Goal: Task Accomplishment & Management: Manage account settings

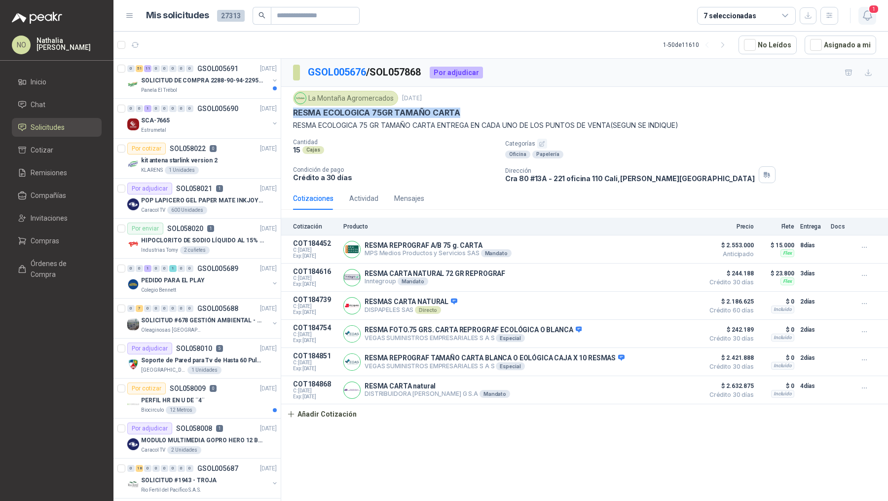
click at [872, 12] on span "1" at bounding box center [873, 8] width 11 height 9
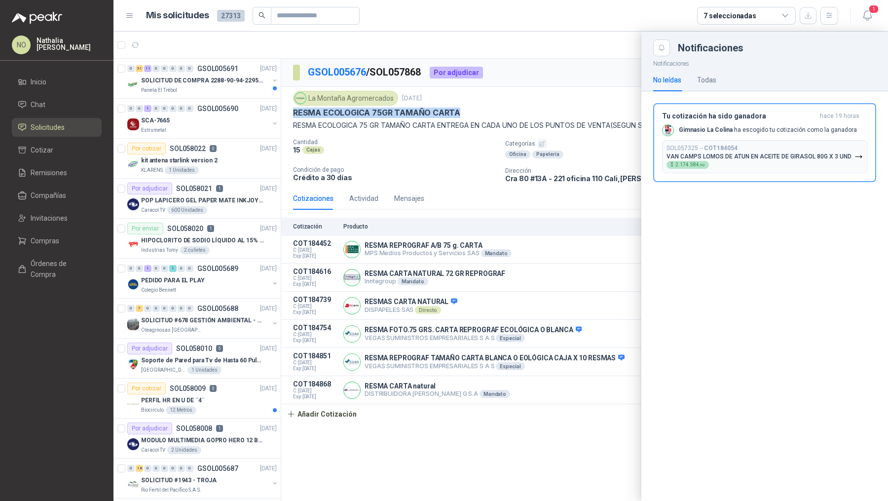
click at [473, 192] on div at bounding box center [500, 266] width 774 height 469
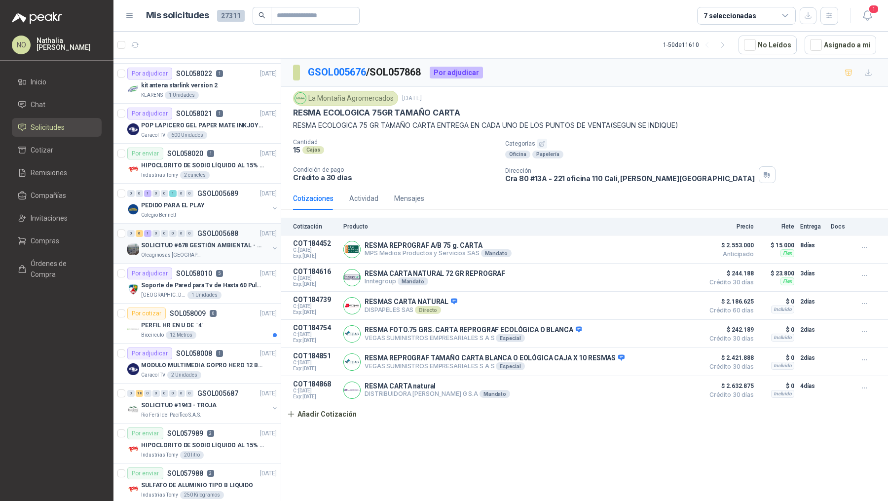
scroll to position [90, 0]
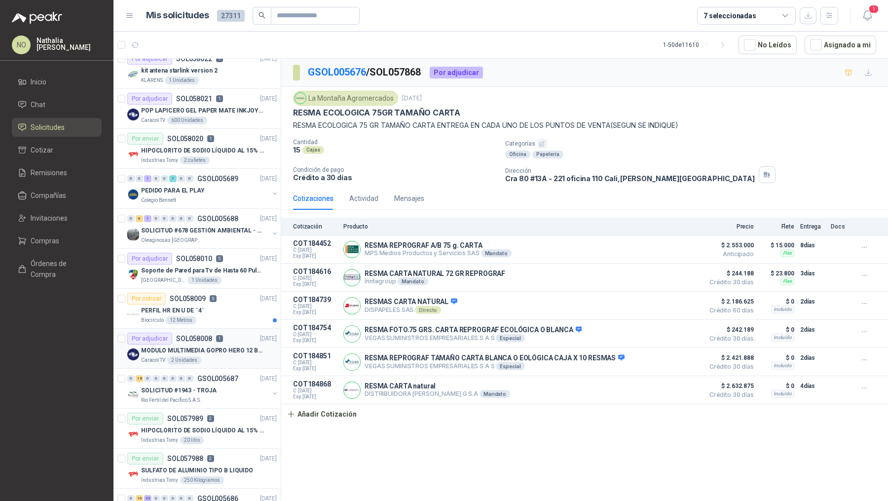
click at [209, 340] on div "Por adjudicar SOL058008 1" at bounding box center [175, 338] width 96 height 12
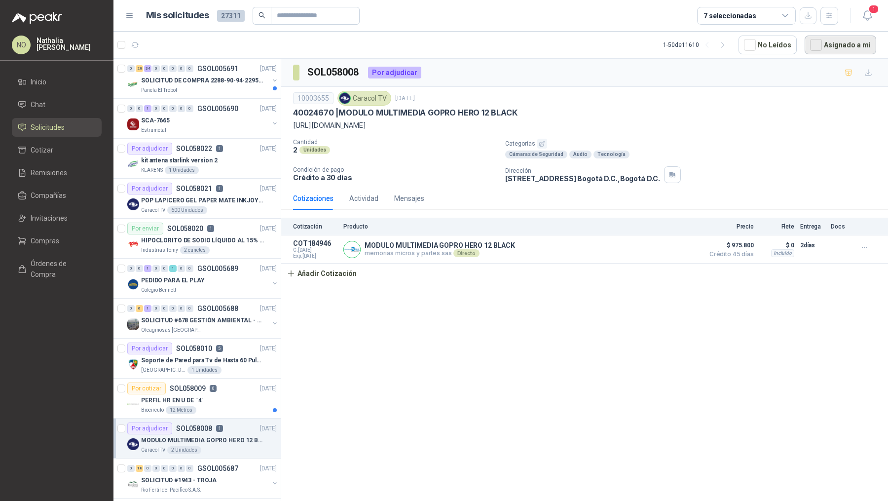
click at [823, 53] on button "Asignado a mi" at bounding box center [841, 45] width 72 height 19
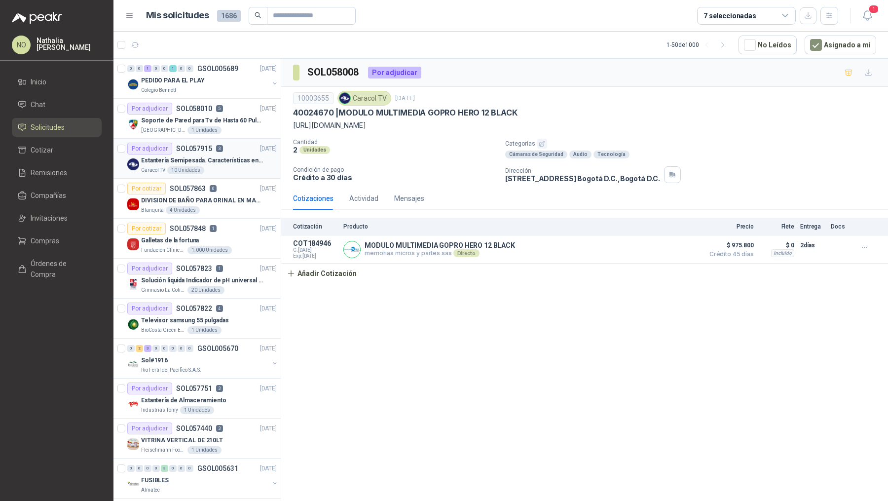
click at [213, 173] on article "Por adjudicar SOL057915 3 29/09/25 Estantería Semipesada. Características en el…" at bounding box center [196, 159] width 167 height 40
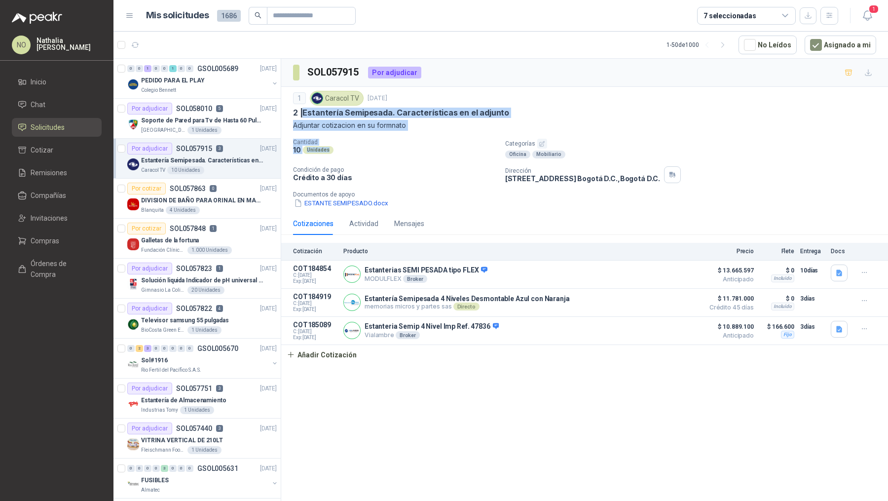
drag, startPoint x: 303, startPoint y: 113, endPoint x: 381, endPoint y: 146, distance: 84.2
click at [381, 146] on div "1 Caracol TV 29 sept, 2025 2 | Estantería Semipesada. Características en el adj…" at bounding box center [584, 149] width 583 height 117
click at [373, 200] on button "ESTANTE SEMIPESADO.docx" at bounding box center [341, 203] width 96 height 10
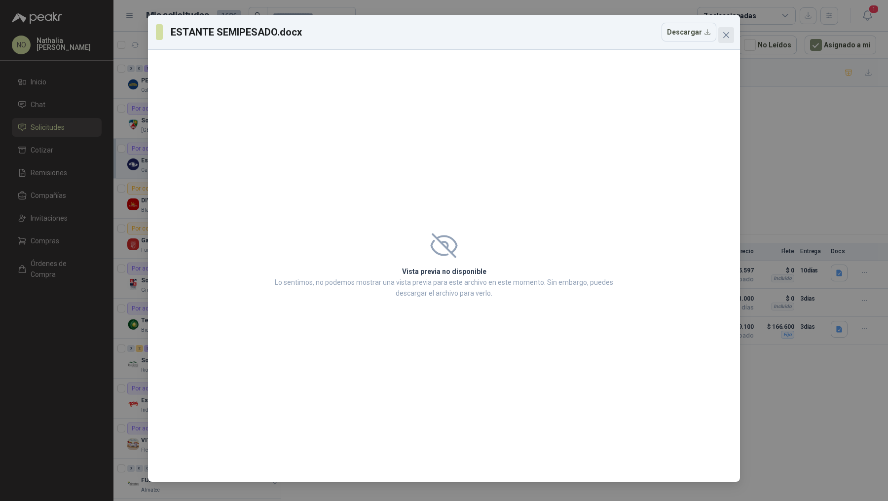
click at [729, 32] on icon "close" at bounding box center [726, 35] width 8 height 8
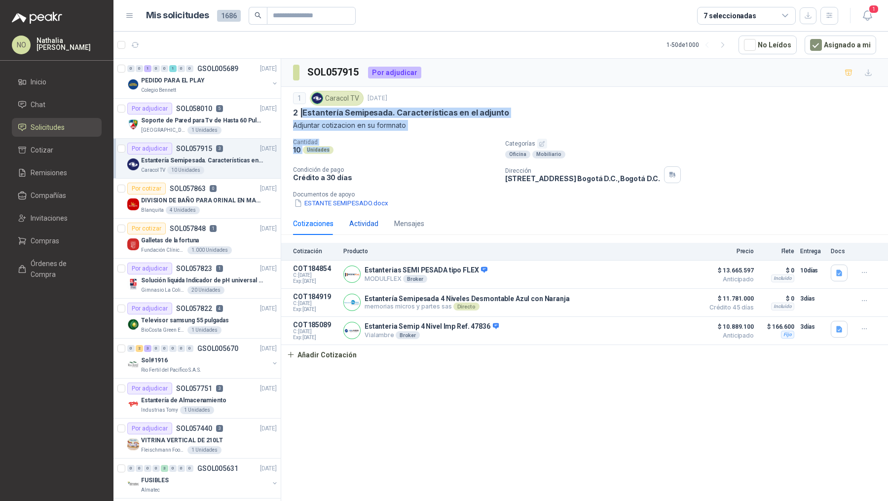
click at [370, 221] on div "Actividad" at bounding box center [363, 223] width 29 height 11
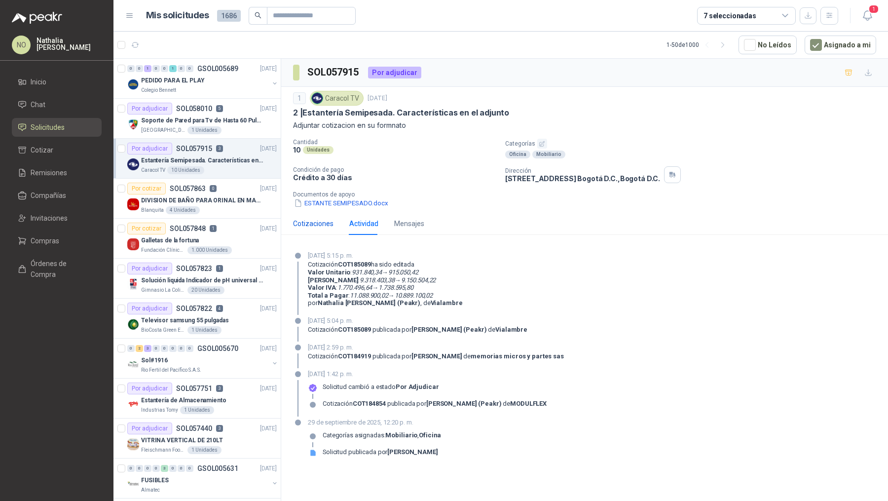
click at [310, 225] on div "Cotizaciones" at bounding box center [313, 223] width 40 height 11
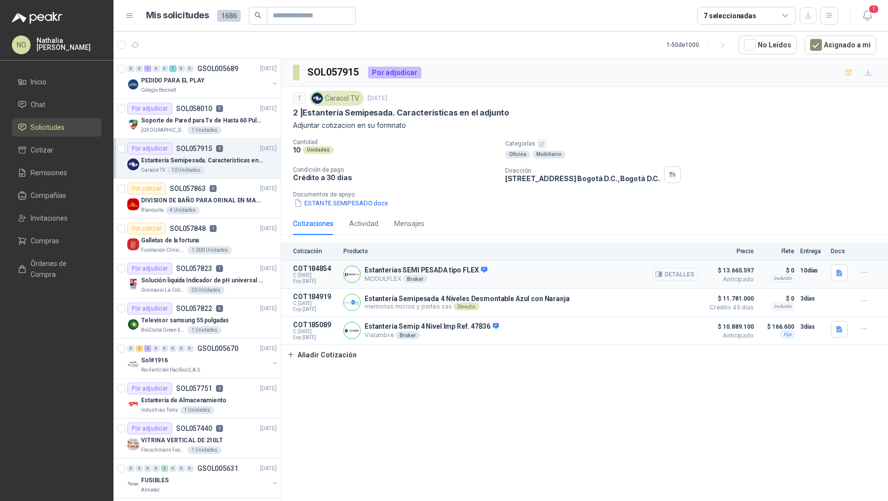
click at [674, 267] on button "Detalles" at bounding box center [675, 273] width 46 height 13
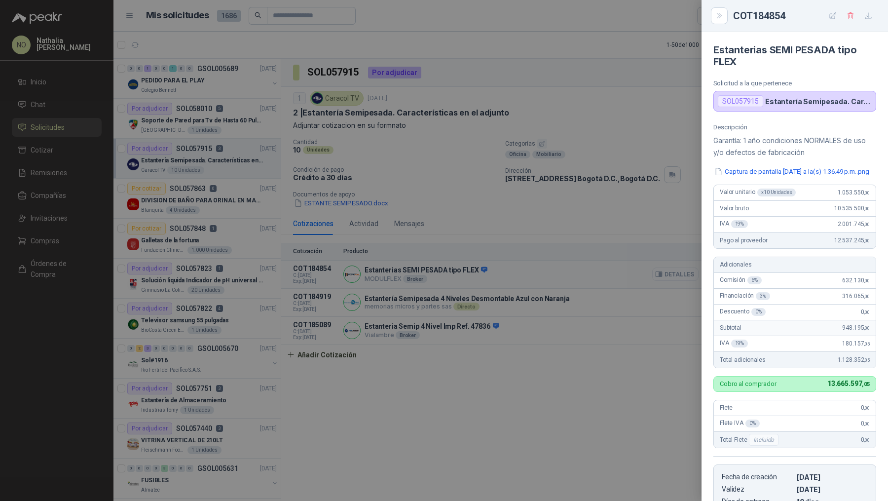
scroll to position [188, 0]
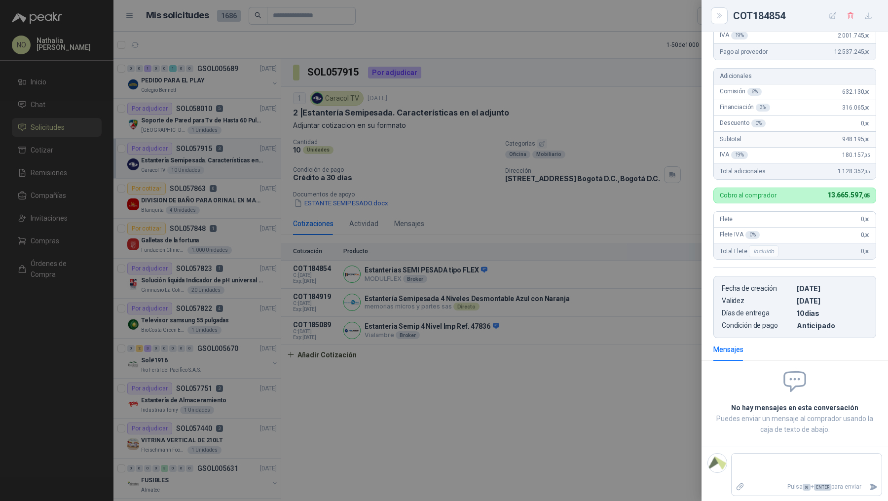
click at [520, 117] on div at bounding box center [444, 250] width 888 height 501
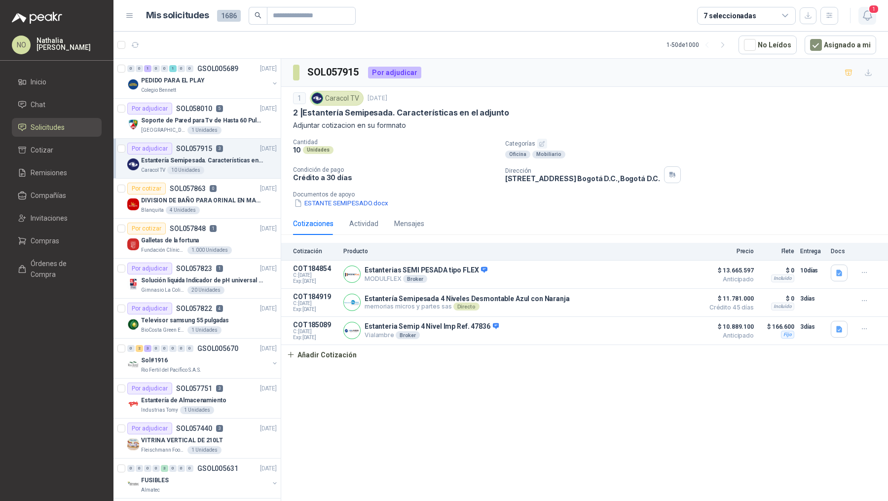
click at [859, 23] on button "1" at bounding box center [867, 16] width 18 height 18
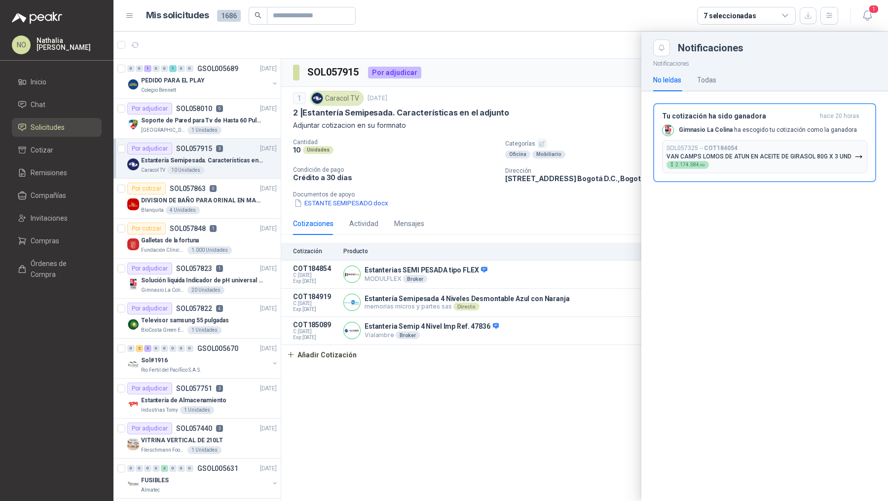
click at [329, 274] on div at bounding box center [500, 266] width 774 height 469
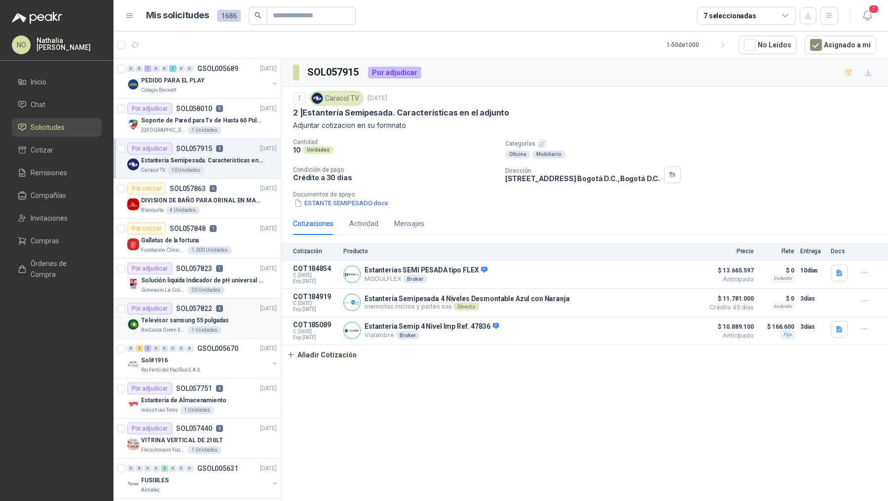
click at [217, 324] on div "Televisor samsung 55 pulgadas" at bounding box center [209, 320] width 136 height 12
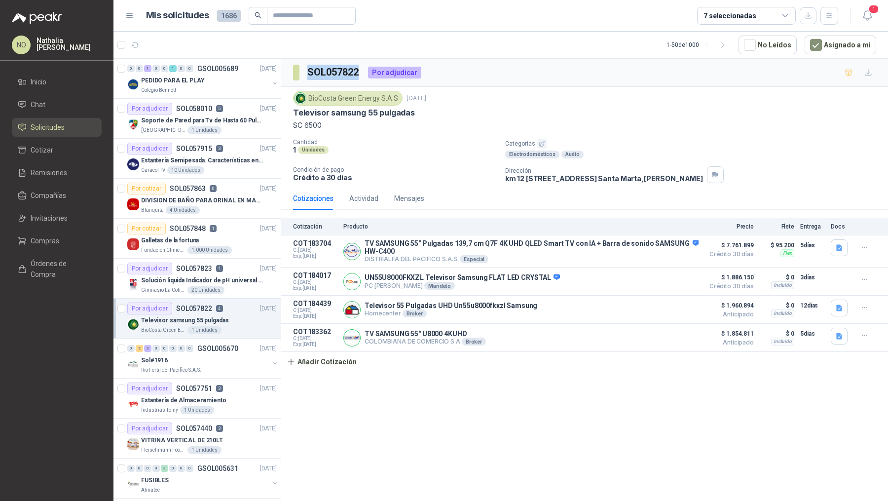
drag, startPoint x: 308, startPoint y: 69, endPoint x: 359, endPoint y: 70, distance: 50.8
click at [359, 70] on h3 "SOL057822" at bounding box center [333, 72] width 53 height 15
copy h3 "SOL057822"
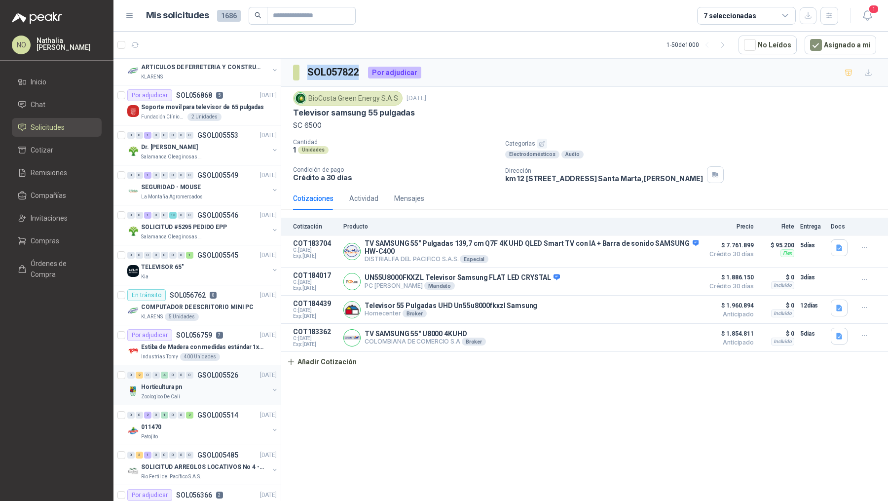
scroll to position [973, 0]
click at [235, 392] on div "Zoologico De Cali" at bounding box center [205, 396] width 128 height 8
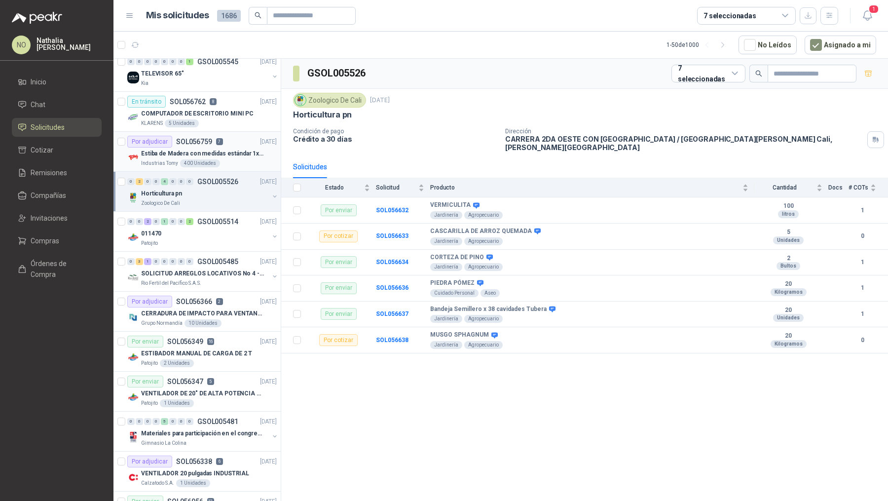
scroll to position [1163, 0]
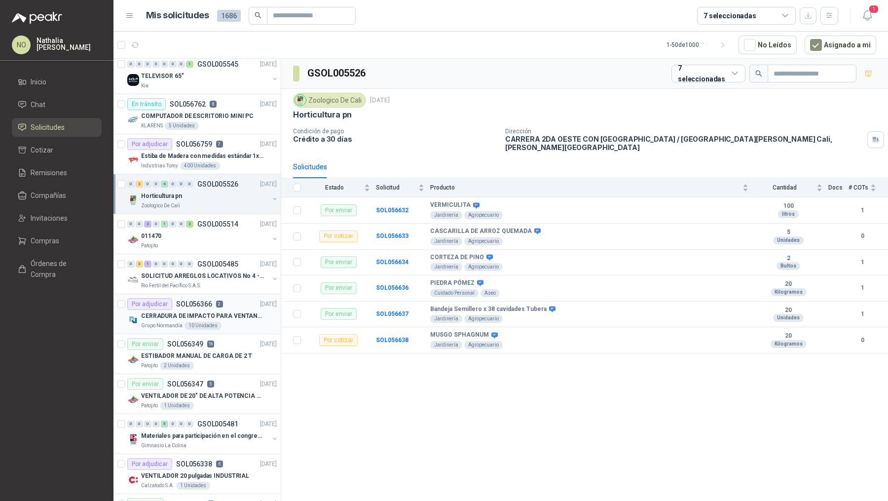
click at [230, 322] on div "Grupo Normandía 10 Unidades" at bounding box center [209, 326] width 136 height 8
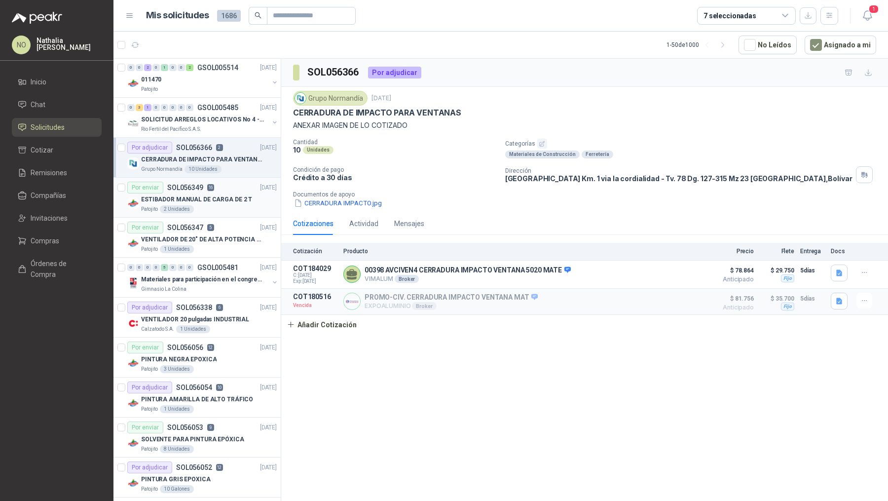
scroll to position [1323, 0]
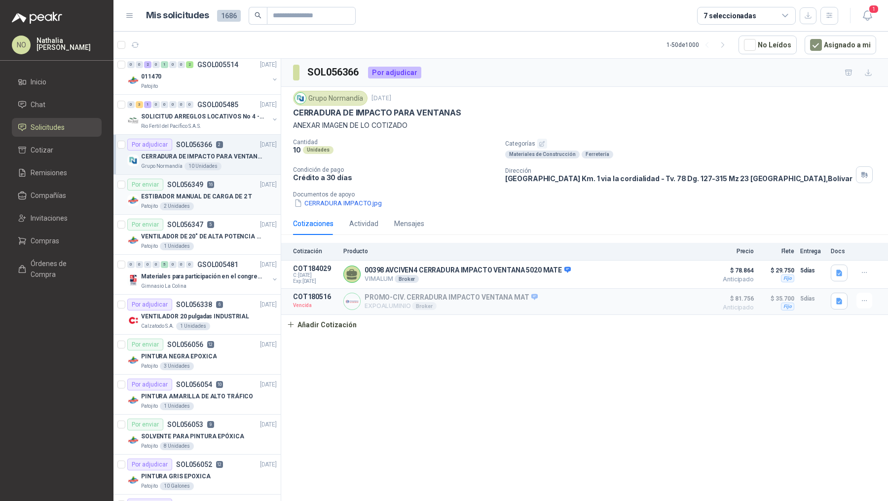
click at [230, 282] on div "0 0 0 0 5 0 0 0 GSOL005481 17/09/25 Materiales para participación en el congres…" at bounding box center [196, 275] width 167 height 40
click at [224, 392] on p "PINTURA AMARILLA DE ALTO TRÁFICO" at bounding box center [197, 396] width 112 height 9
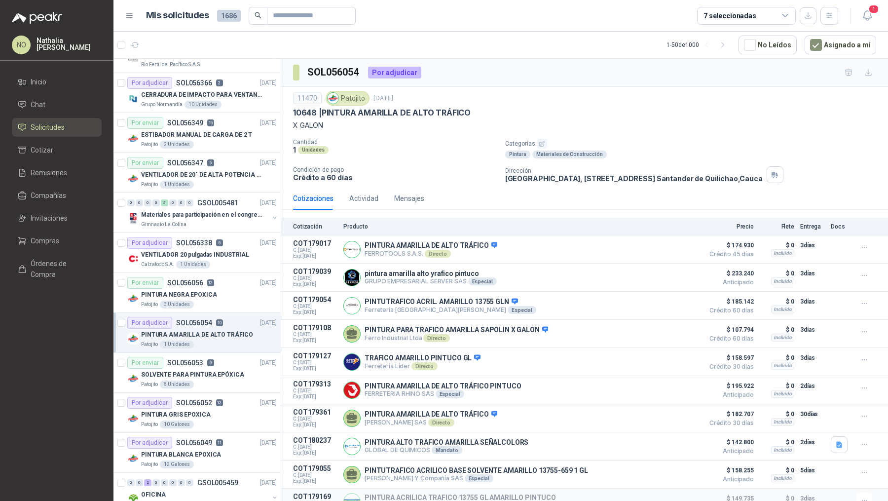
scroll to position [1387, 0]
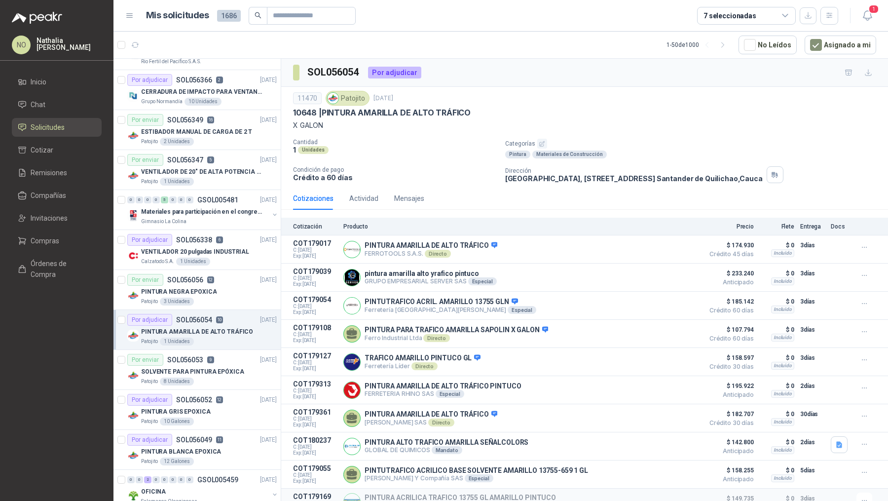
click at [224, 394] on div "Por adjudicar SOL056052 12 16/09/25" at bounding box center [201, 400] width 149 height 12
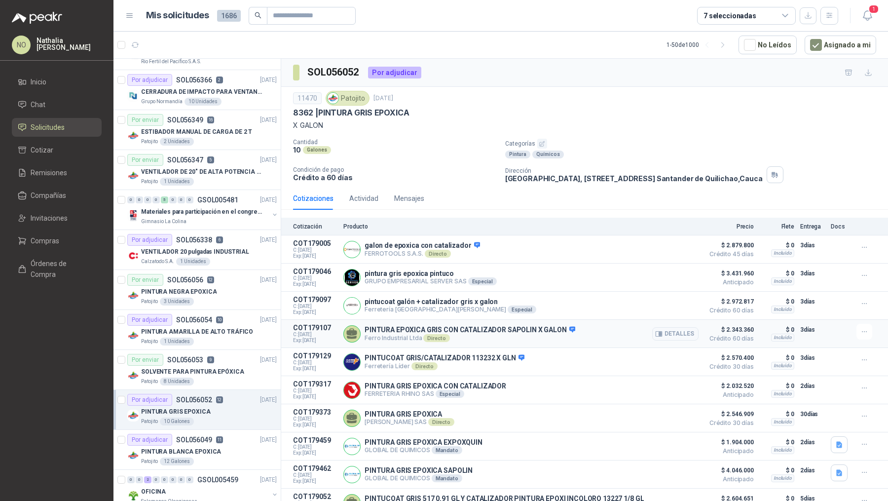
scroll to position [82, 0]
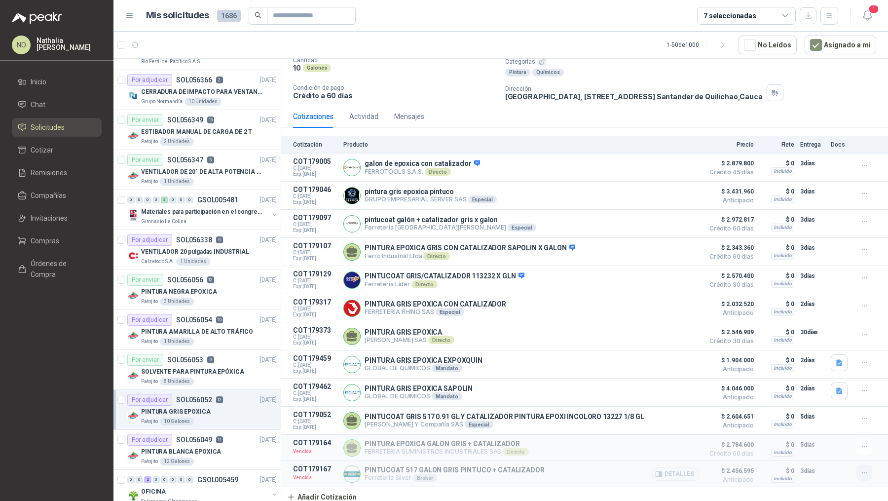
click at [860, 473] on icon "button" at bounding box center [864, 473] width 8 height 8
click at [822, 411] on button "Editar" at bounding box center [844, 413] width 79 height 16
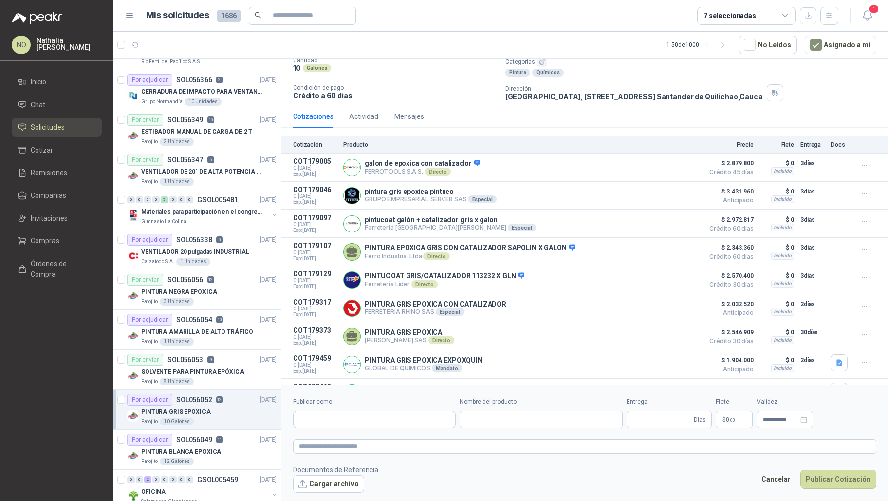
type input "**********"
type input "*"
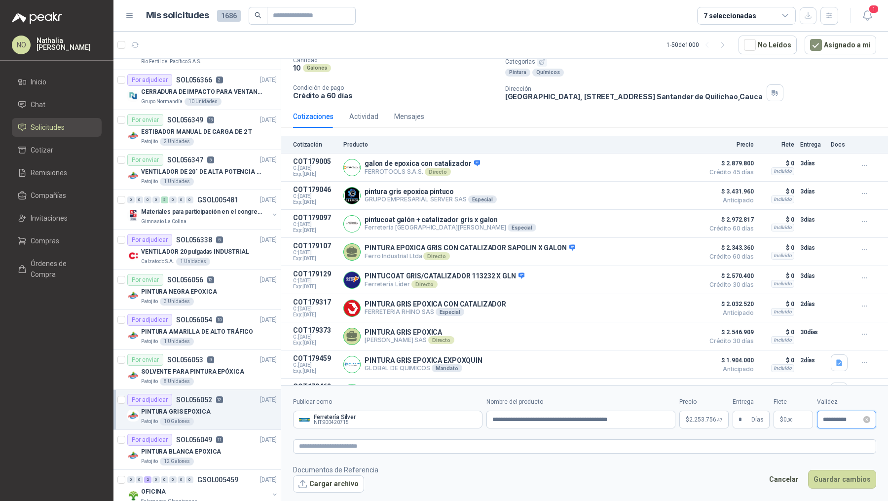
click at [847, 418] on input "**********" at bounding box center [842, 419] width 38 height 6
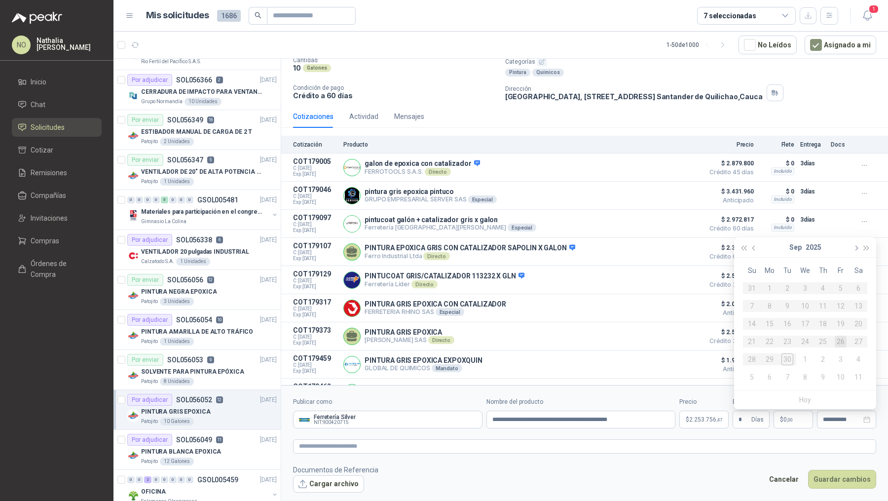
click at [857, 251] on button "button" at bounding box center [855, 247] width 11 height 20
type input "**********"
click at [844, 285] on div "3" at bounding box center [841, 288] width 12 height 12
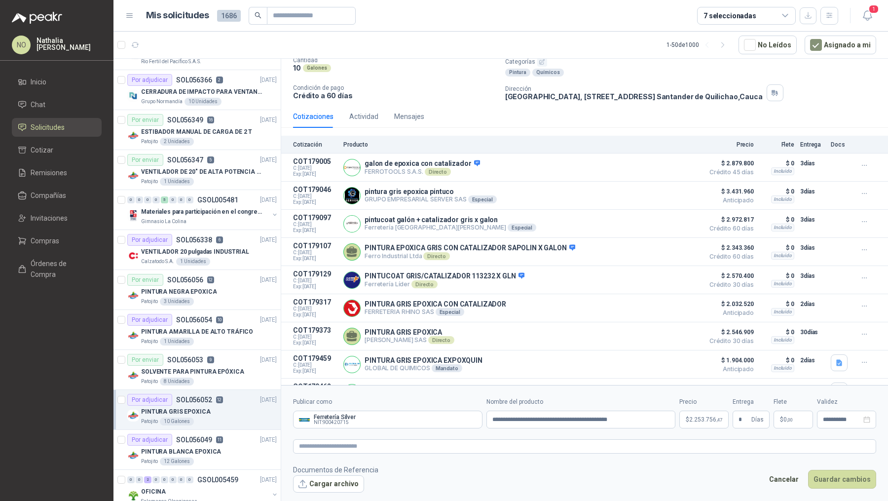
click at [700, 416] on span "2.253.756 ,47" at bounding box center [705, 419] width 33 height 6
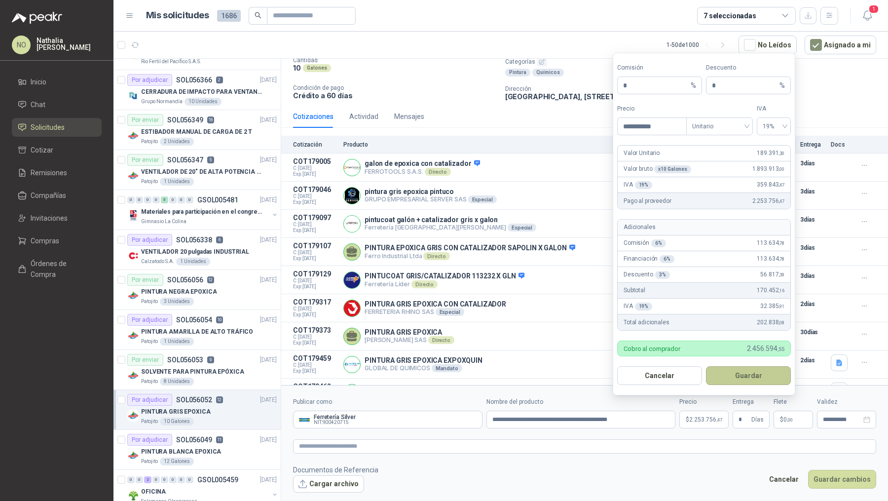
click at [761, 371] on button "Guardar" at bounding box center [748, 375] width 85 height 19
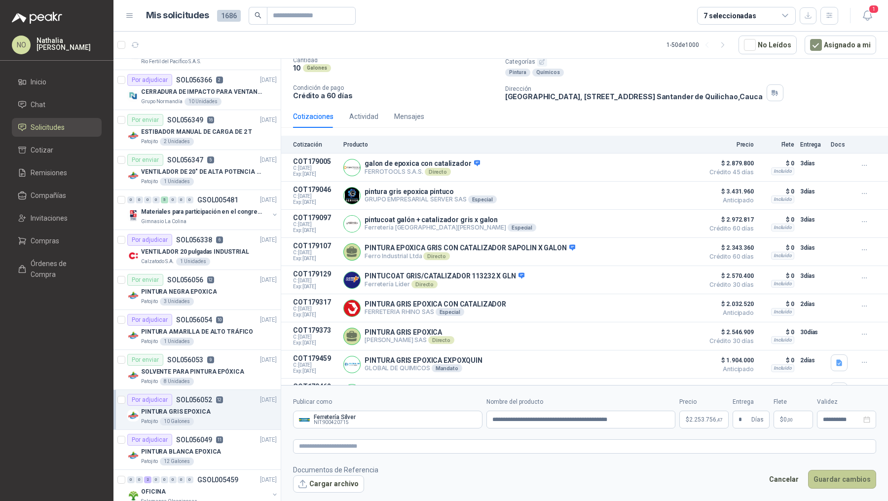
click at [838, 474] on button "Guardar cambios" at bounding box center [842, 479] width 68 height 19
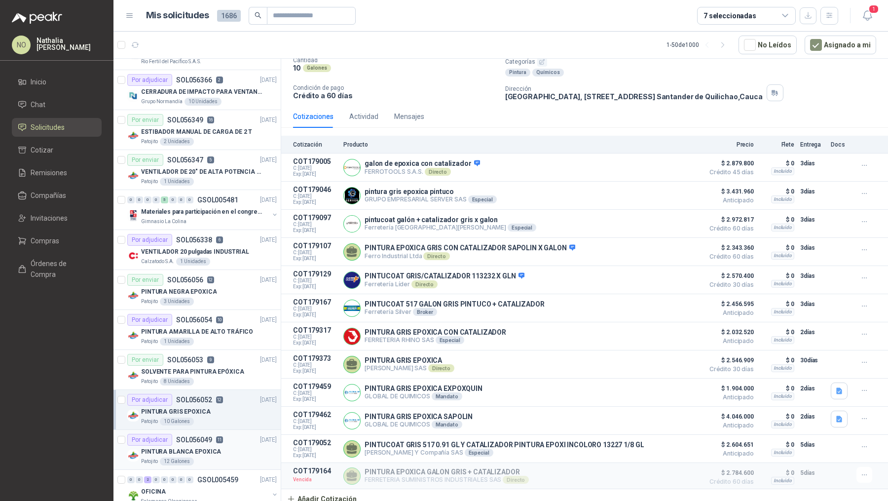
click at [234, 447] on div "PINTURA BLANCA EPOXICA" at bounding box center [209, 451] width 136 height 12
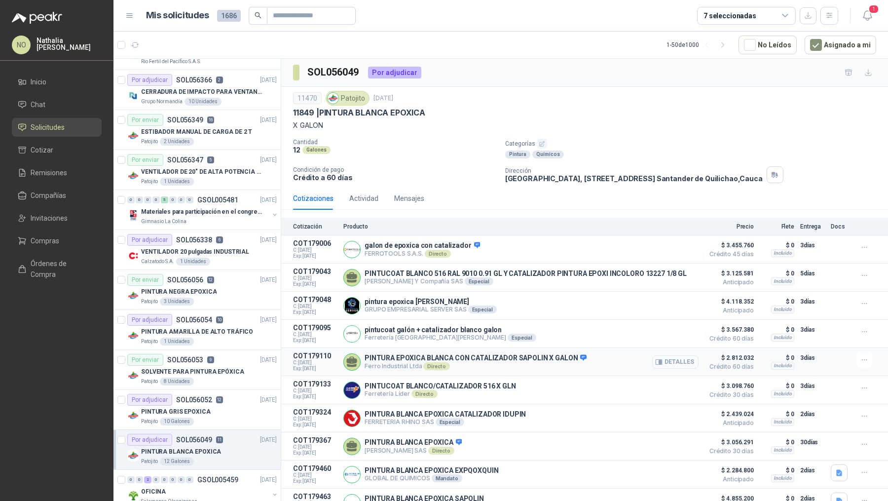
scroll to position [56, 0]
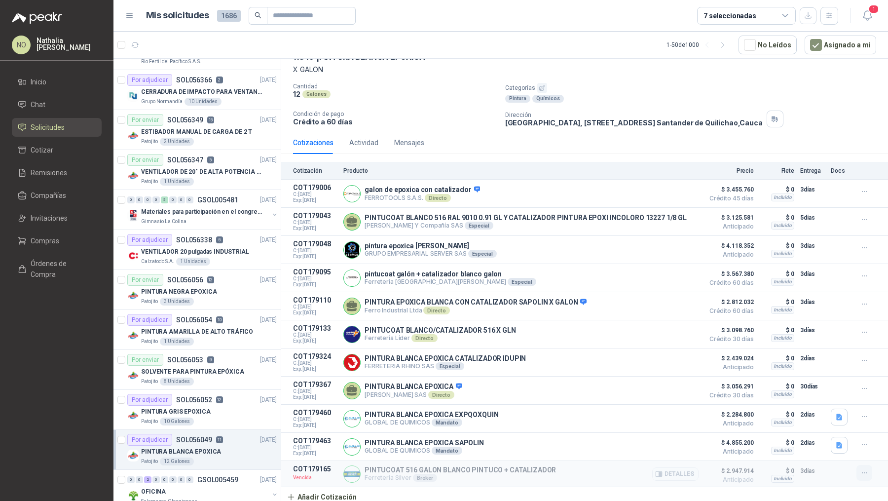
click at [860, 469] on icon "button" at bounding box center [864, 473] width 8 height 8
click at [830, 411] on button "Editar" at bounding box center [844, 413] width 79 height 16
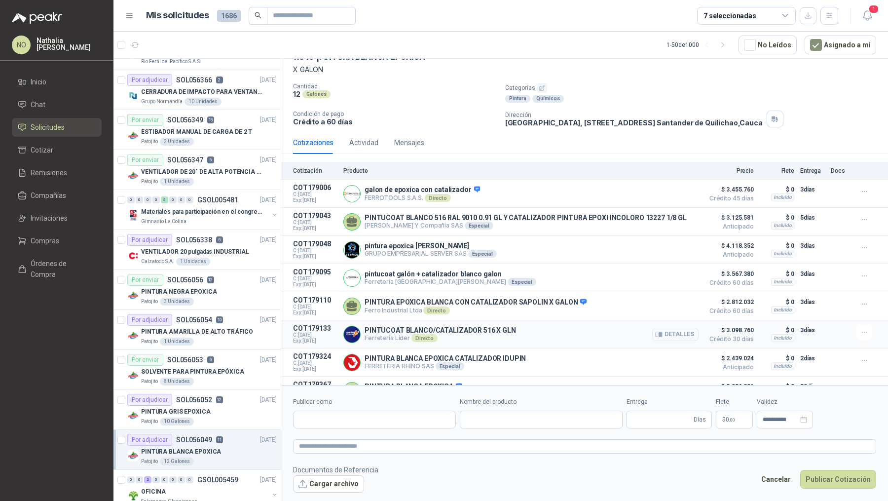
type input "**********"
type input "*"
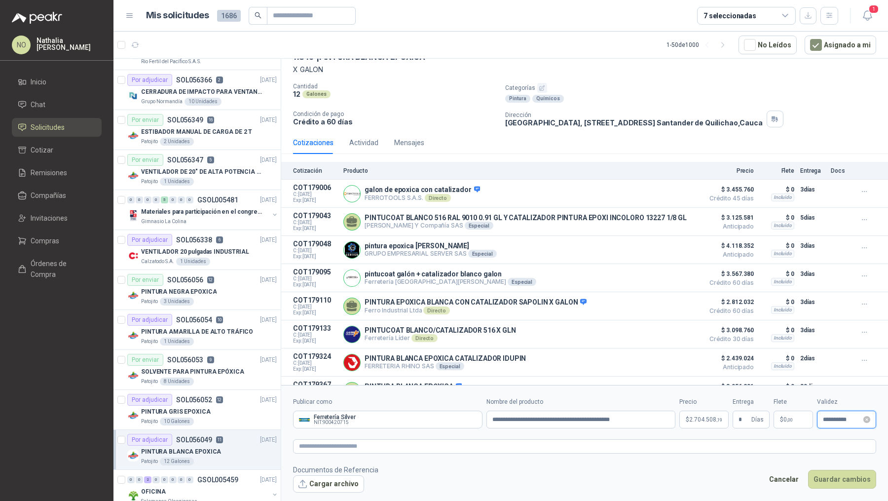
click at [836, 418] on input "**********" at bounding box center [842, 419] width 38 height 6
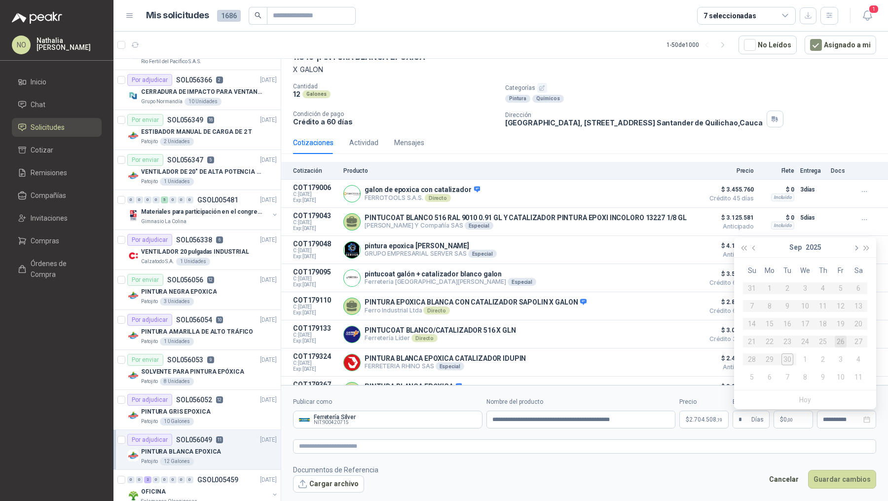
click at [853, 246] on button "button" at bounding box center [855, 247] width 11 height 20
type input "**********"
click at [841, 288] on div "3" at bounding box center [841, 288] width 12 height 12
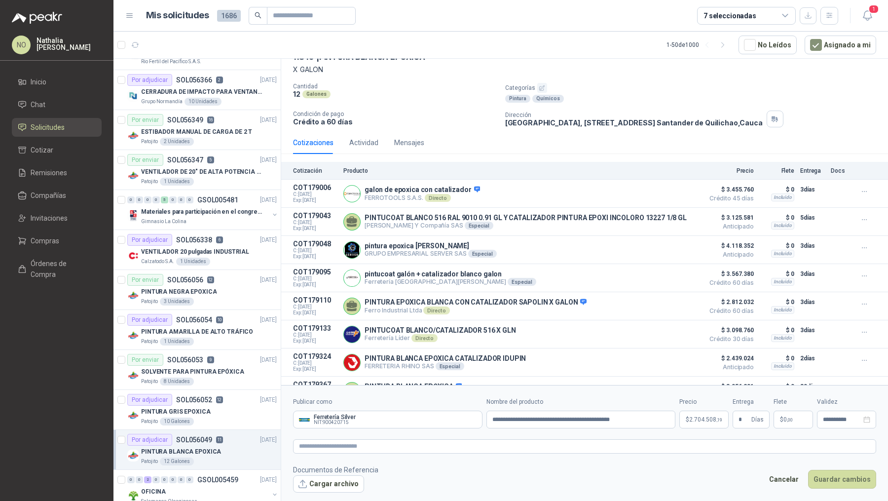
click at [697, 417] on span "2.704.508 ,19" at bounding box center [705, 419] width 33 height 6
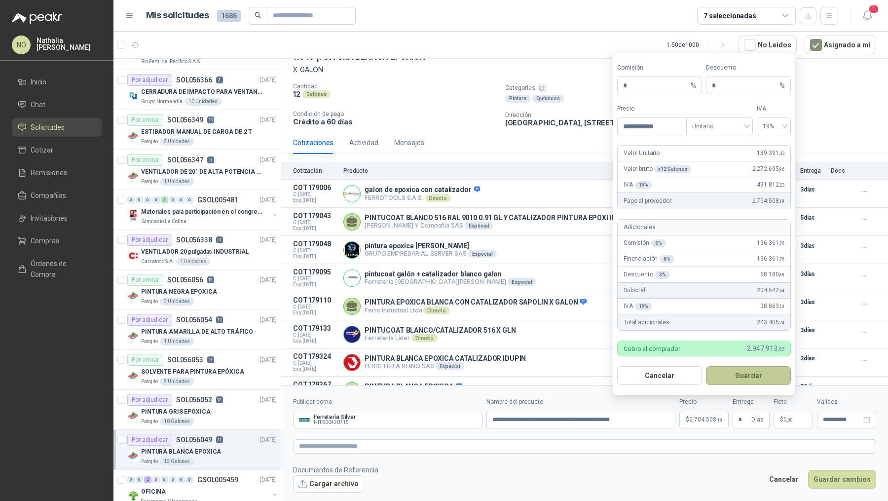
click at [756, 368] on button "Guardar" at bounding box center [748, 375] width 85 height 19
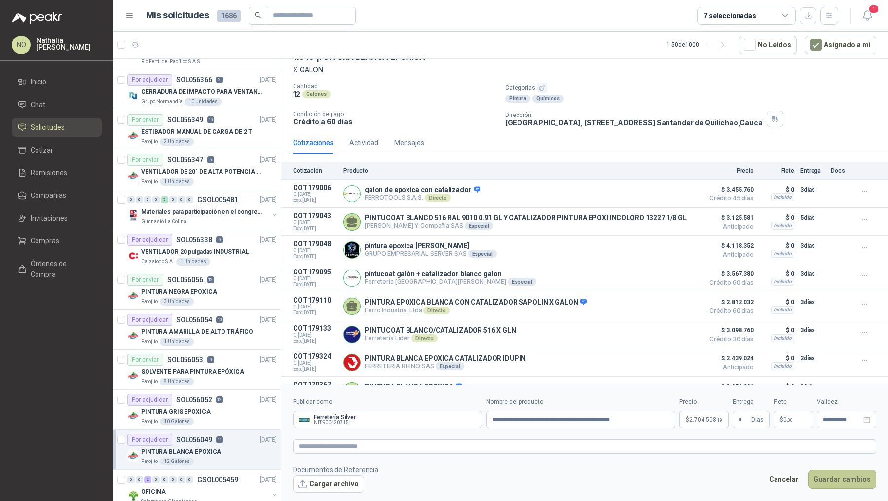
click at [838, 475] on button "Guardar cambios" at bounding box center [842, 479] width 68 height 19
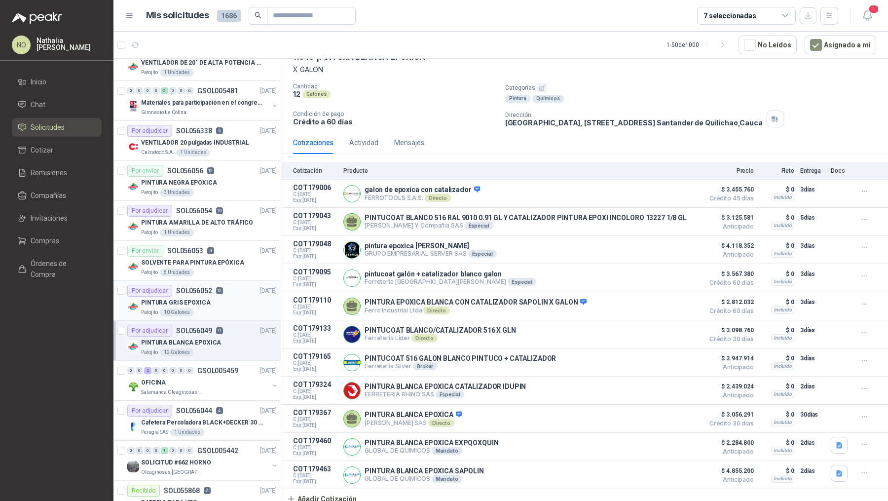
scroll to position [1504, 0]
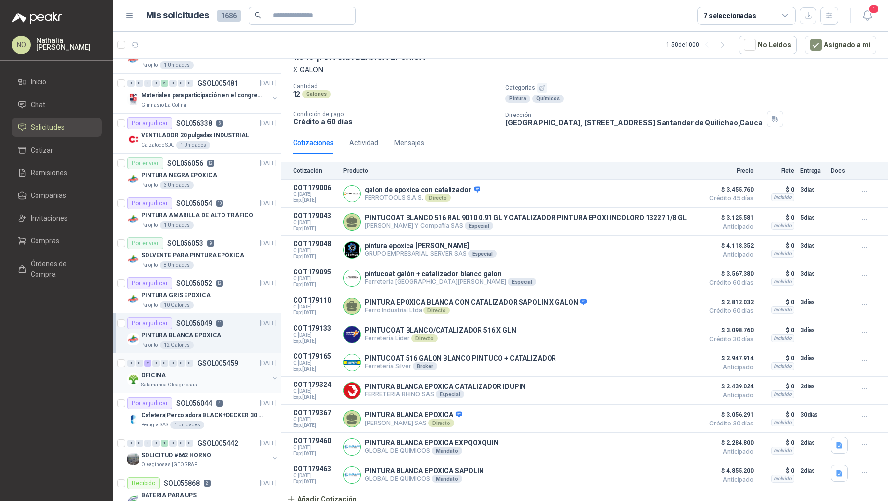
click at [213, 381] on div "Salamanca Oleaginosas SAS" at bounding box center [205, 385] width 128 height 8
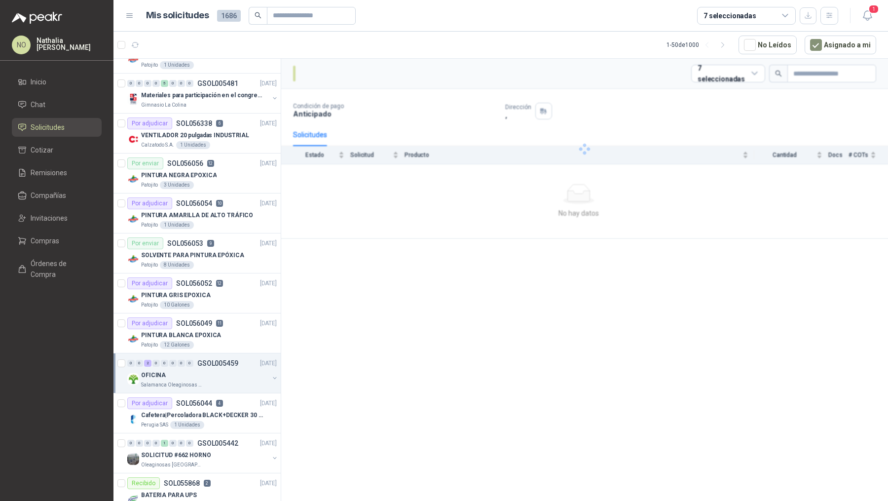
click at [213, 381] on div "Salamanca Oleaginosas SAS" at bounding box center [205, 385] width 128 height 8
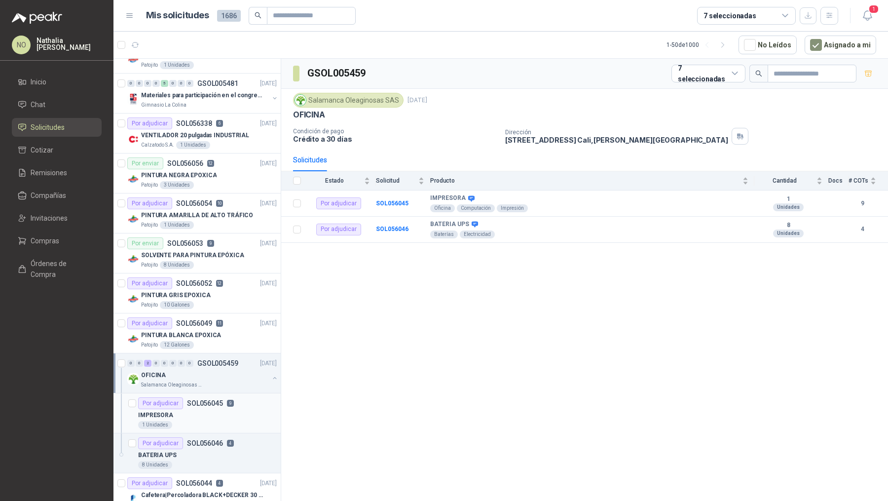
click at [210, 400] on p "SOL056045" at bounding box center [205, 403] width 36 height 7
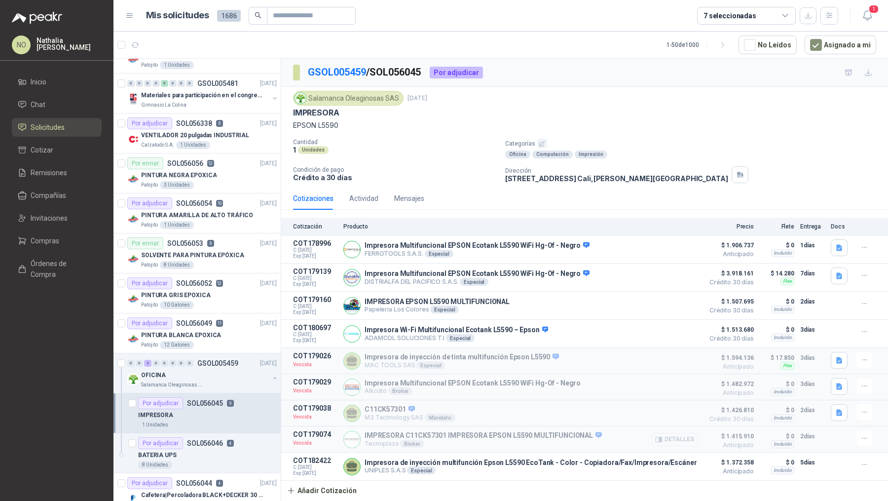
click at [672, 433] on button "Detalles" at bounding box center [675, 439] width 46 height 13
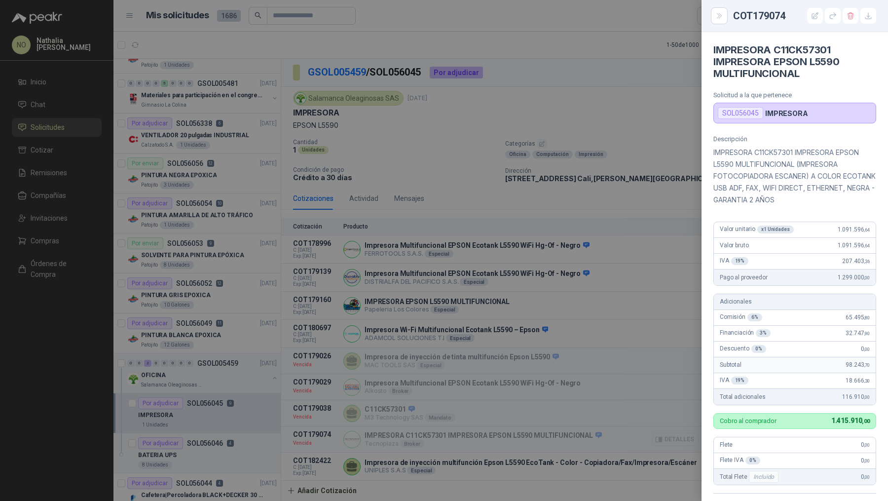
scroll to position [219, 0]
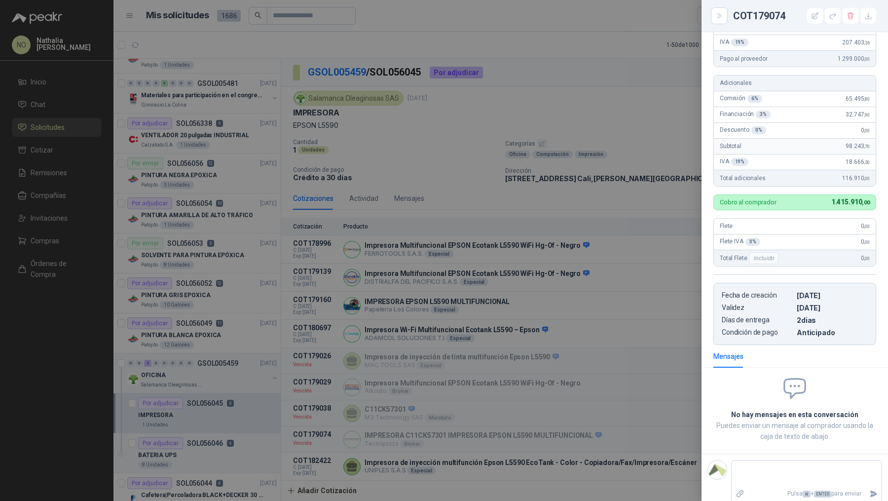
click at [326, 393] on div at bounding box center [444, 250] width 888 height 501
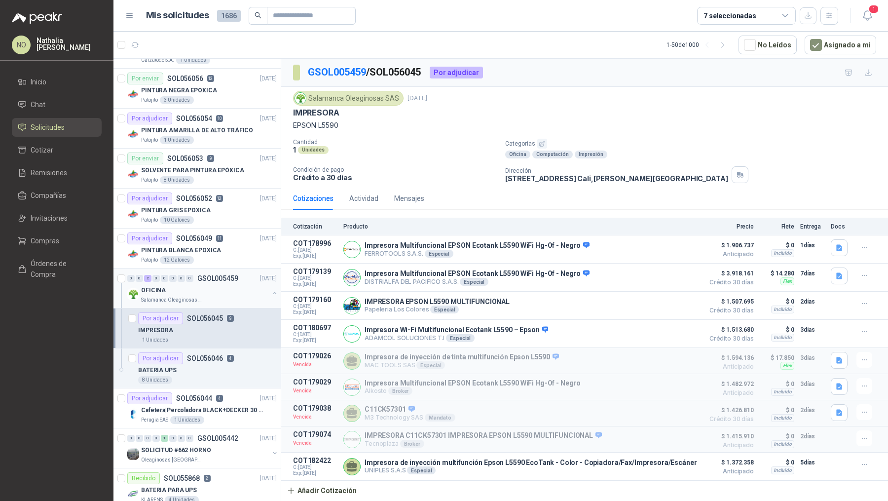
scroll to position [1643, 0]
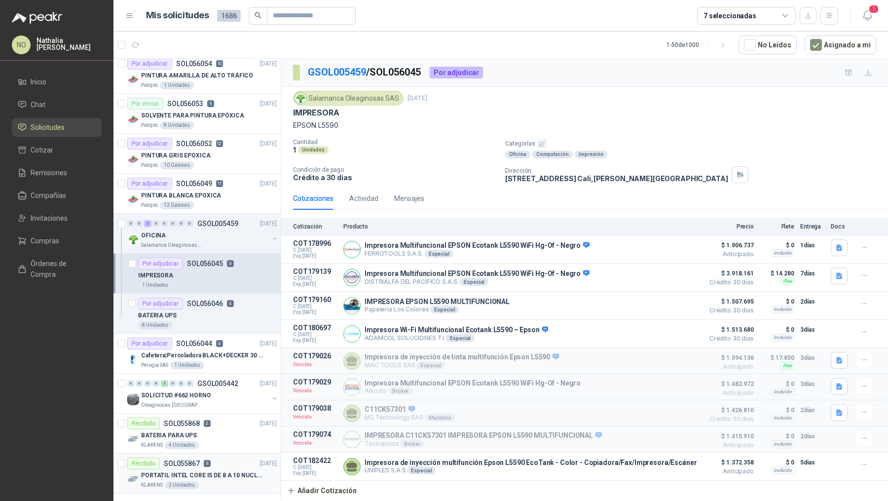
click at [215, 471] on p "PORTATIL INTEL CORE I5 DE 8 A 10 NUCLEOS" at bounding box center [202, 475] width 123 height 9
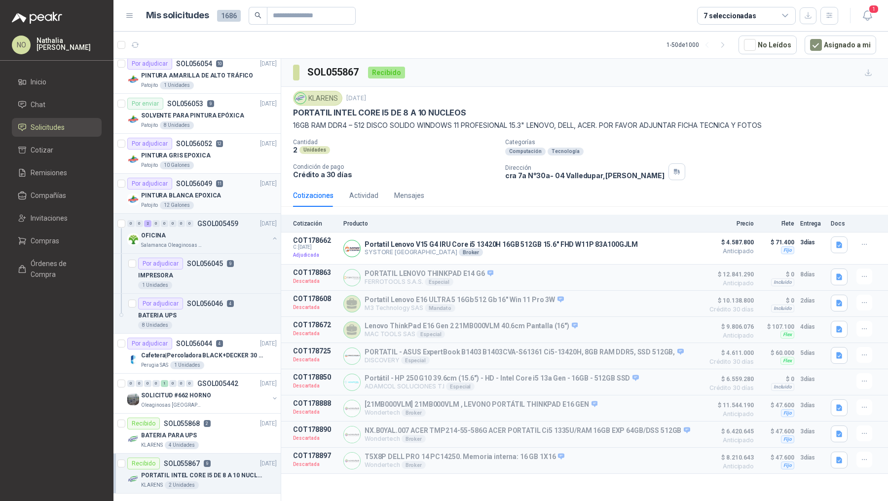
click at [223, 201] on div "Patojito 12 Galones" at bounding box center [209, 205] width 136 height 8
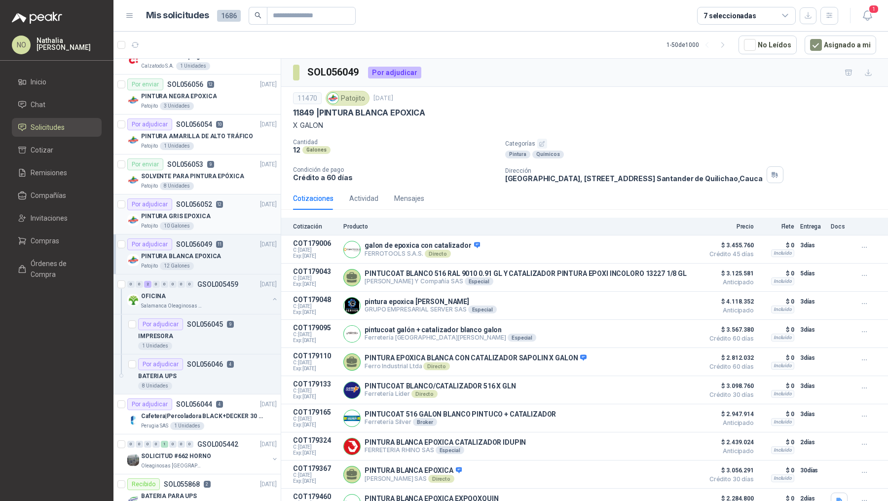
scroll to position [1576, 0]
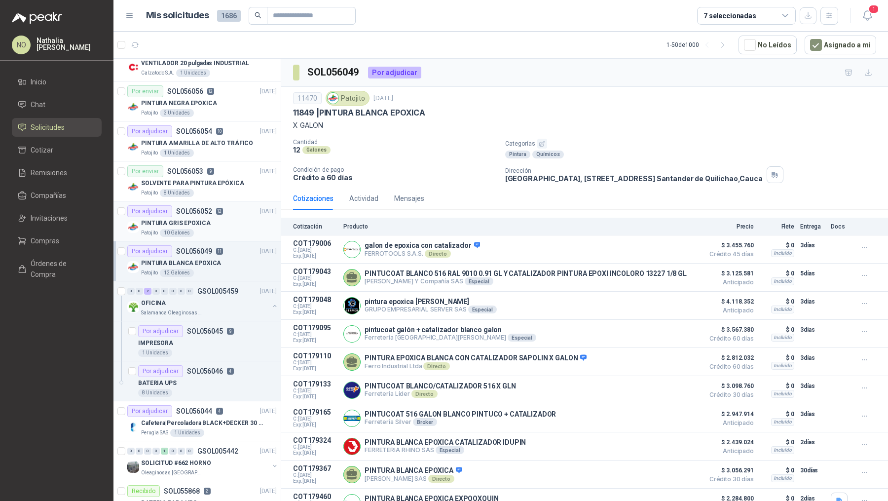
click at [224, 149] on article "Por adjudicar SOL056054 10 16/09/25 PINTURA AMARILLA DE ALTO TRÁFICO Patojito 1…" at bounding box center [196, 141] width 167 height 40
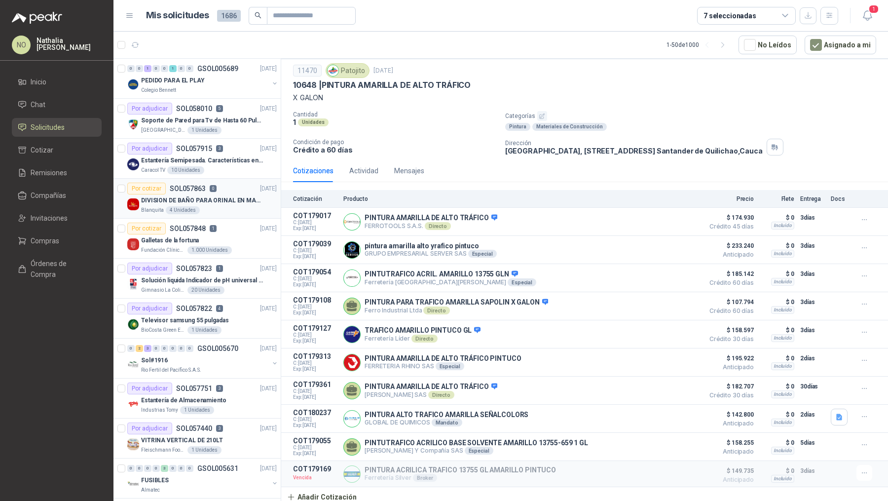
click at [231, 207] on div "Blanquita 4 Unidades" at bounding box center [209, 210] width 136 height 8
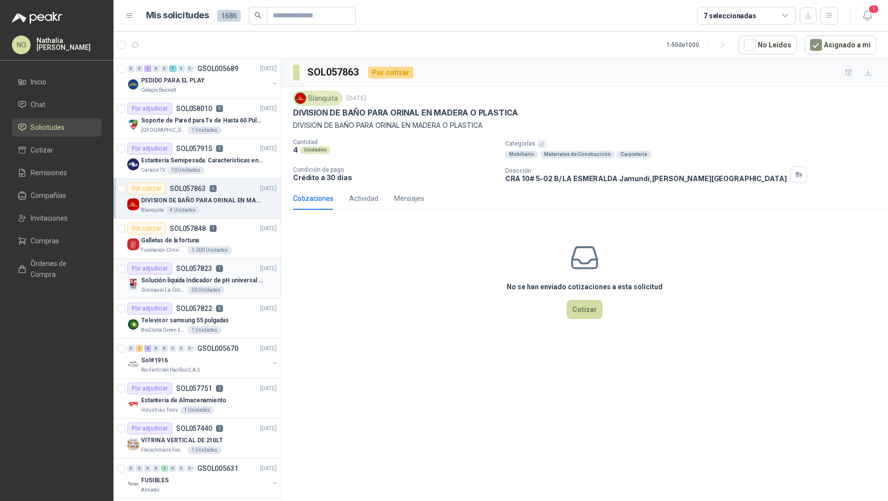
click at [224, 286] on div "Gimnasio La Colina 20 Unidades" at bounding box center [209, 290] width 136 height 8
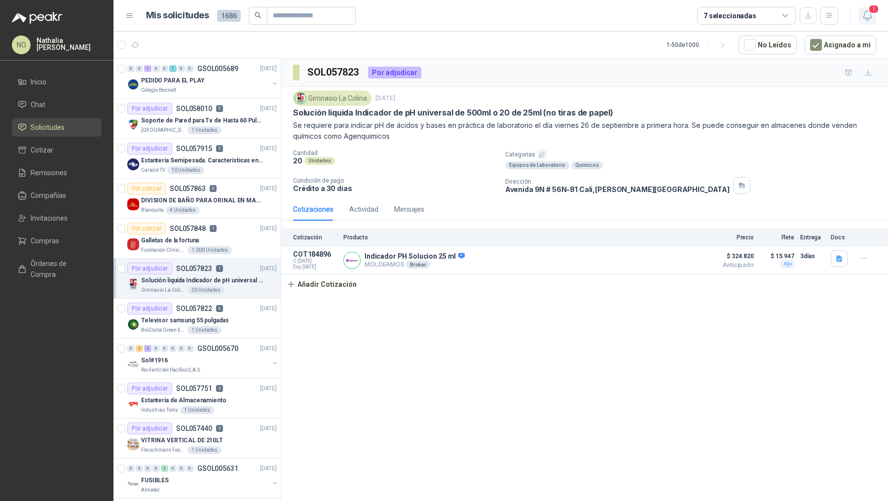
click at [871, 17] on icon "button" at bounding box center [867, 15] width 8 height 9
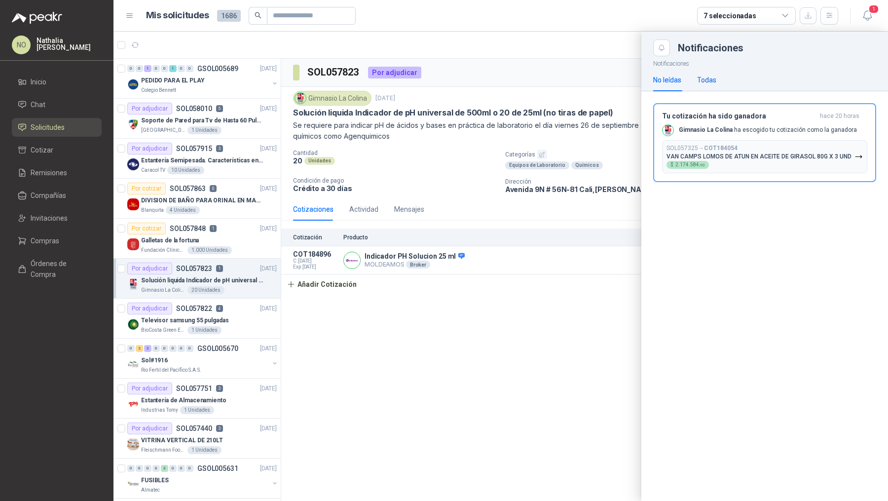
click at [711, 75] on div "Todas" at bounding box center [706, 79] width 19 height 11
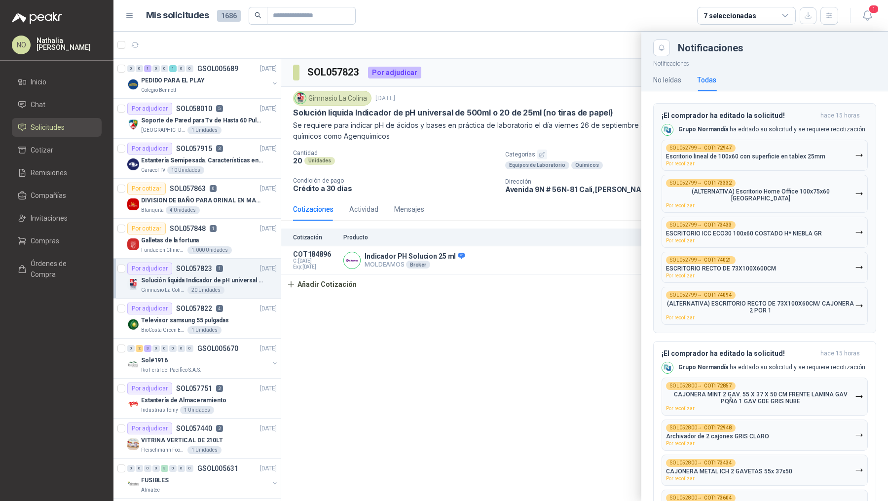
click at [744, 193] on p "(ALTERNATIVA) Escritorio Home Office 100x75x60 Rta Wengue Milan" at bounding box center [760, 195] width 189 height 14
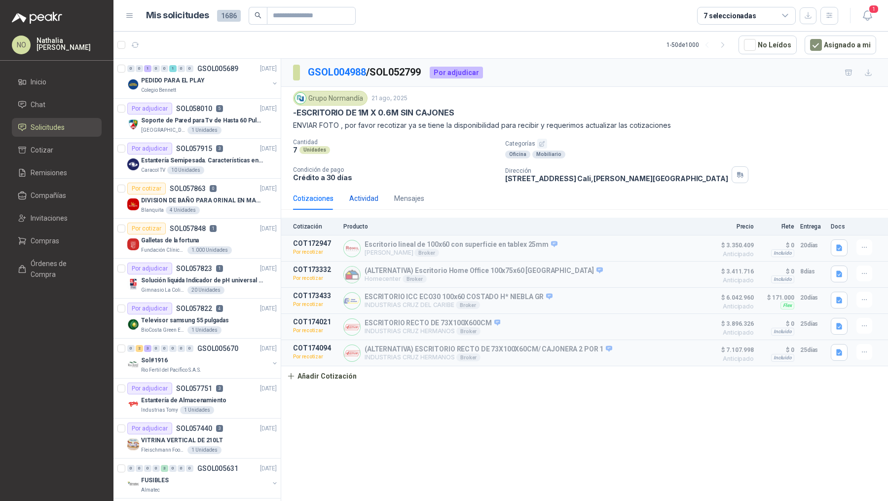
click at [369, 197] on div "Actividad" at bounding box center [363, 198] width 29 height 11
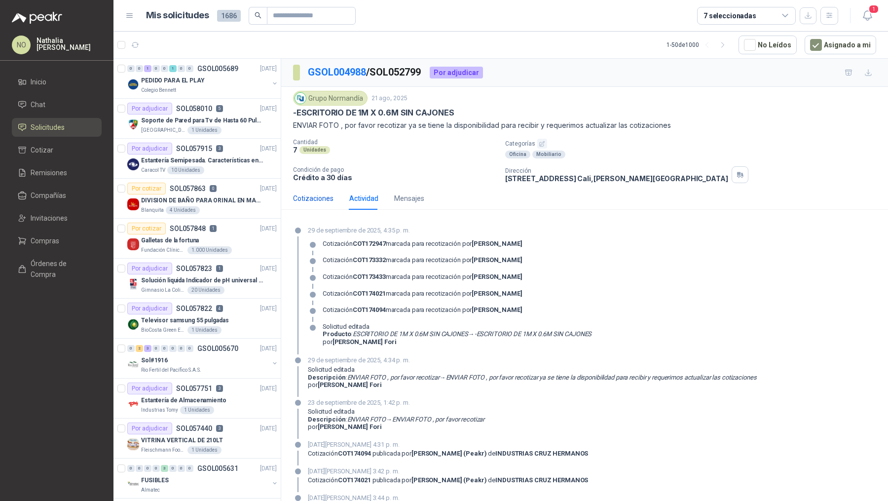
click at [307, 199] on div "Cotizaciones" at bounding box center [313, 198] width 40 height 11
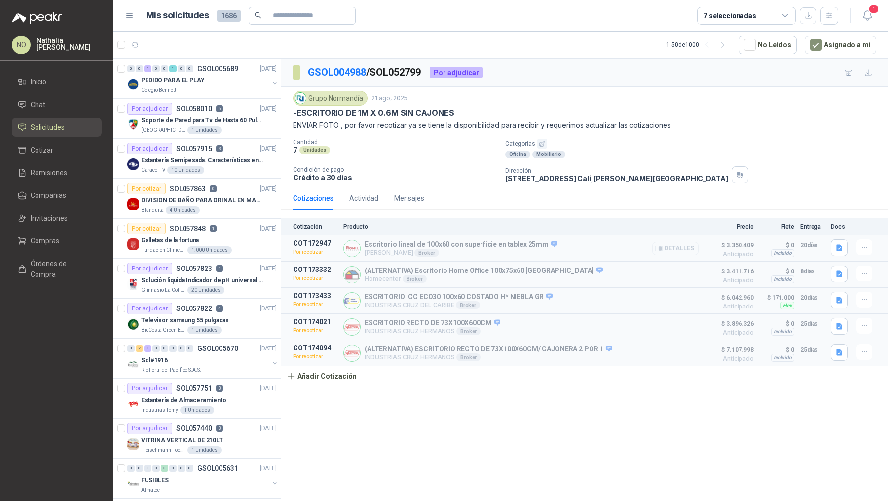
click at [690, 246] on button "Detalles" at bounding box center [675, 248] width 46 height 13
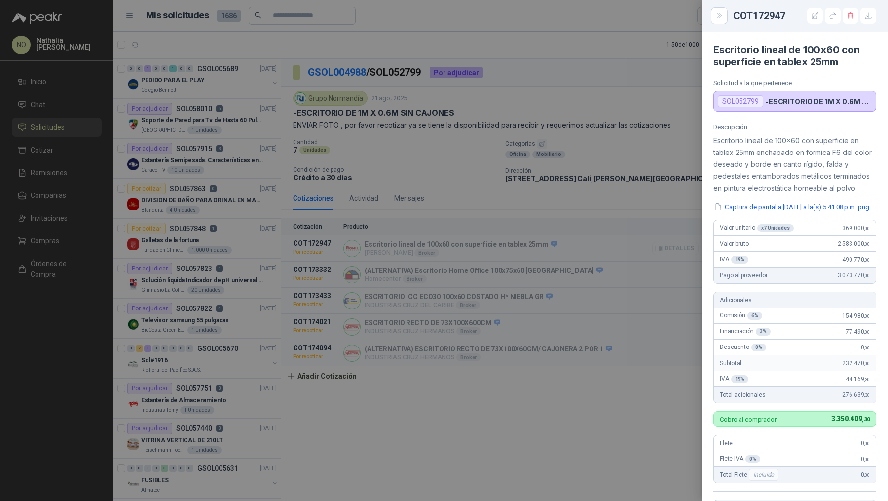
scroll to position [236, 0]
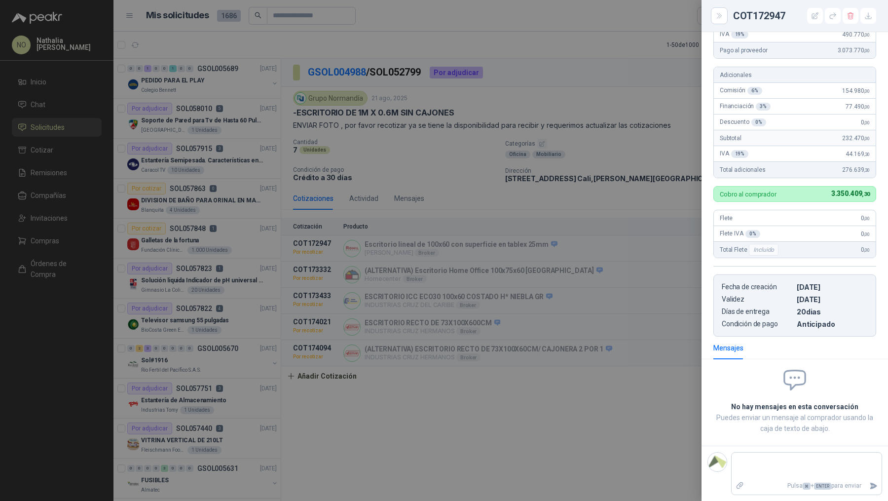
click at [525, 260] on div at bounding box center [444, 250] width 888 height 501
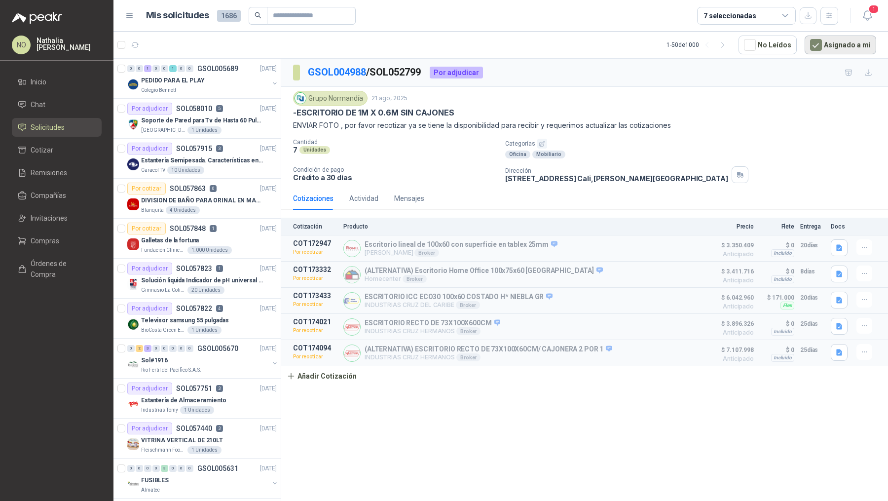
click at [844, 50] on button "Asignado a mi" at bounding box center [841, 45] width 72 height 19
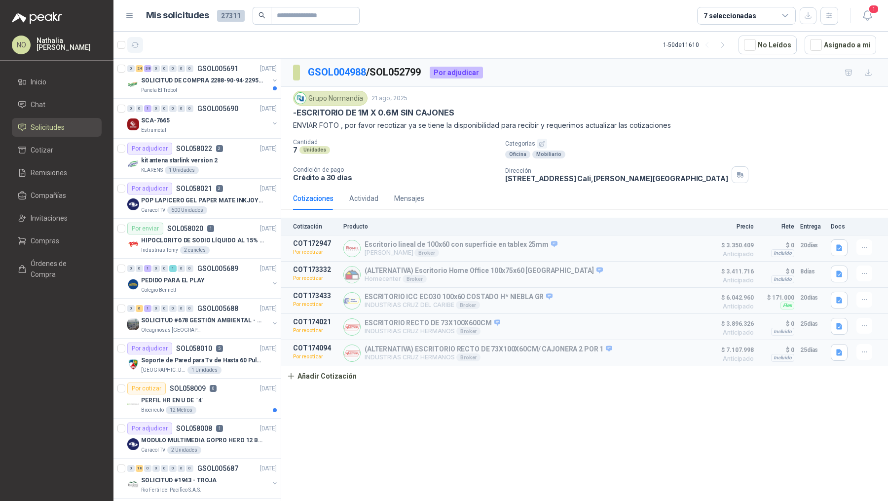
click at [141, 46] on button "button" at bounding box center [135, 45] width 16 height 16
click at [234, 161] on div "kit antena starlink version 2" at bounding box center [209, 160] width 136 height 12
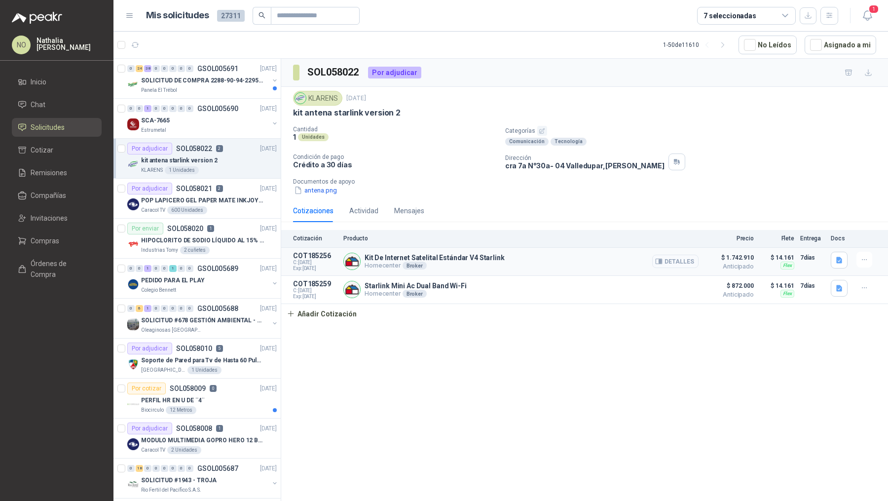
click at [660, 260] on icon "button" at bounding box center [658, 261] width 7 height 7
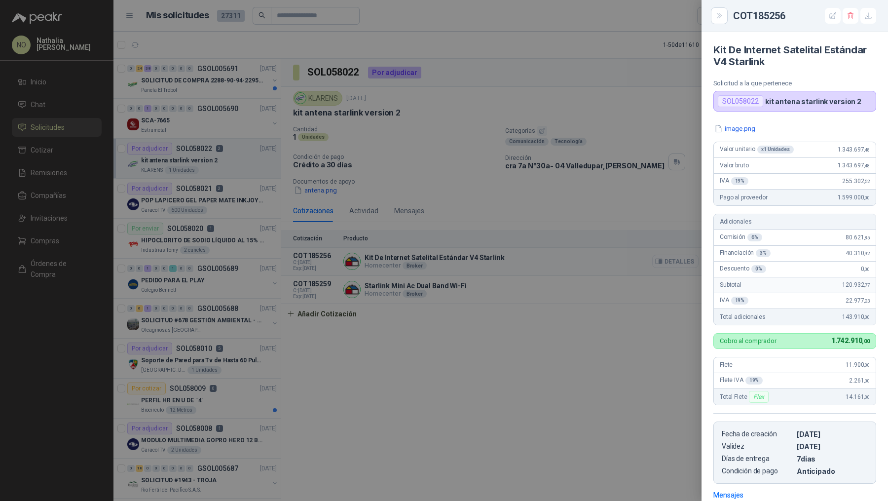
scroll to position [138, 0]
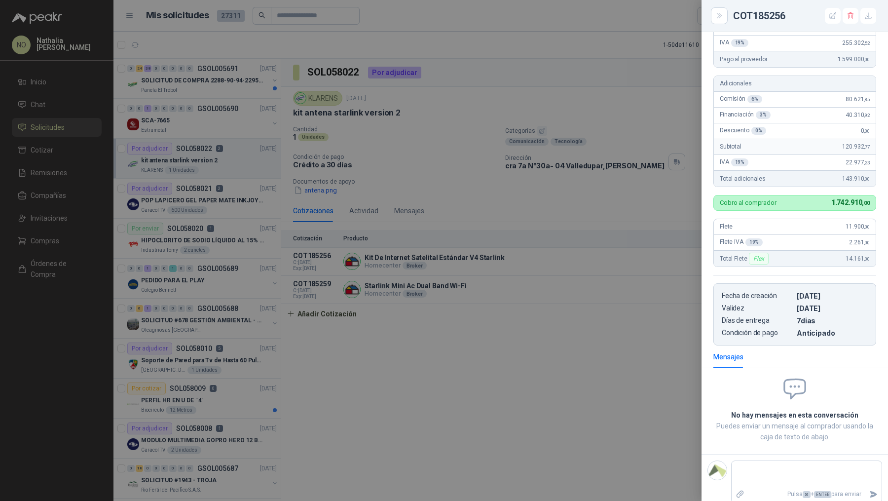
click at [688, 211] on div at bounding box center [444, 250] width 888 height 501
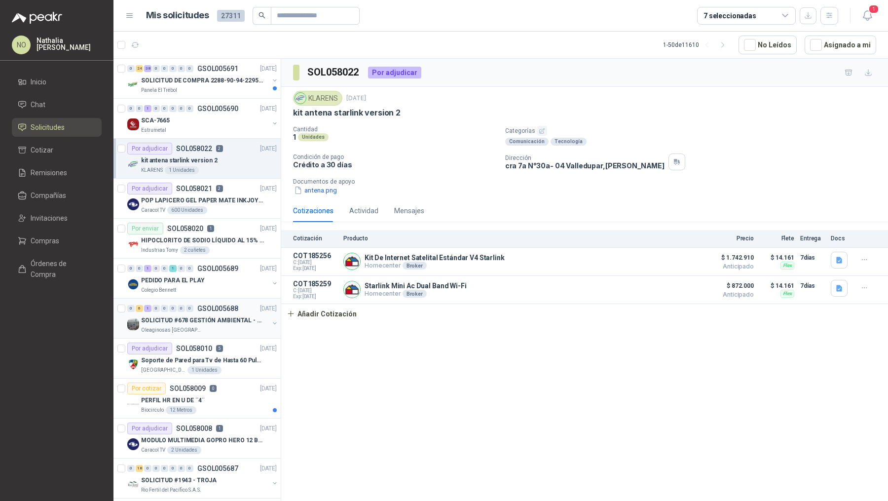
scroll to position [142, 0]
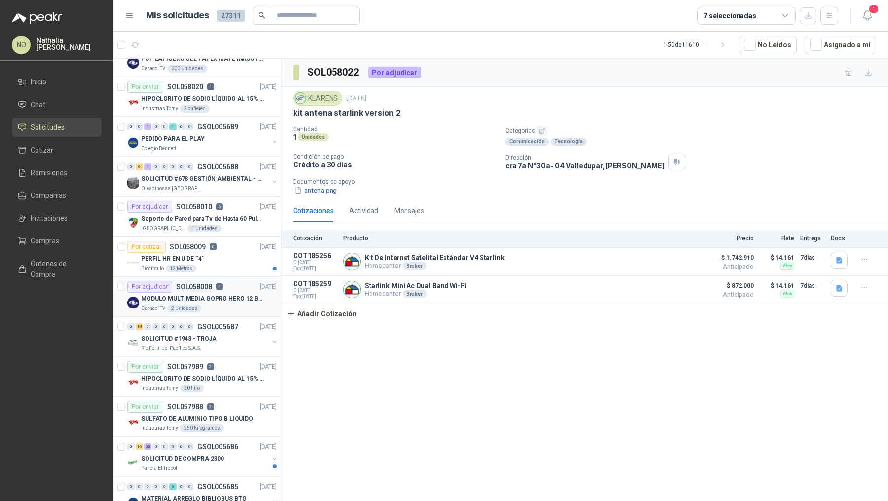
click at [241, 287] on div "Por adjudicar SOL058008 1 29/09/25" at bounding box center [201, 287] width 149 height 12
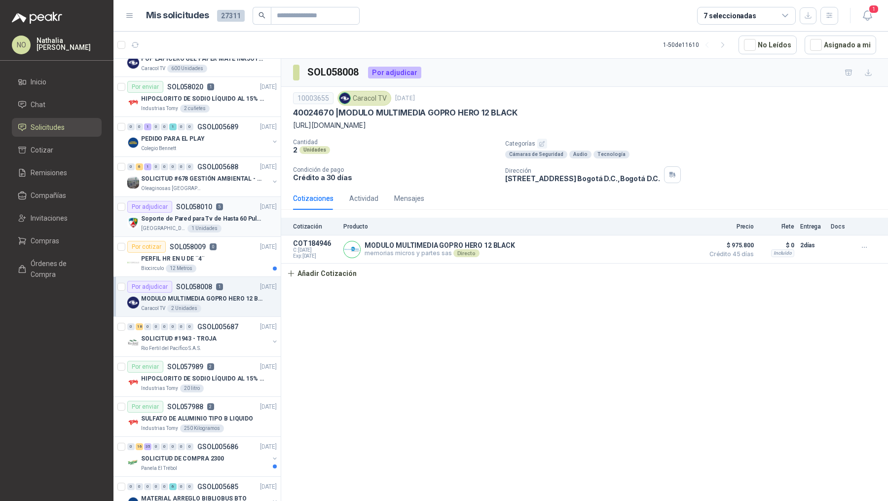
click at [242, 205] on div "Por adjudicar SOL058010 5 29/09/25" at bounding box center [201, 207] width 149 height 12
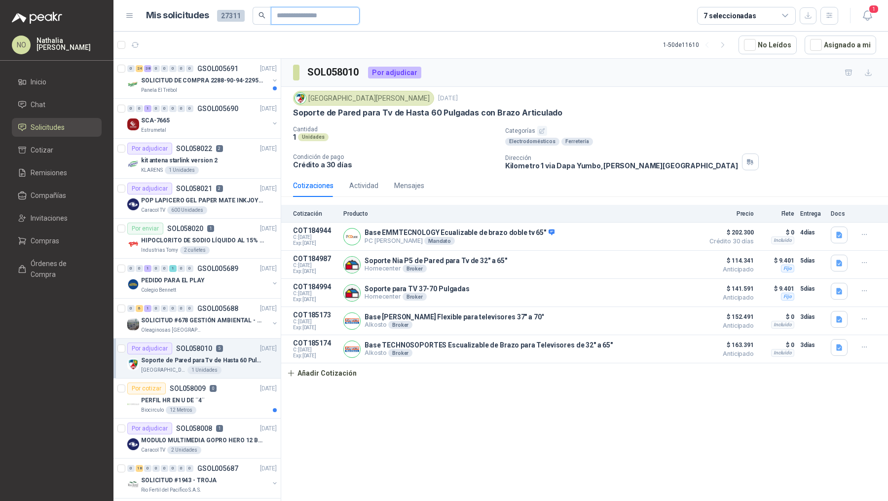
click at [319, 22] on input "text" at bounding box center [311, 15] width 69 height 17
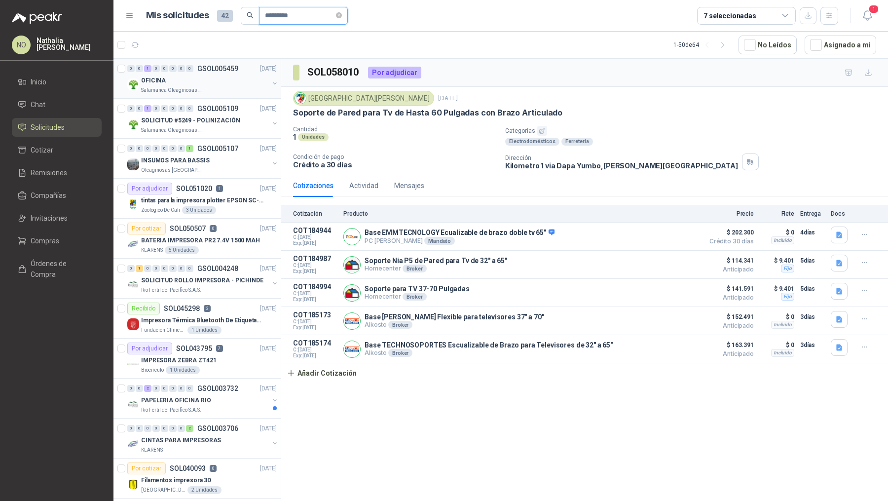
type input "*********"
click at [226, 78] on div "OFICINA" at bounding box center [205, 80] width 128 height 12
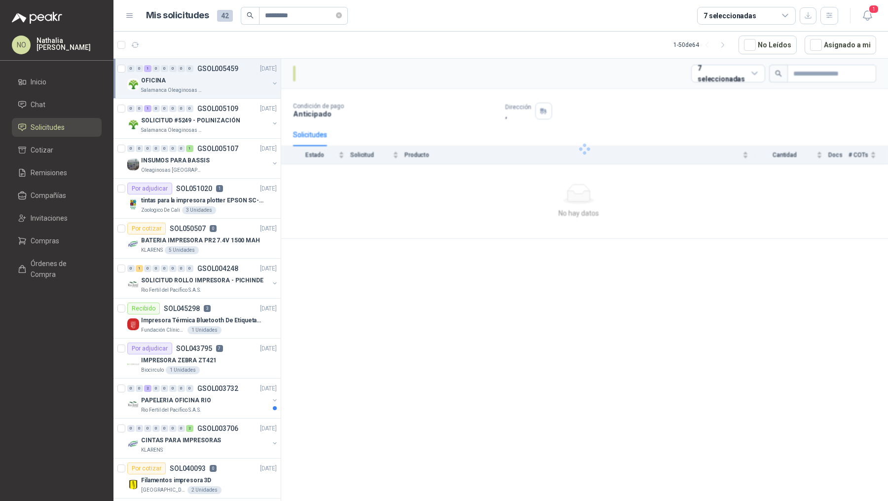
click at [226, 78] on div "OFICINA" at bounding box center [205, 80] width 128 height 12
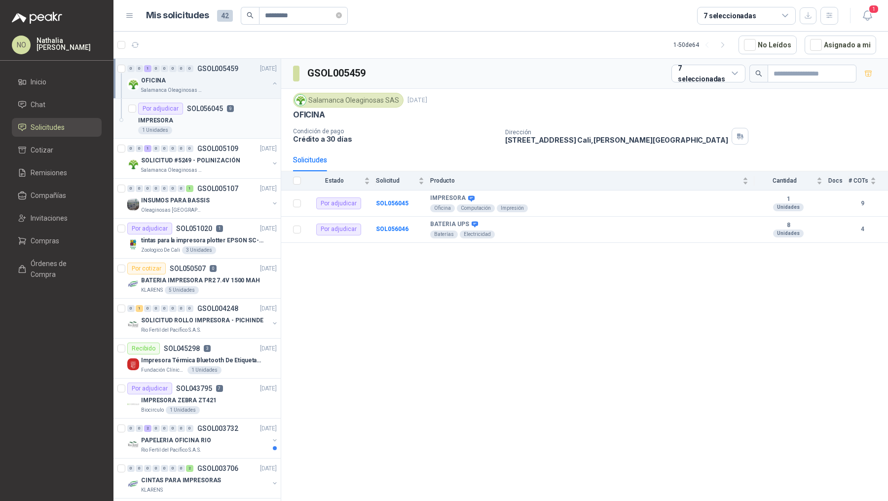
click at [220, 114] on div "IMPRESORA" at bounding box center [207, 120] width 139 height 12
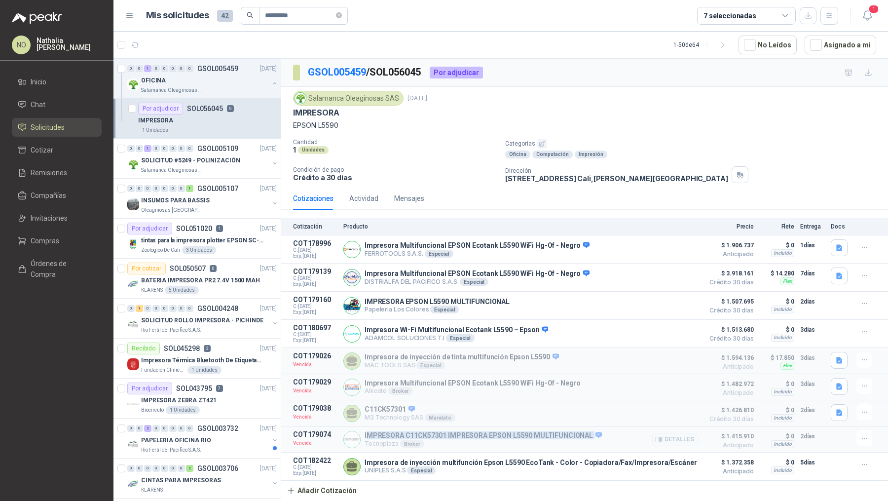
drag, startPoint x: 366, startPoint y: 433, endPoint x: 588, endPoint y: 435, distance: 222.0
click at [588, 435] on p "IMPRESORA C11CK57301 IMPRESORA EPSON L5590 MULTIFUNCIONAL" at bounding box center [483, 435] width 237 height 9
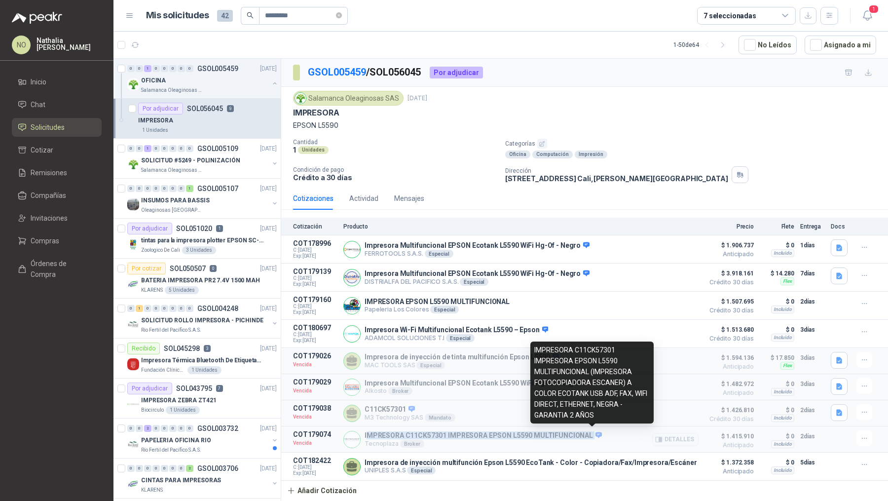
copy p "MPRESORA C11CK57301 IMPRESORA EPSON L5590 MULTIFUNCIONAL"
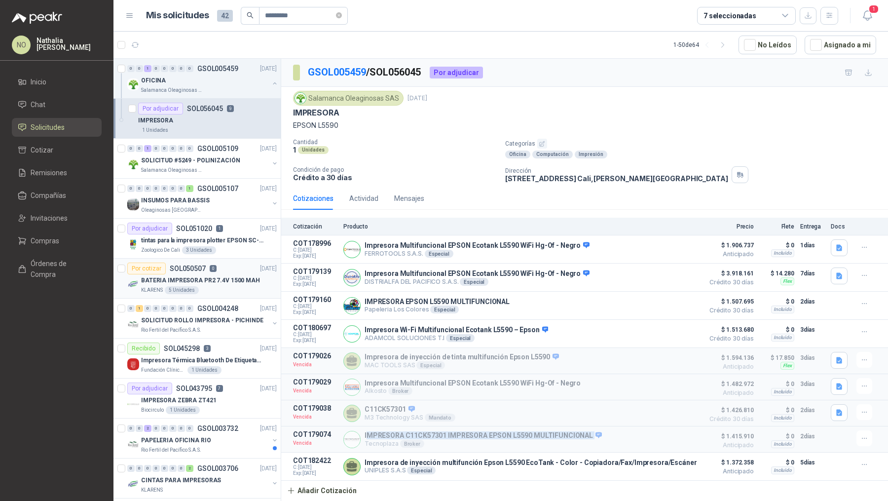
click at [236, 280] on p "BATERIA IMPRESORA PR2 7.4V 1500 MAH" at bounding box center [200, 280] width 119 height 9
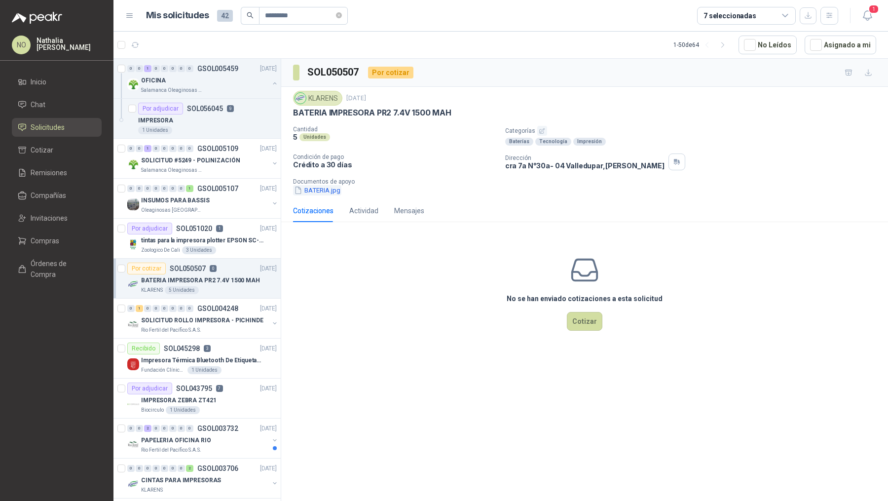
click at [319, 192] on button "BATERIA.jpg" at bounding box center [317, 190] width 48 height 10
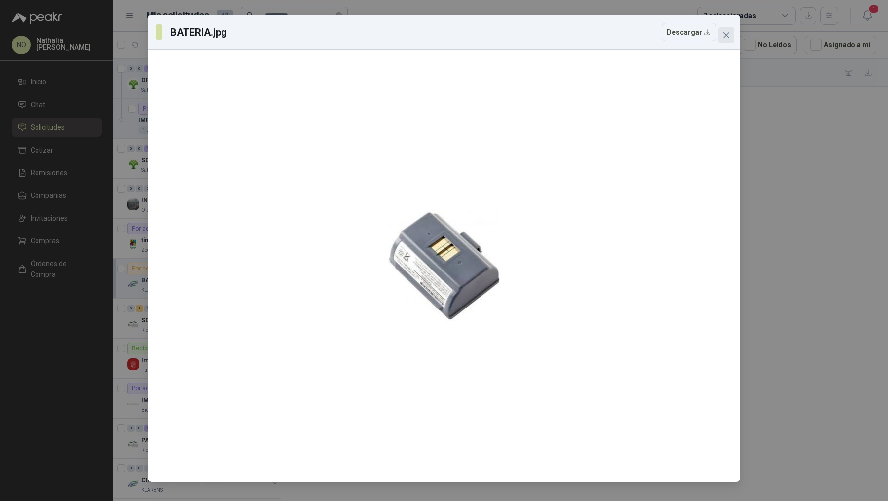
click at [728, 38] on icon "close" at bounding box center [726, 35] width 8 height 8
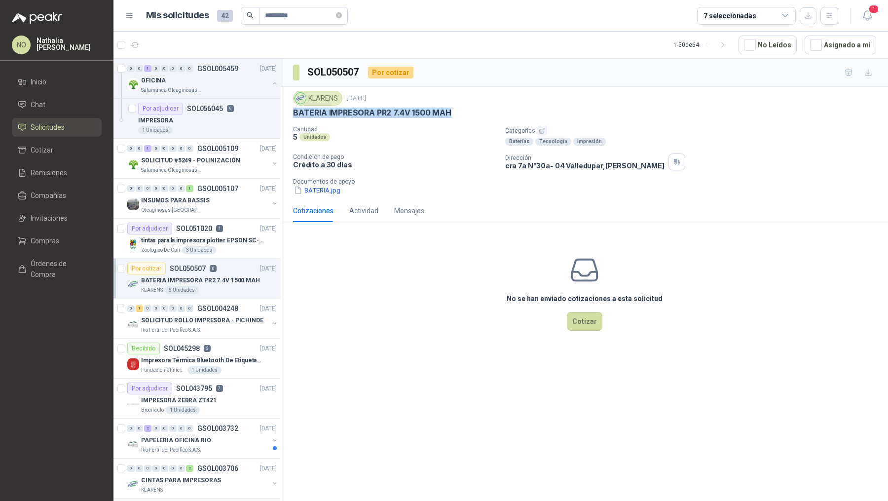
drag, startPoint x: 295, startPoint y: 112, endPoint x: 465, endPoint y: 114, distance: 169.7
click at [465, 114] on div "BATERIA IMPRESORA PR2 7.4V 1500 MAH" at bounding box center [584, 113] width 583 height 10
copy p "BATERIA IMPRESORA PR2 7.4V 1500 MAH"
click at [843, 48] on button "Asignado a mi" at bounding box center [841, 45] width 72 height 19
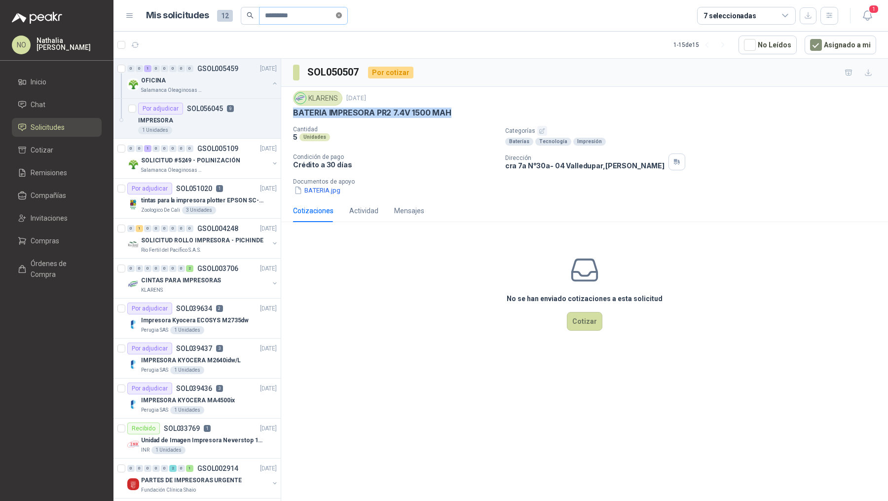
click at [341, 14] on icon "close-circle" at bounding box center [339, 15] width 6 height 6
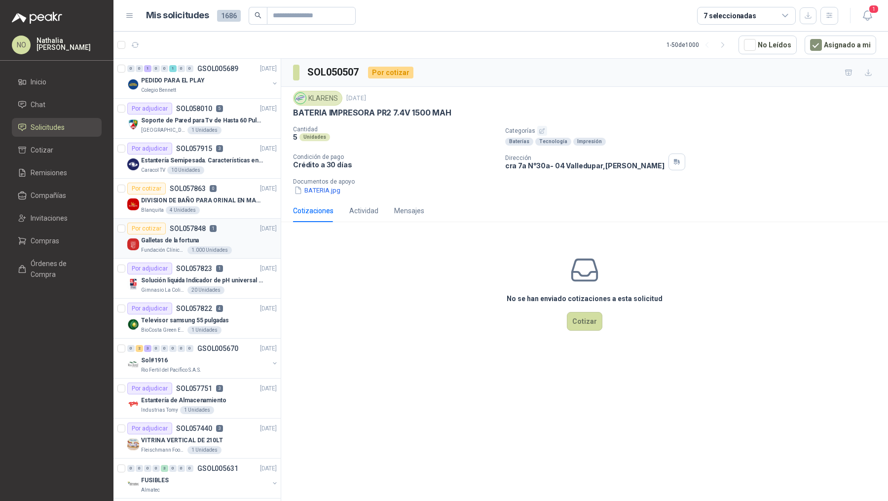
click at [246, 246] on div "Fundación Clínica Shaio 1.000 Unidades" at bounding box center [209, 250] width 136 height 8
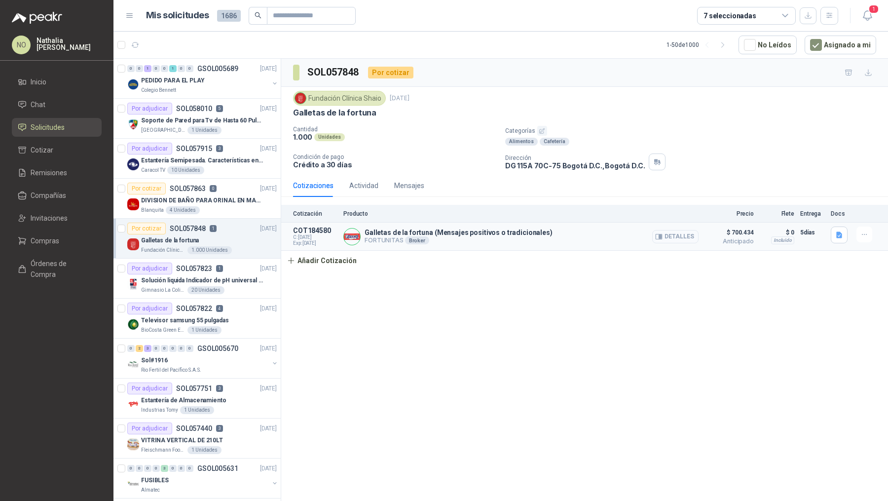
click at [676, 233] on button "Detalles" at bounding box center [675, 236] width 46 height 13
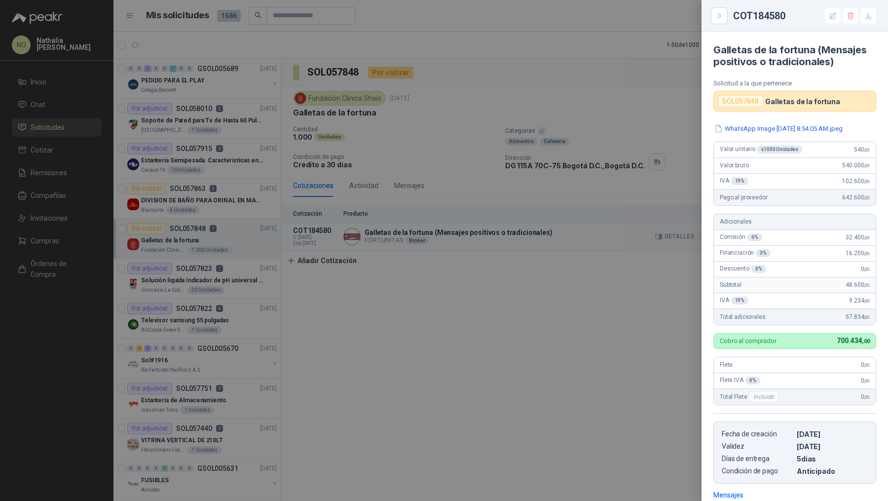
scroll to position [138, 0]
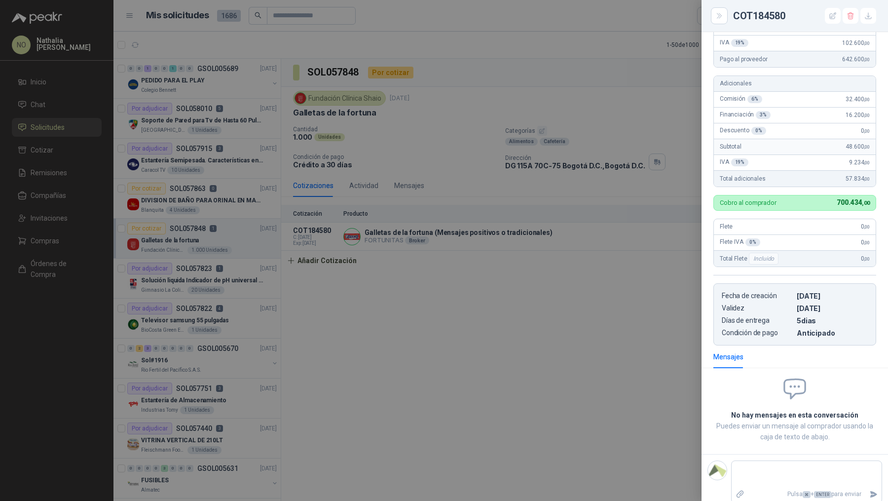
click at [497, 308] on div at bounding box center [444, 250] width 888 height 501
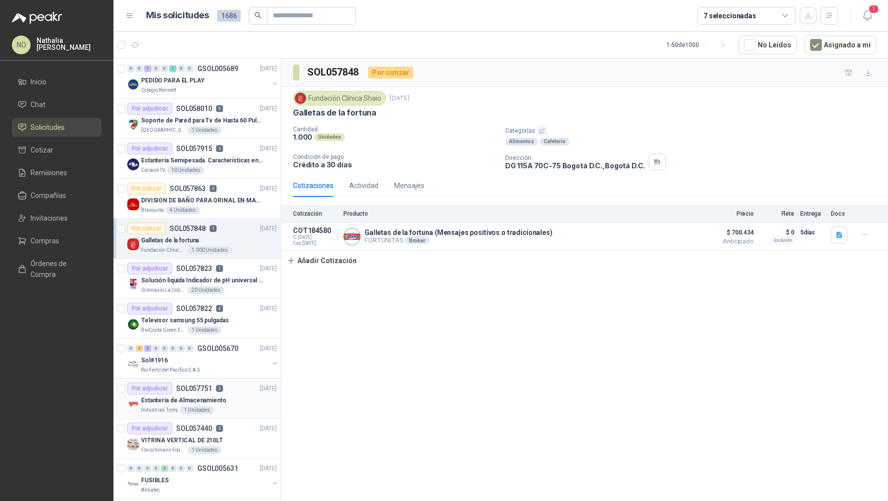
click at [215, 396] on p "Estantería de Almacenamiento" at bounding box center [183, 400] width 85 height 9
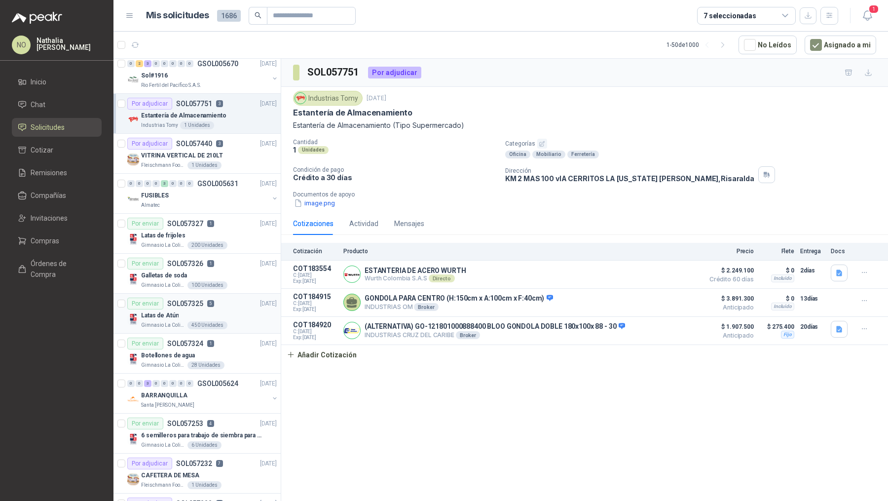
scroll to position [285, 0]
click at [235, 352] on div "Botellones de agua" at bounding box center [209, 355] width 136 height 12
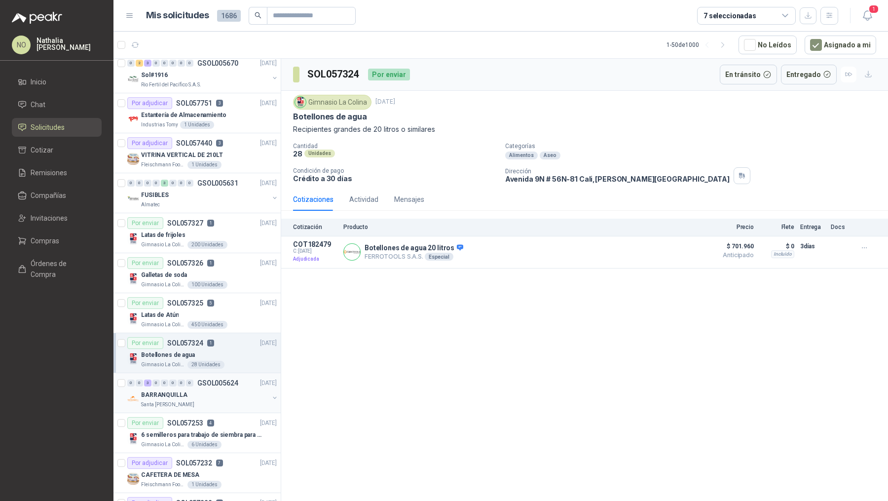
click at [235, 389] on div "BARRANQUILLA" at bounding box center [205, 395] width 128 height 12
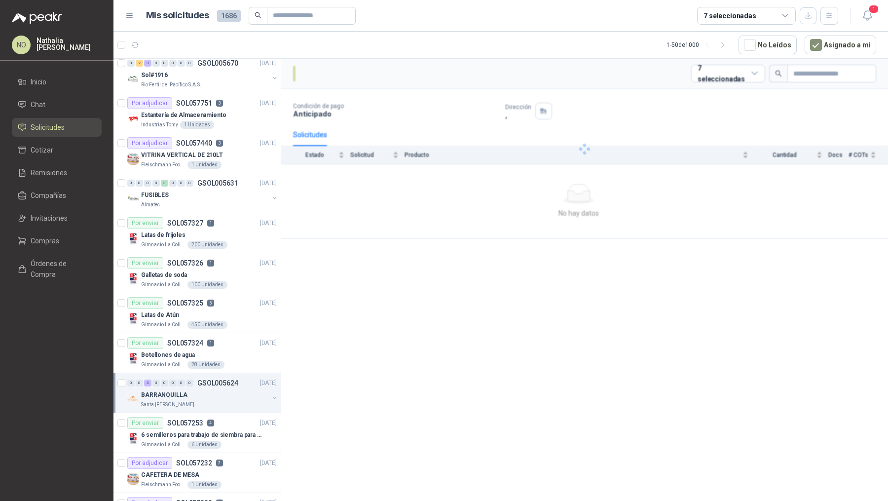
click at [235, 389] on div "BARRANQUILLA" at bounding box center [205, 395] width 128 height 12
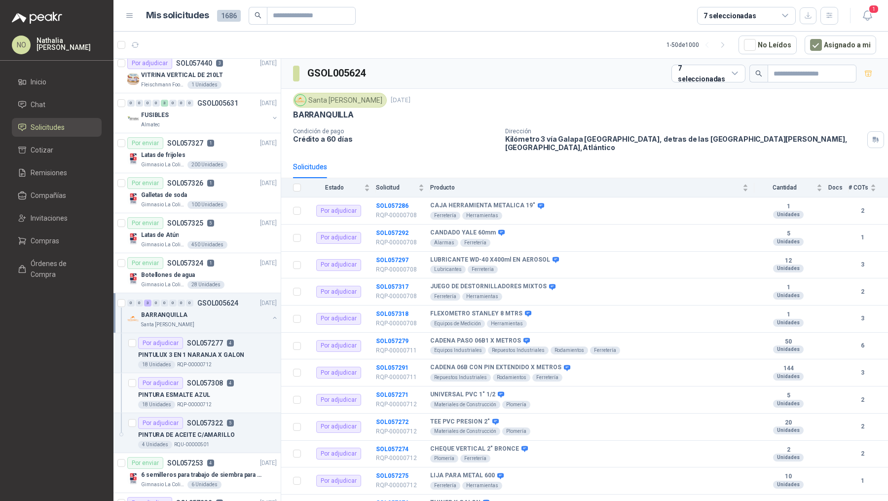
scroll to position [385, 0]
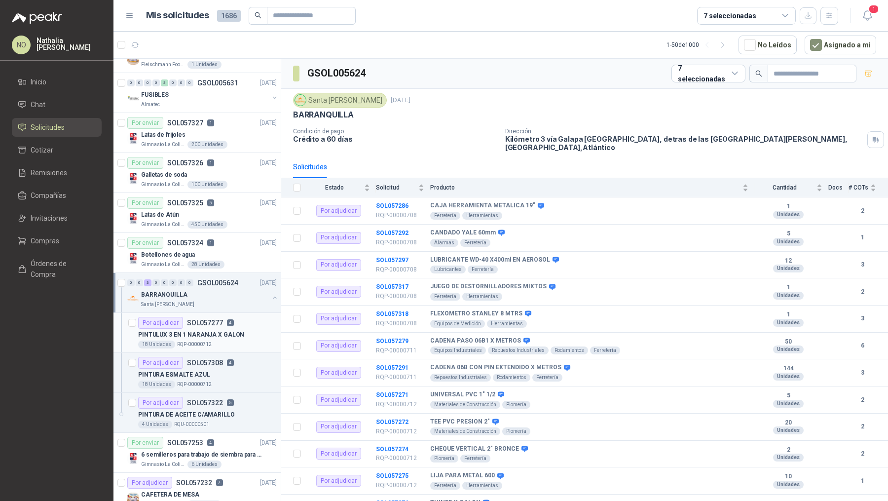
click at [236, 340] on div "18 Unidades RQP-00000712" at bounding box center [207, 344] width 139 height 8
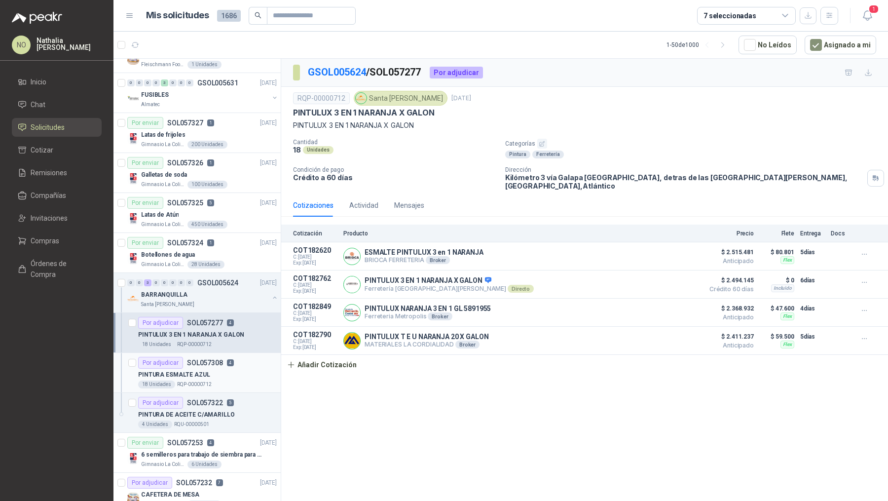
click at [228, 368] on div "PINTURA ESMALTE AZUL" at bounding box center [207, 374] width 139 height 12
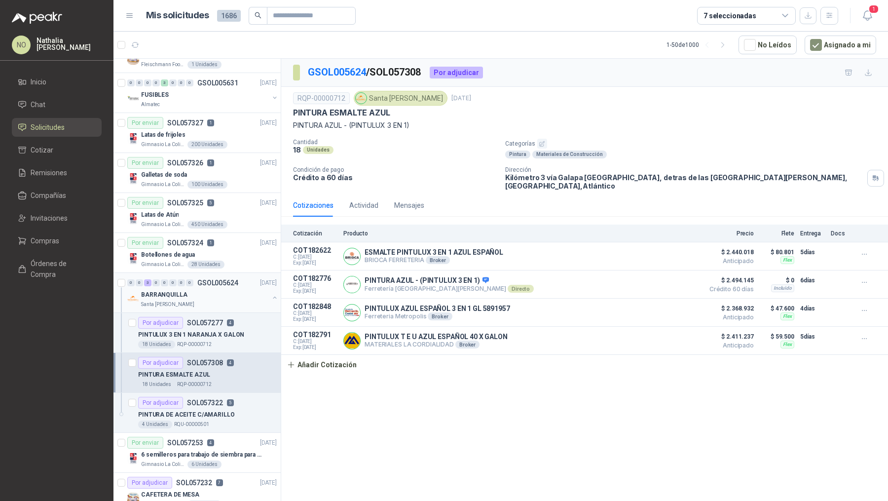
click at [228, 291] on div "BARRANQUILLA" at bounding box center [205, 295] width 128 height 12
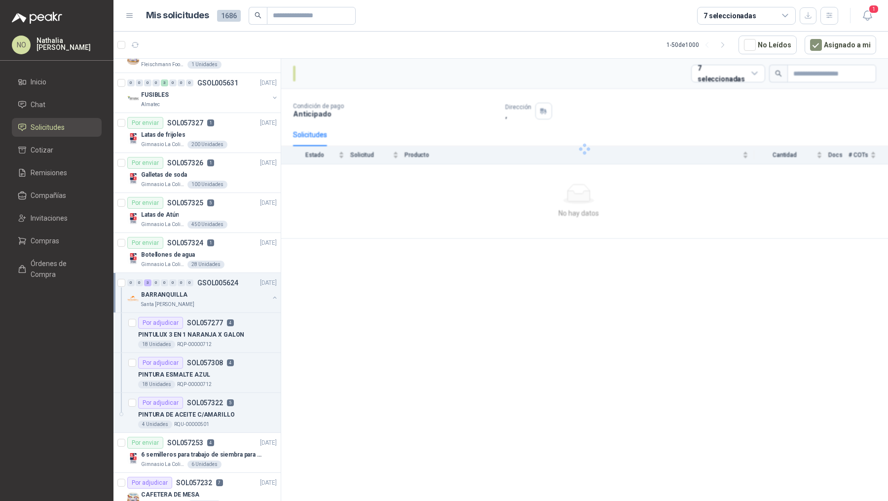
click at [228, 291] on div "BARRANQUILLA" at bounding box center [205, 295] width 128 height 12
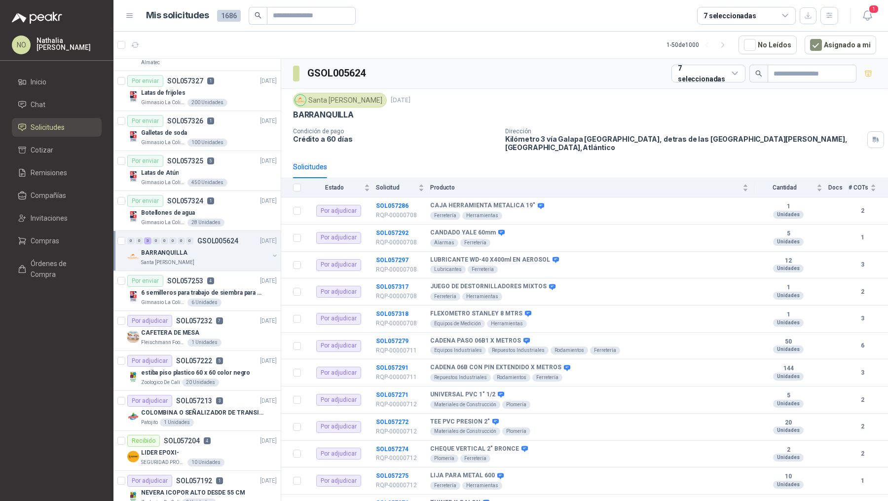
scroll to position [442, 0]
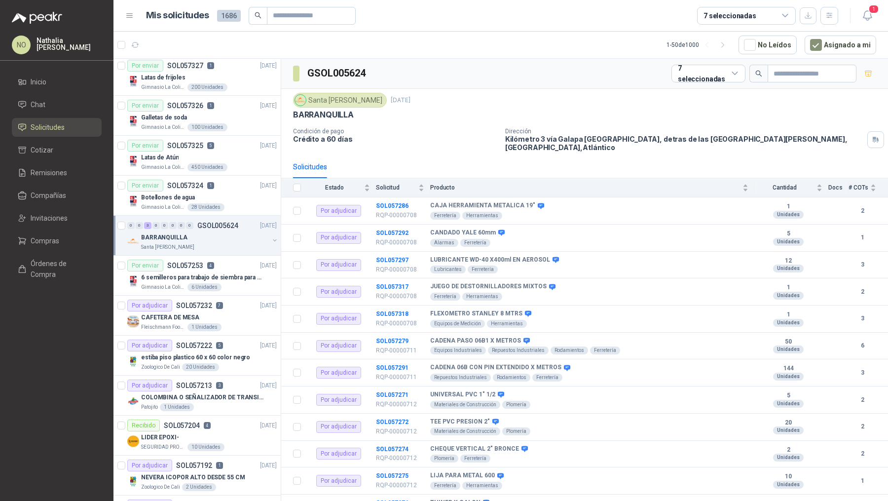
click at [228, 295] on article "Por adjudicar SOL057232 7 24/09/25 CAFETERA DE MESA Fleischmann Foods S.A. 1 Un…" at bounding box center [196, 315] width 167 height 40
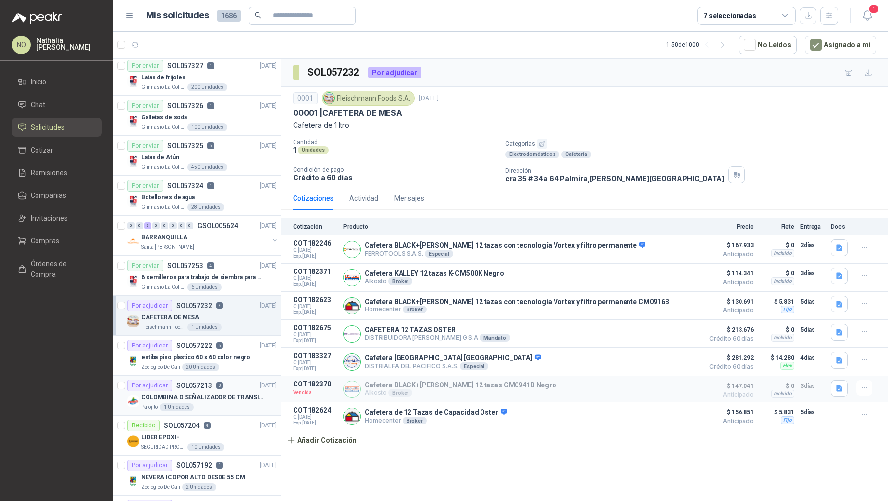
click at [219, 397] on p "COLOMBINA O SEÑALIZADOR DE TRANSITO" at bounding box center [202, 397] width 123 height 9
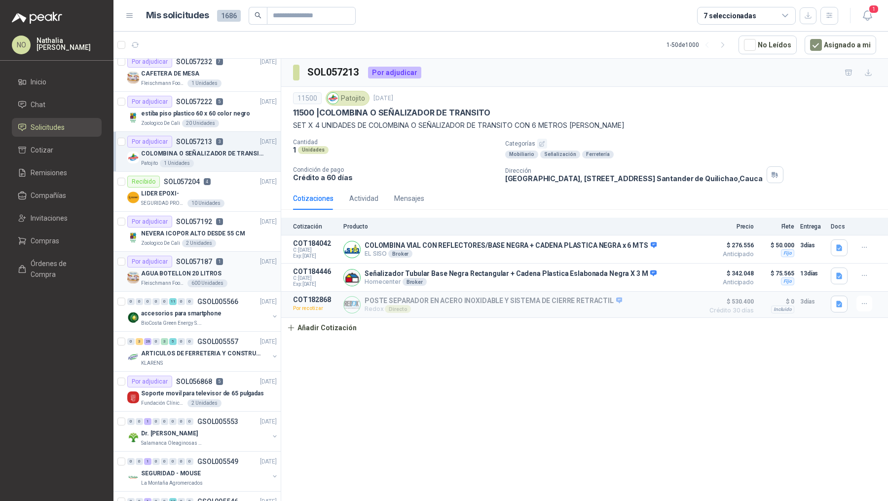
scroll to position [688, 0]
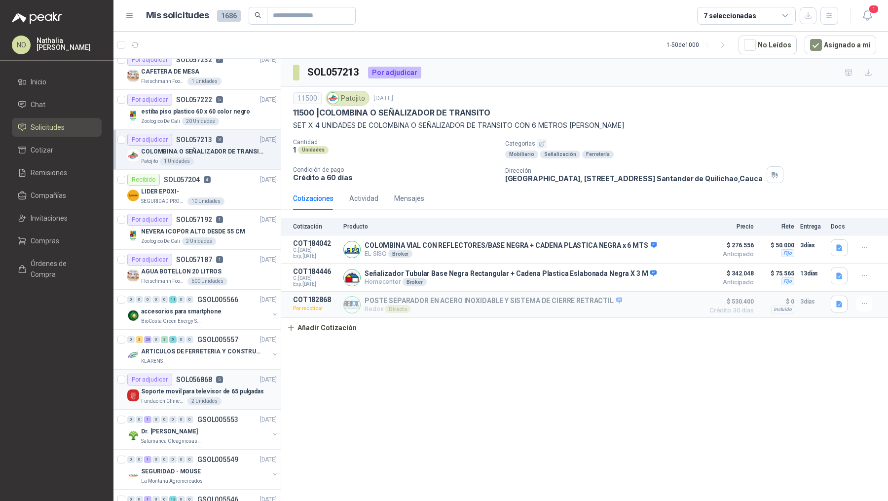
click at [243, 387] on p "Soporte movil para televisor de 65 pulgadas" at bounding box center [202, 391] width 123 height 9
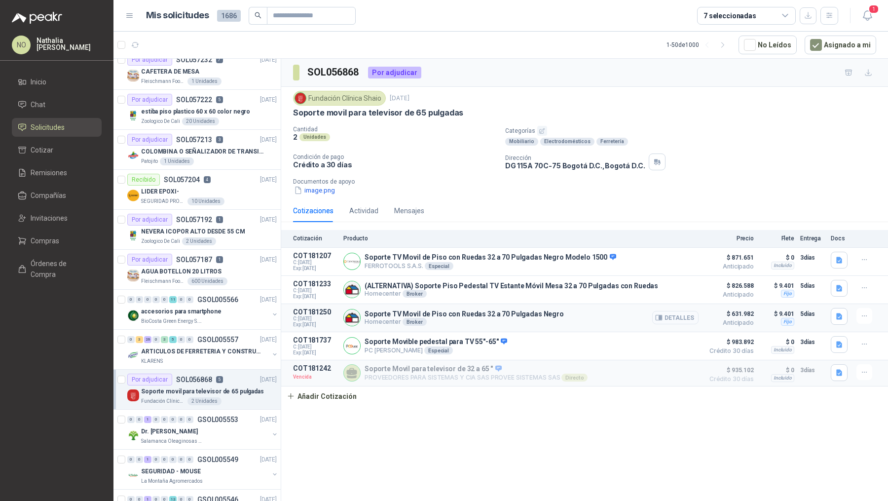
click at [675, 315] on button "Detalles" at bounding box center [675, 317] width 46 height 13
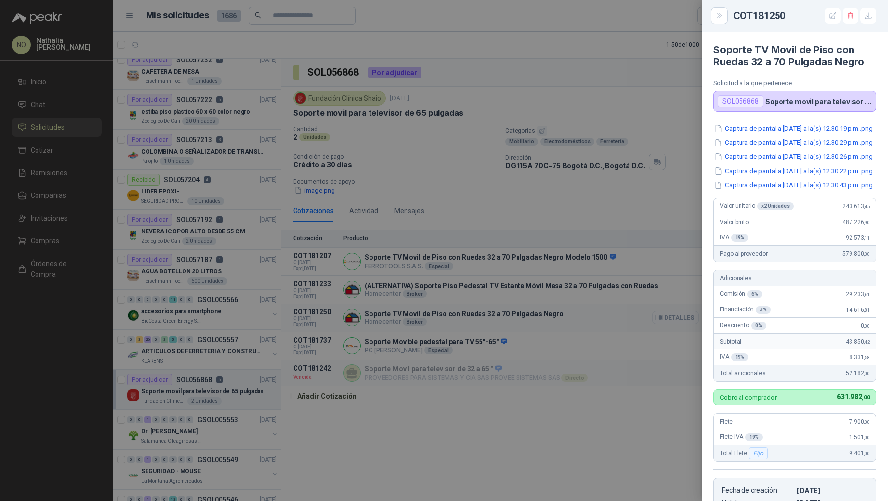
scroll to position [231, 0]
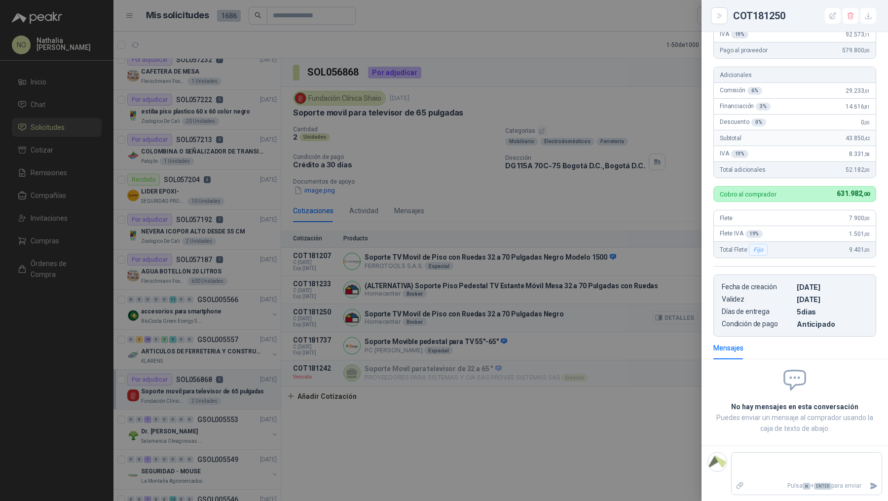
click at [675, 315] on div at bounding box center [444, 250] width 888 height 501
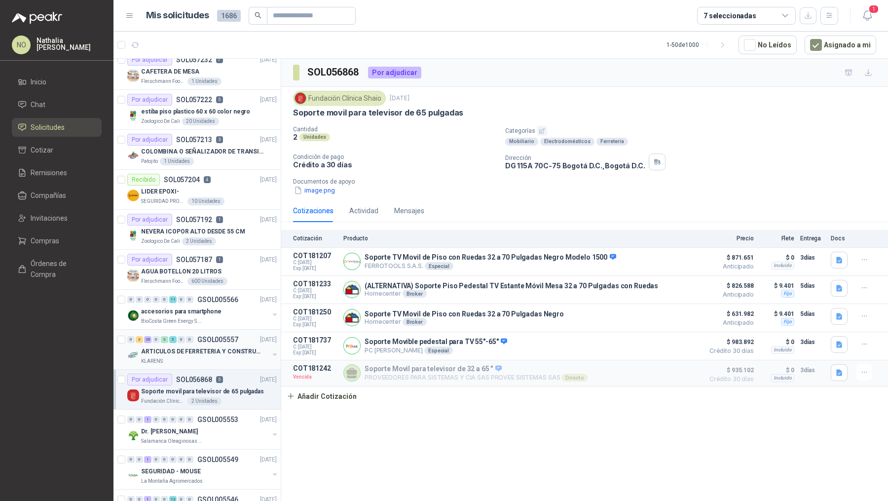
scroll to position [779, 0]
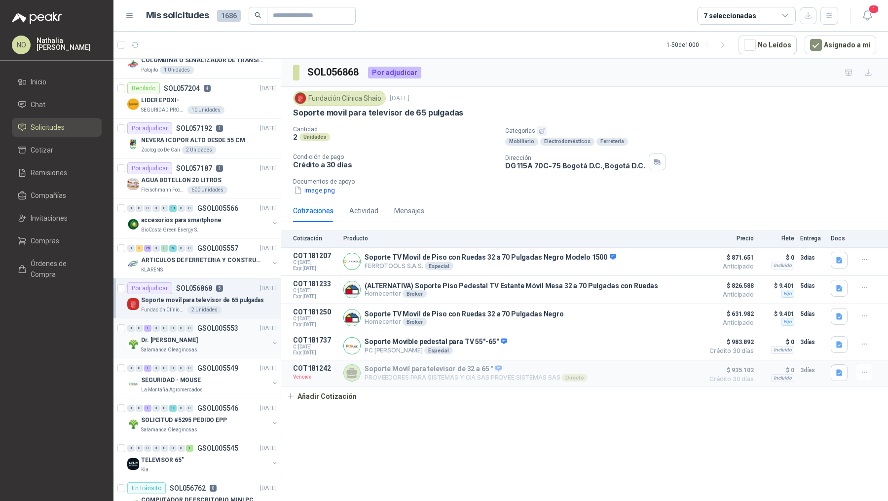
click at [229, 327] on div "0 0 1 0 0 0 0 0 GSOL005553 22/09/25" at bounding box center [202, 328] width 151 height 12
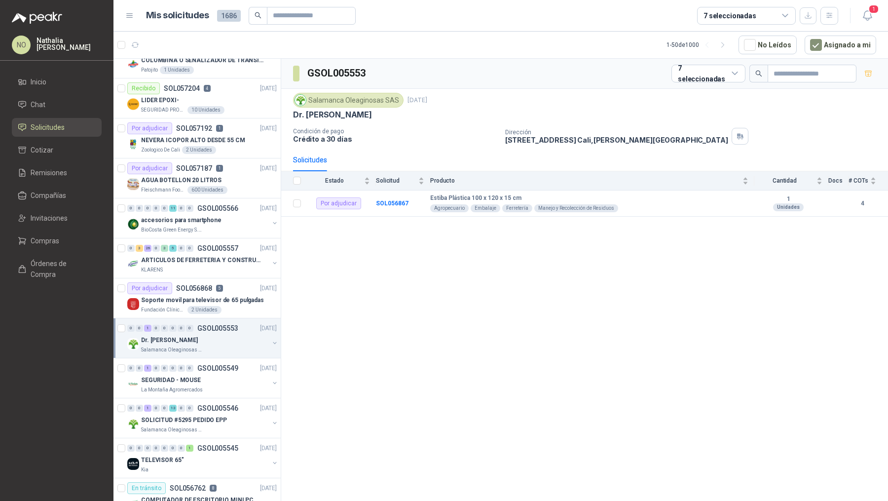
click at [229, 327] on div "0 0 1 0 0 0 0 0 GSOL005553 22/09/25" at bounding box center [202, 328] width 151 height 12
click at [233, 386] on div "1 Unidades" at bounding box center [207, 390] width 139 height 8
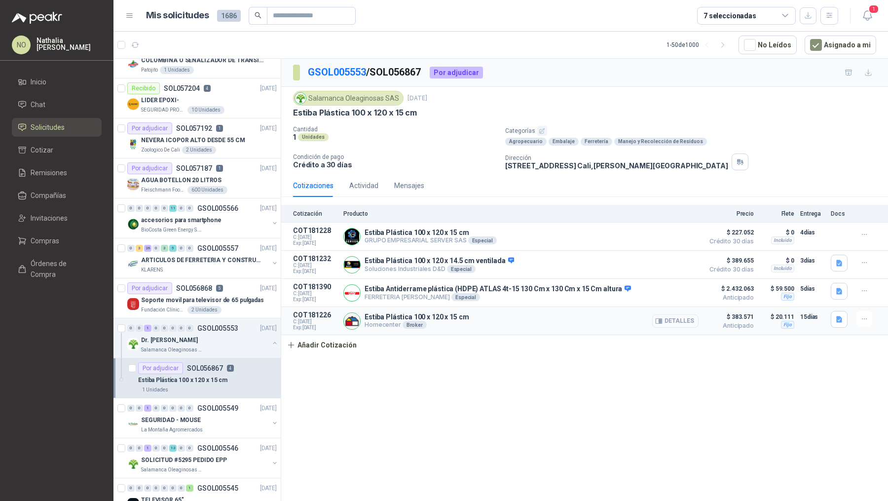
click at [669, 319] on button "Detalles" at bounding box center [675, 320] width 46 height 13
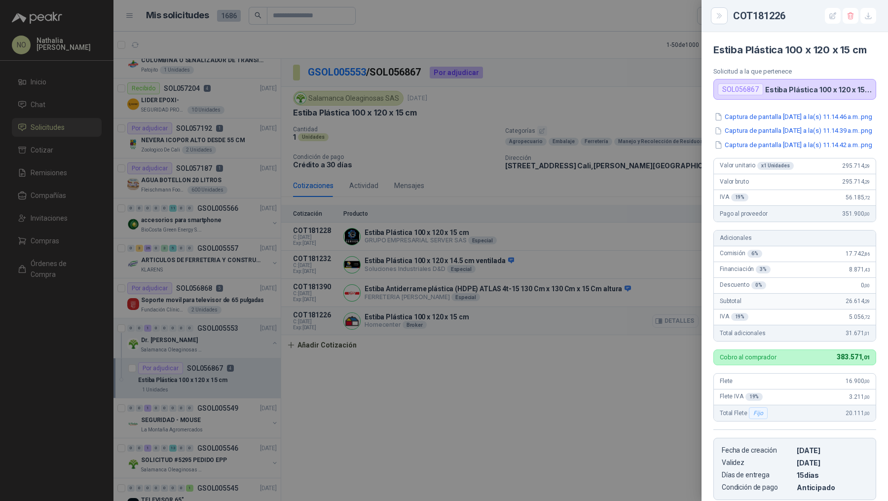
scroll to position [177, 0]
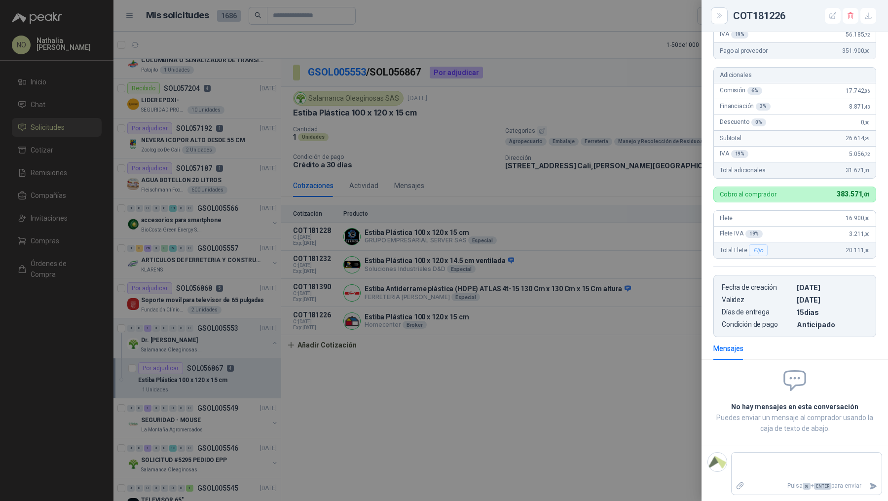
click at [505, 284] on div at bounding box center [444, 250] width 888 height 501
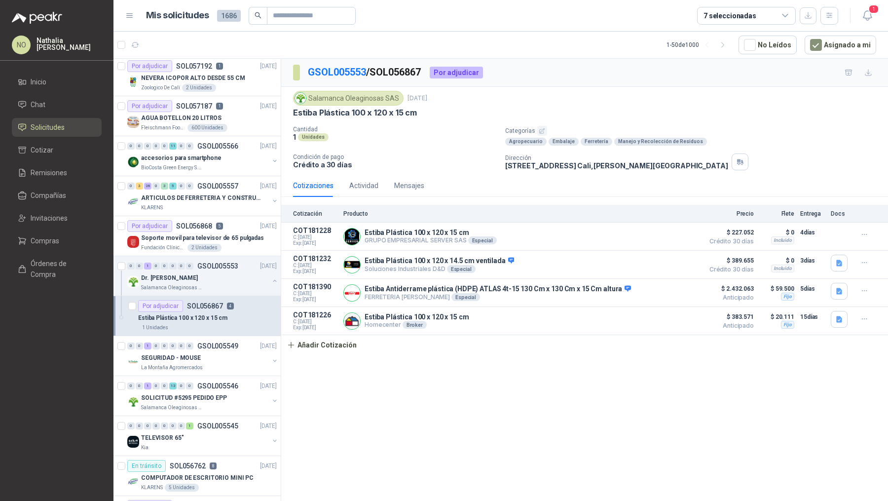
scroll to position [846, 0]
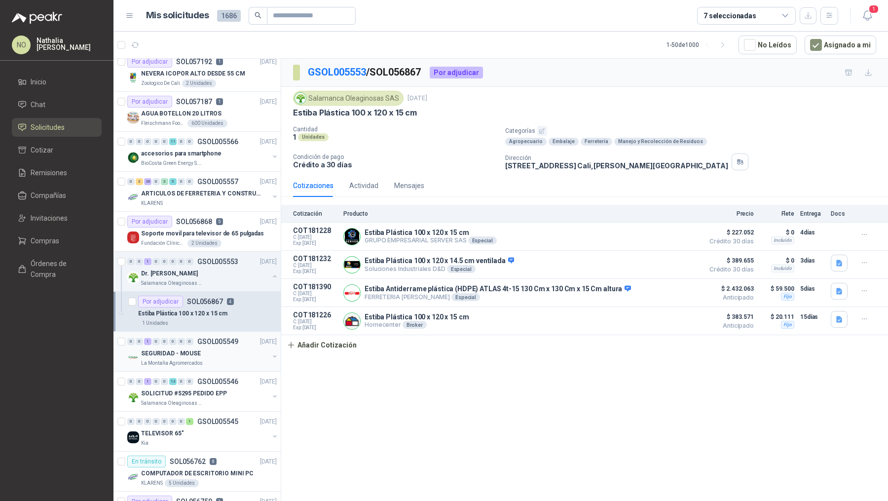
click at [231, 359] on div "La Montaña Agromercados" at bounding box center [205, 363] width 128 height 8
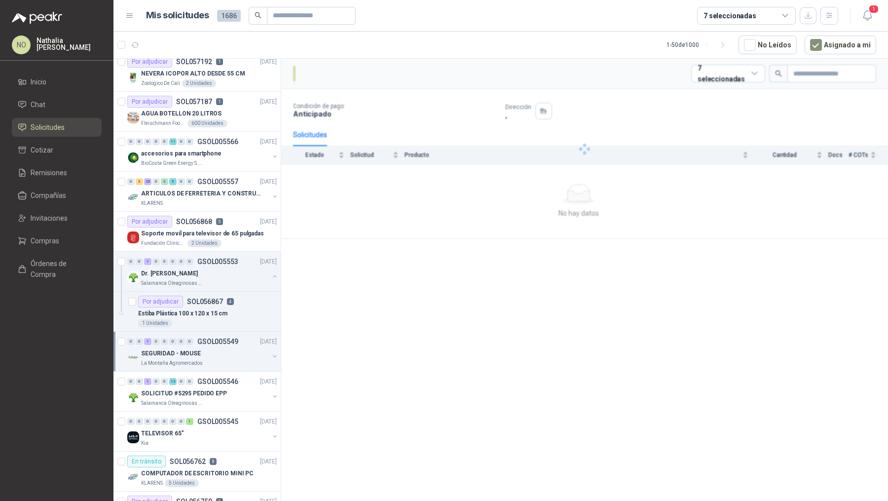
click at [231, 359] on div "La Montaña Agromercados" at bounding box center [205, 363] width 128 height 8
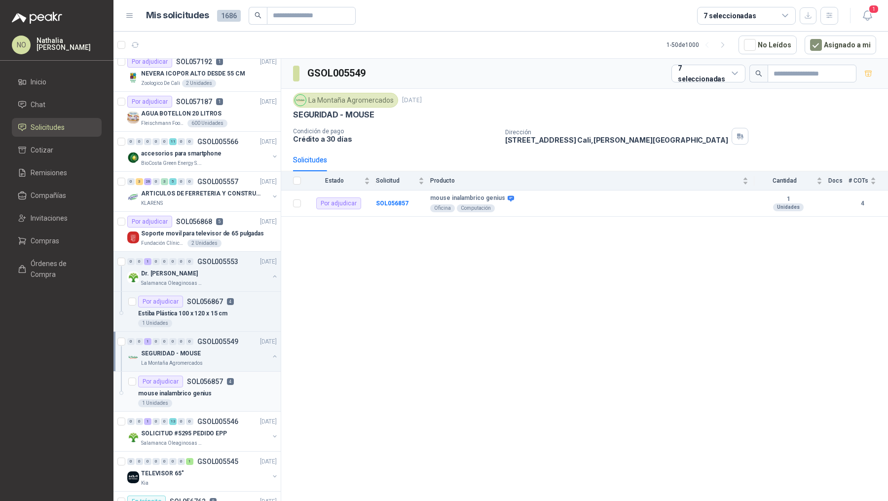
click at [227, 390] on div "mouse inalambrico genius" at bounding box center [207, 393] width 139 height 12
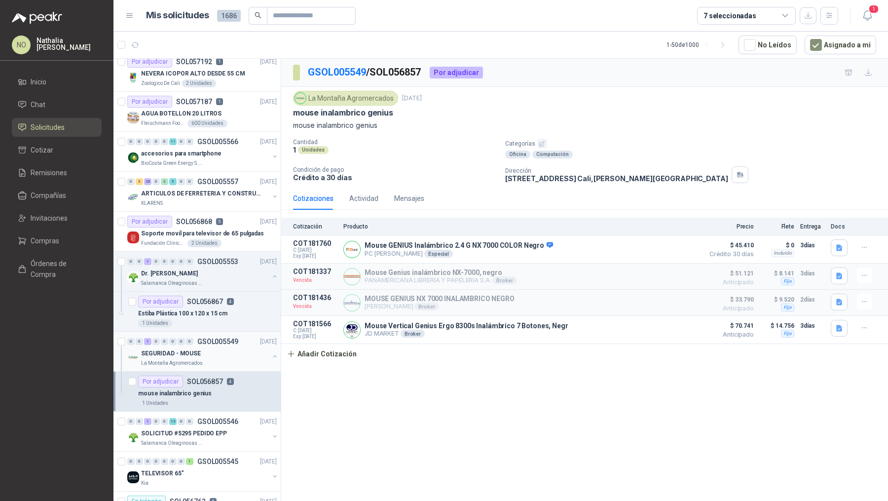
click at [230, 347] on div "SEGURIDAD - MOUSE" at bounding box center [205, 353] width 128 height 12
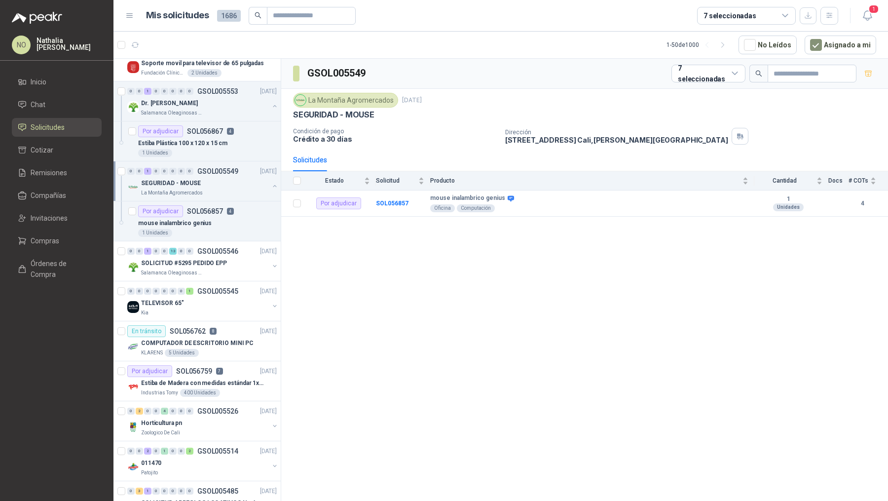
scroll to position [1029, 0]
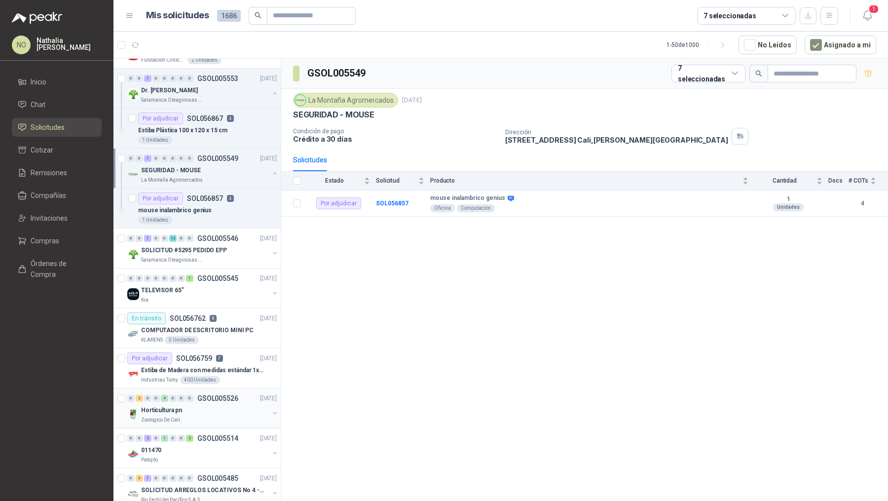
click at [228, 388] on div "0 2 0 0 4 0 0 0 GSOL005526 18/09/25 Horticultura pn Zoologico De Cali" at bounding box center [196, 408] width 167 height 40
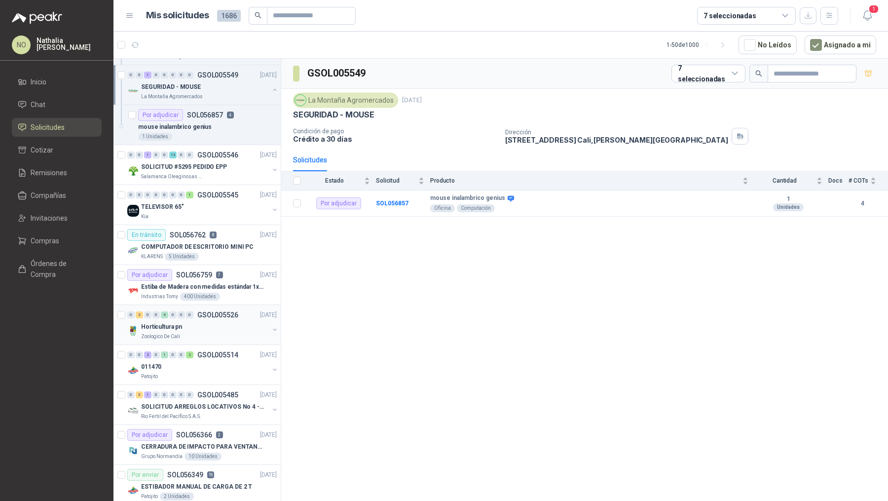
scroll to position [1115, 0]
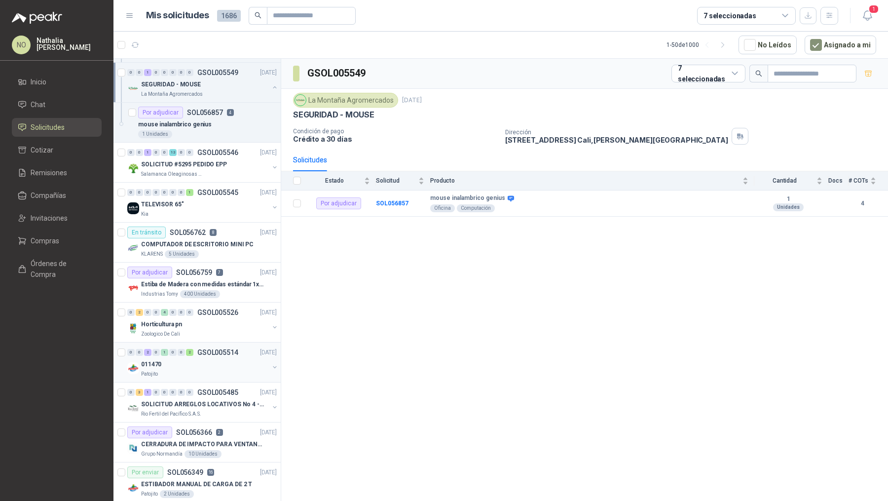
click at [228, 358] on div "011470" at bounding box center [205, 364] width 128 height 12
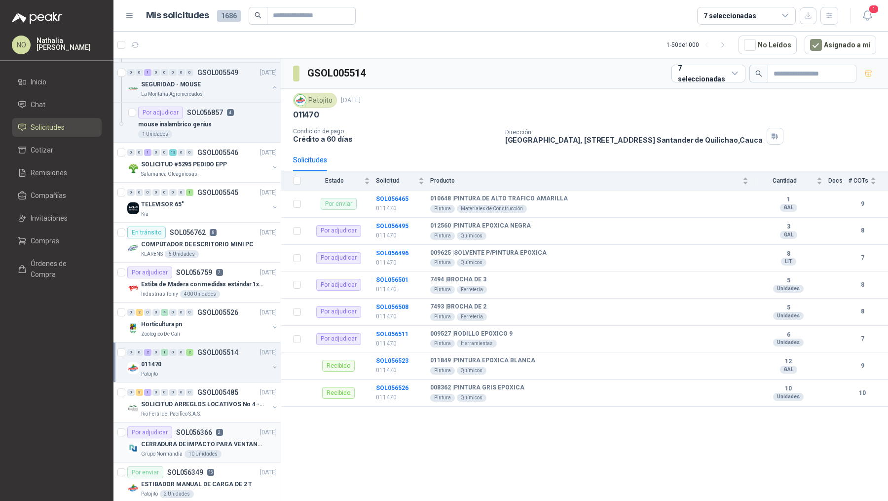
click at [220, 438] on div "CERRADURA DE IMPACTO PARA VENTANAS" at bounding box center [209, 444] width 136 height 12
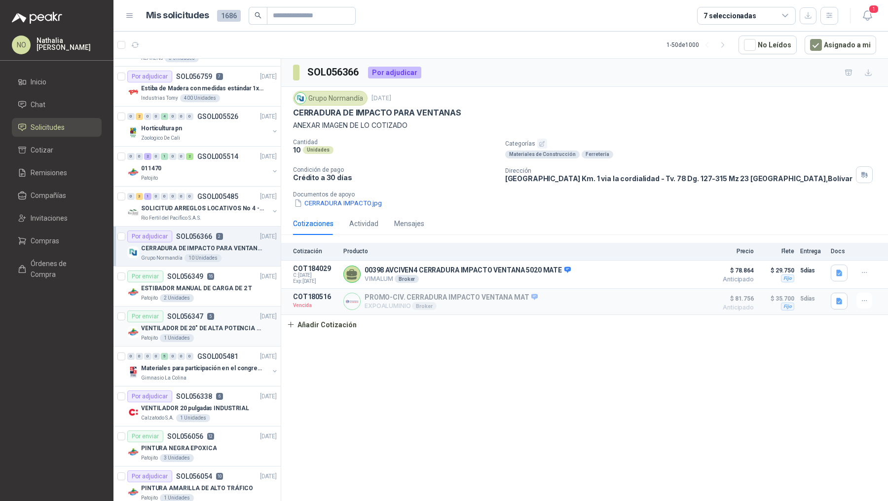
scroll to position [1315, 0]
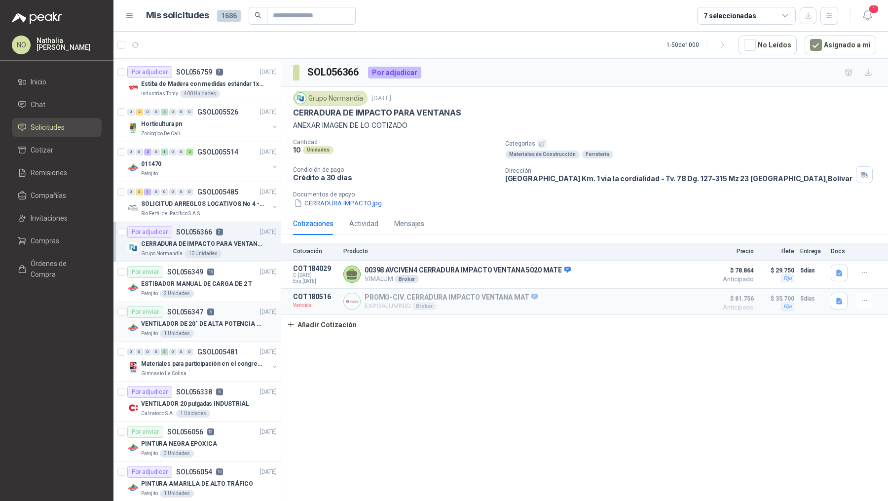
click at [220, 399] on p "VENTILADOR 20 pulgadas INDUSTRIAL" at bounding box center [195, 403] width 108 height 9
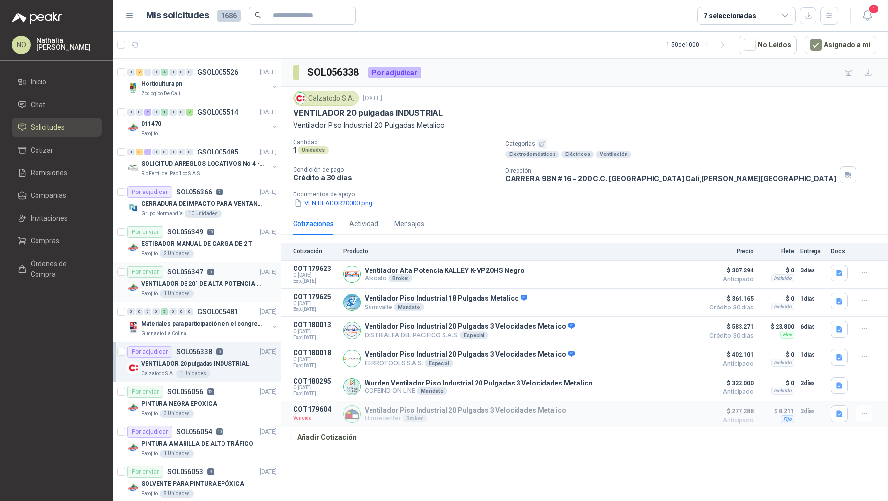
scroll to position [1357, 0]
click at [345, 198] on button "VENTILADOR20000.png" at bounding box center [333, 203] width 80 height 10
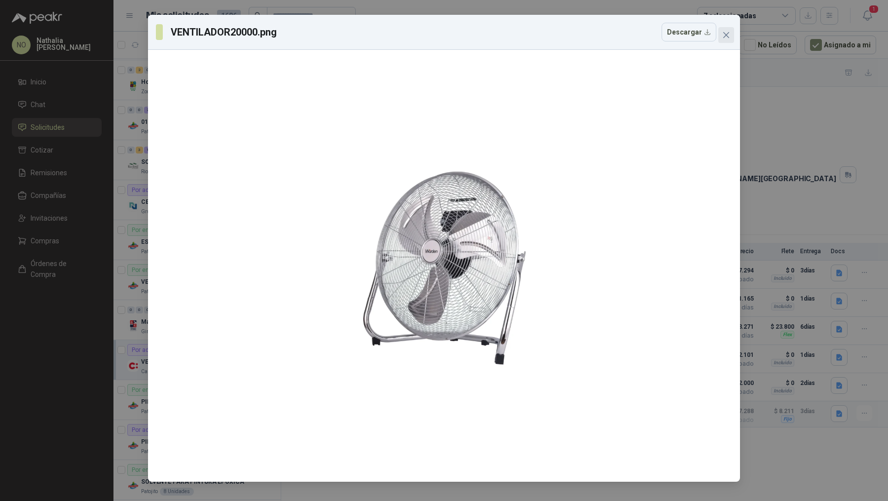
click at [726, 35] on icon "close" at bounding box center [726, 35] width 6 height 6
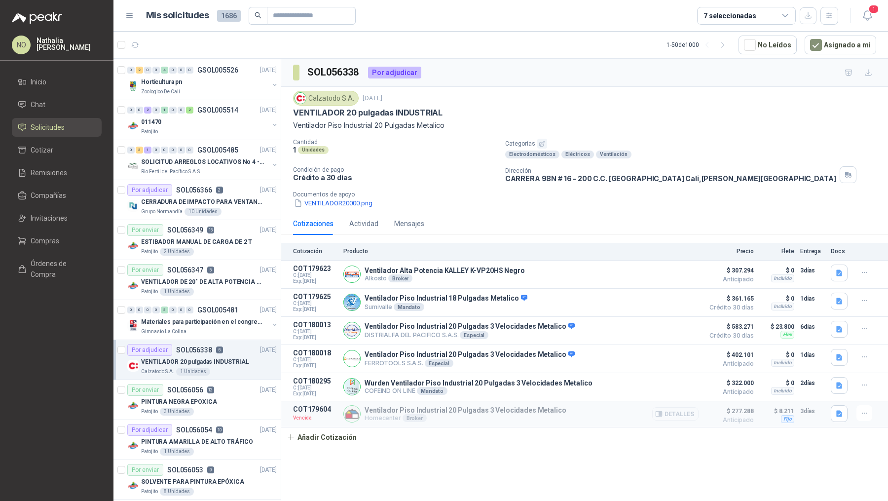
click at [668, 413] on button "Detalles" at bounding box center [675, 413] width 46 height 13
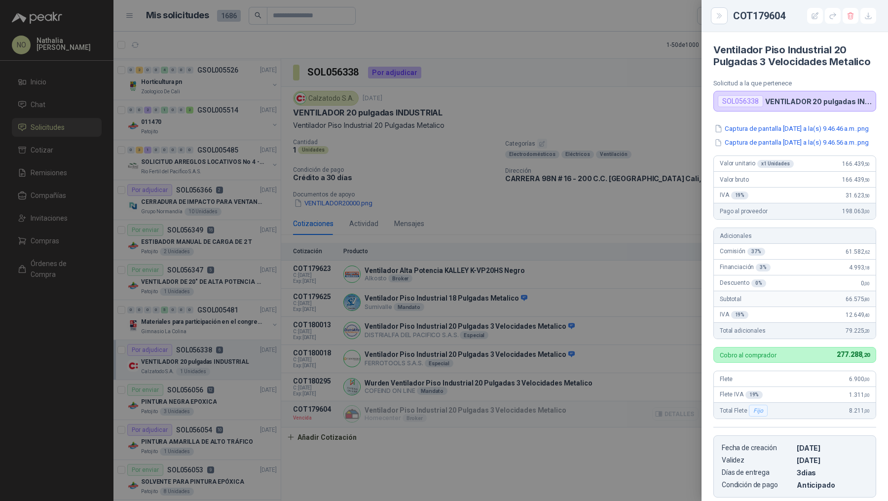
scroll to position [179, 0]
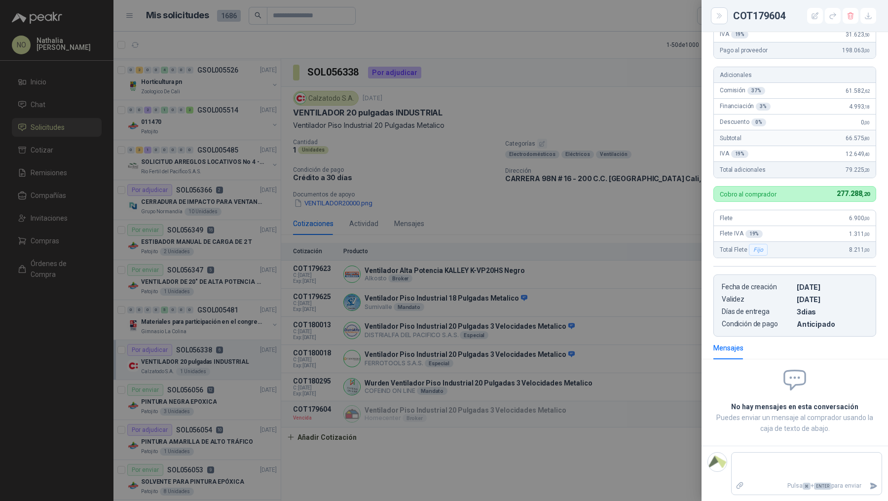
click at [577, 355] on div at bounding box center [444, 250] width 888 height 501
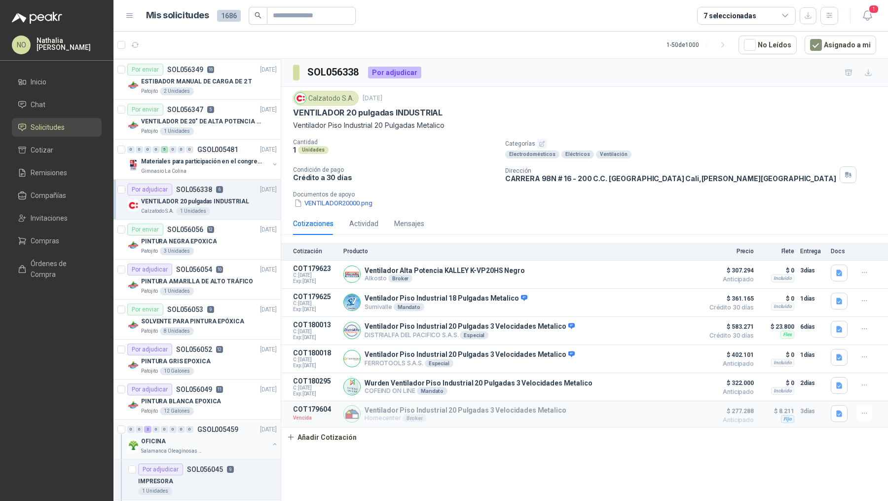
scroll to position [1606, 0]
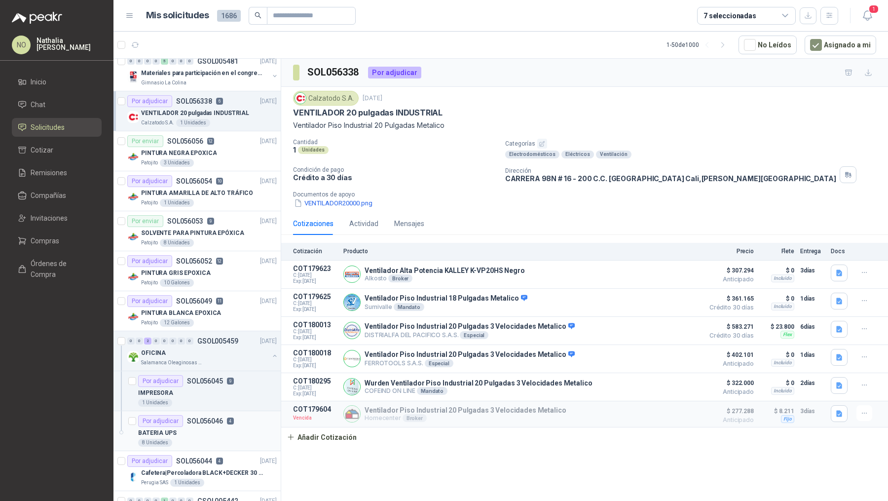
click at [219, 416] on div "Por adjudicar SOL056046 4" at bounding box center [186, 421] width 96 height 12
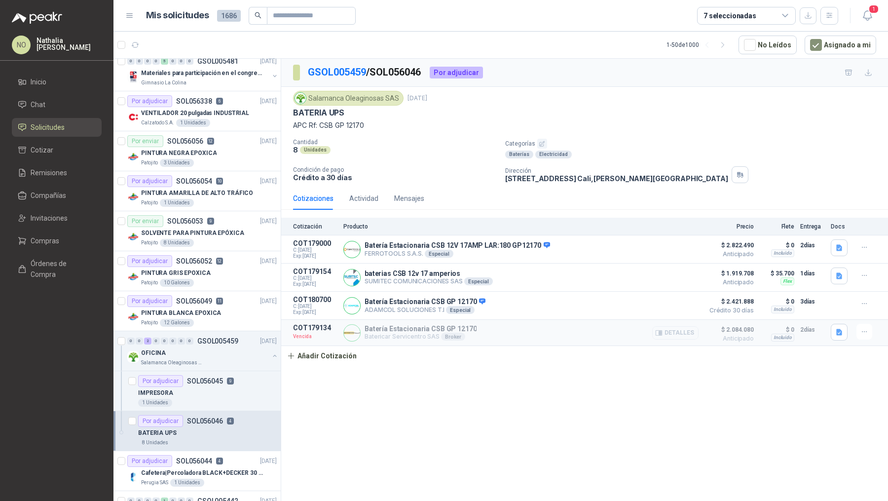
click at [676, 328] on button "Detalles" at bounding box center [675, 332] width 46 height 13
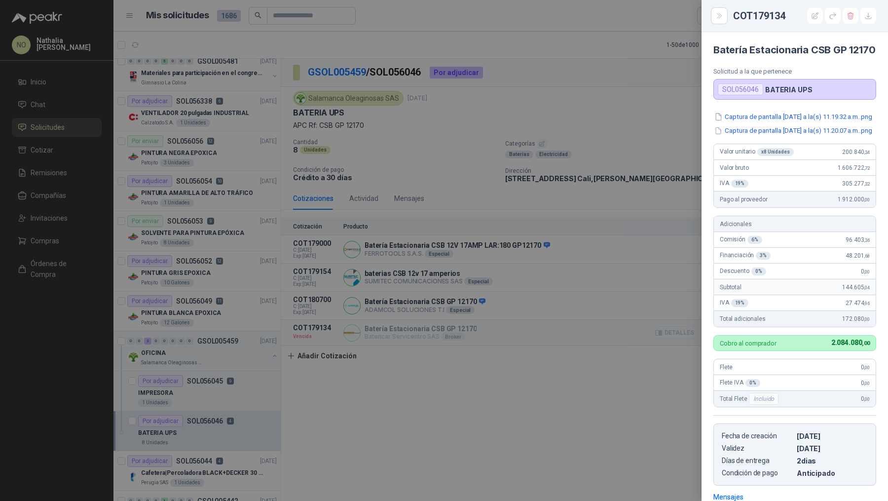
scroll to position [167, 0]
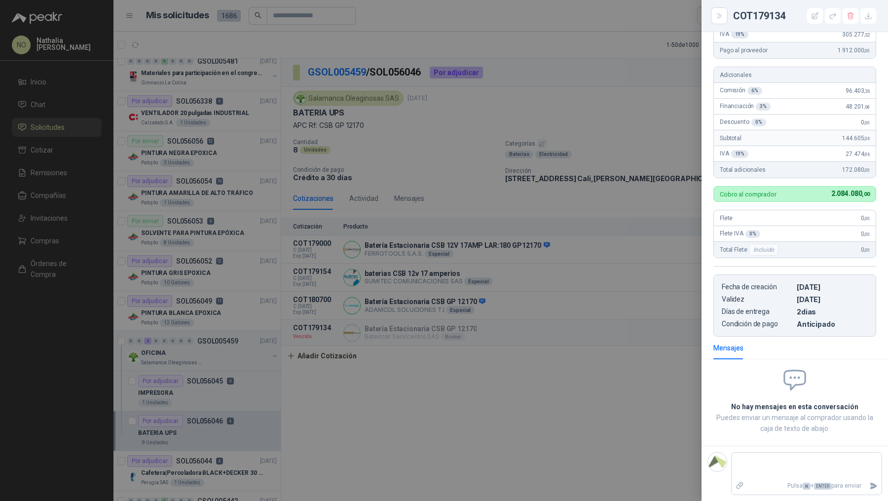
click at [539, 347] on div at bounding box center [444, 250] width 888 height 501
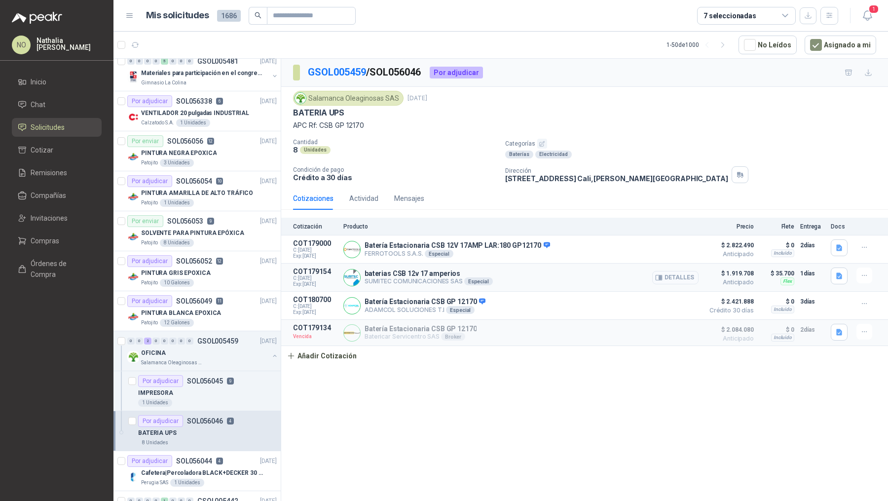
click at [694, 281] on button "Detalles" at bounding box center [675, 277] width 46 height 13
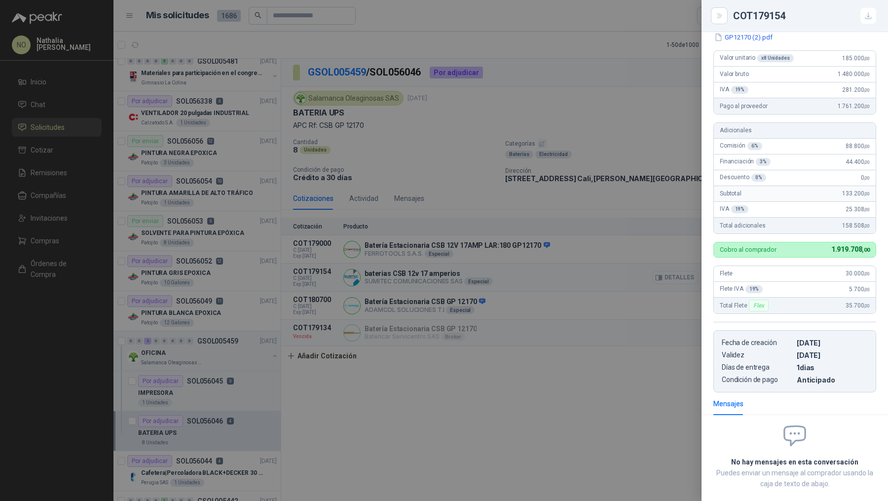
scroll to position [77, 0]
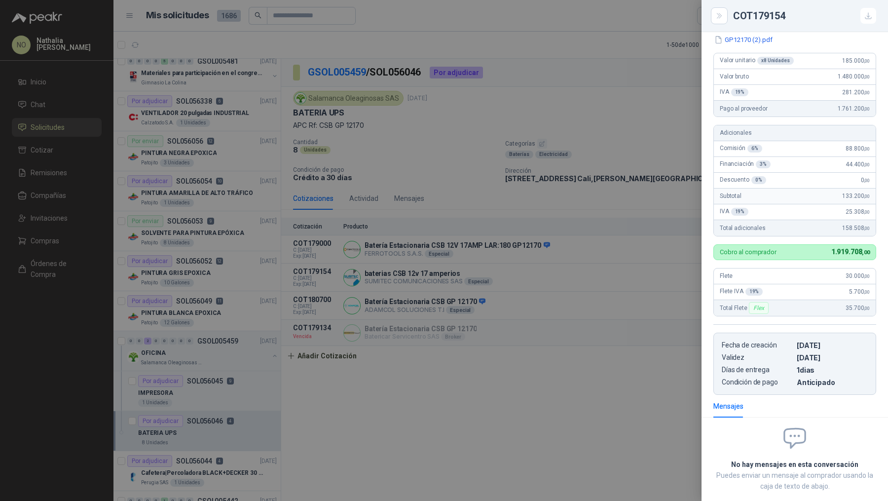
click at [381, 361] on div at bounding box center [444, 250] width 888 height 501
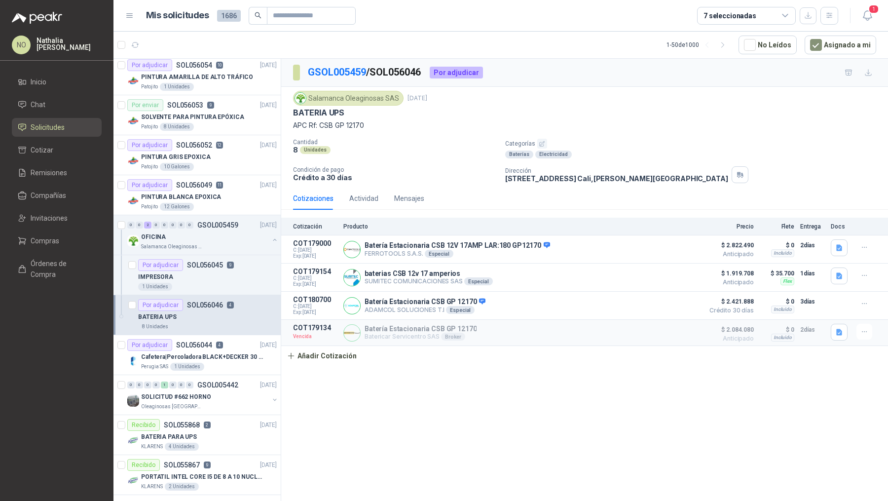
scroll to position [1723, 0]
click at [244, 351] on p "Cafetera|Percoladora BLACK+DECKER 30 Tazas CMU3000 Plateado" at bounding box center [202, 355] width 123 height 9
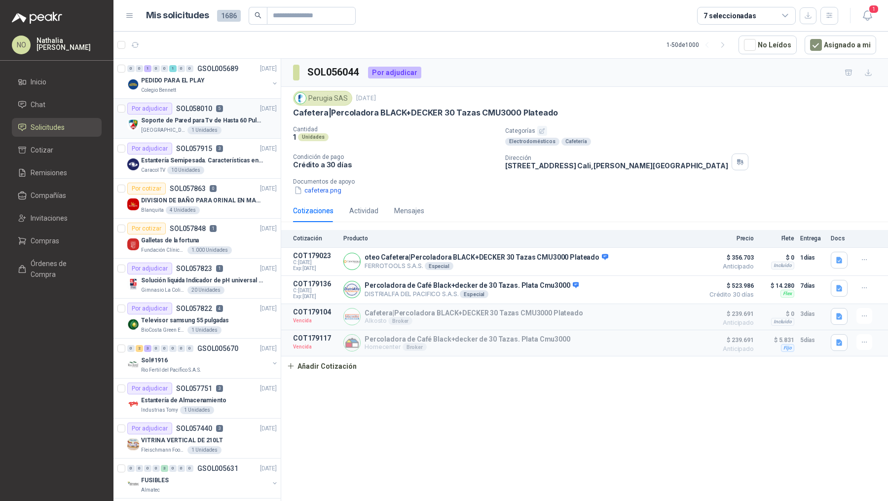
click at [233, 127] on div "Colegio Jefferson 1 Unidades" at bounding box center [209, 130] width 136 height 8
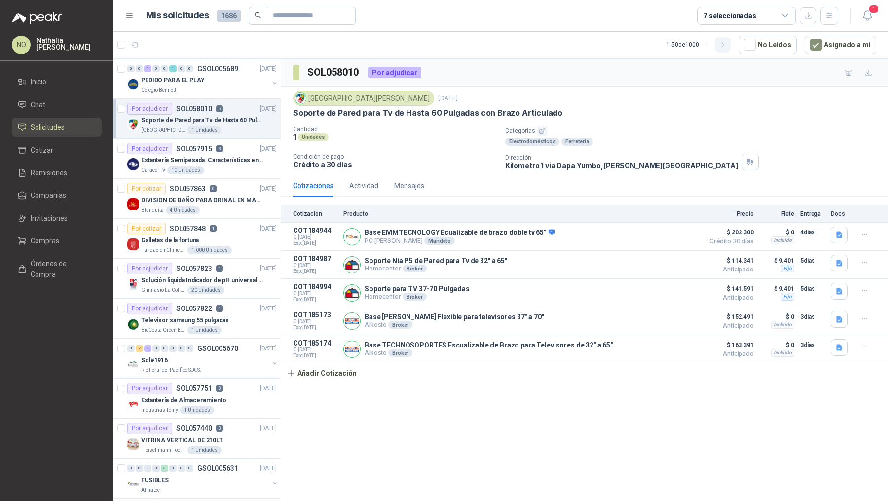
click at [727, 44] on icon "button" at bounding box center [723, 45] width 8 height 8
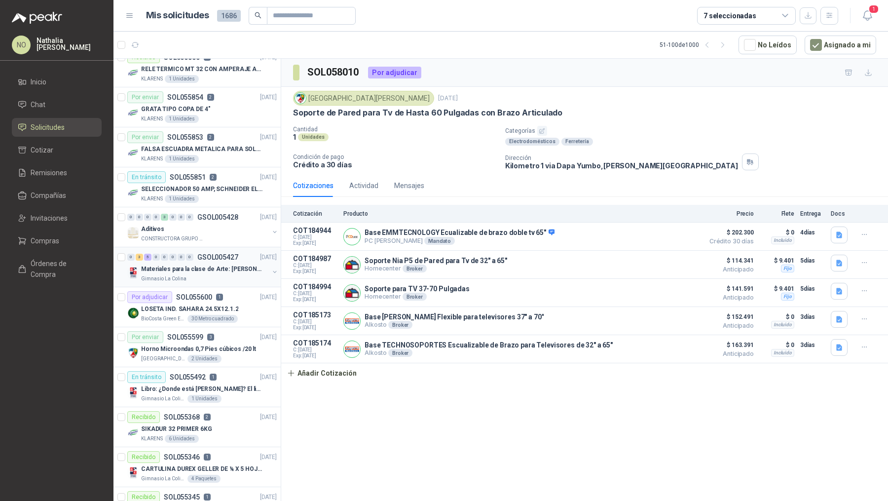
scroll to position [322, 0]
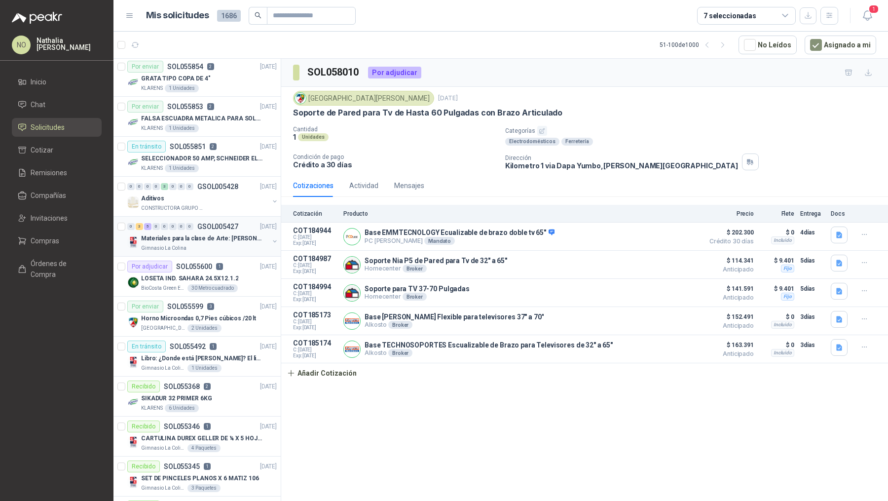
click at [218, 267] on div "Por adjudicar SOL055600 1" at bounding box center [175, 266] width 96 height 12
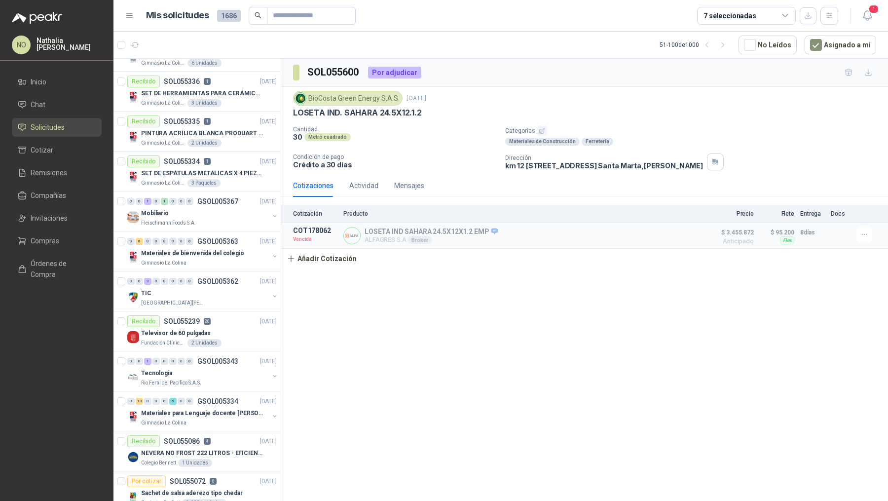
scroll to position [1068, 0]
click at [222, 207] on div "Mobiliario" at bounding box center [205, 211] width 128 height 12
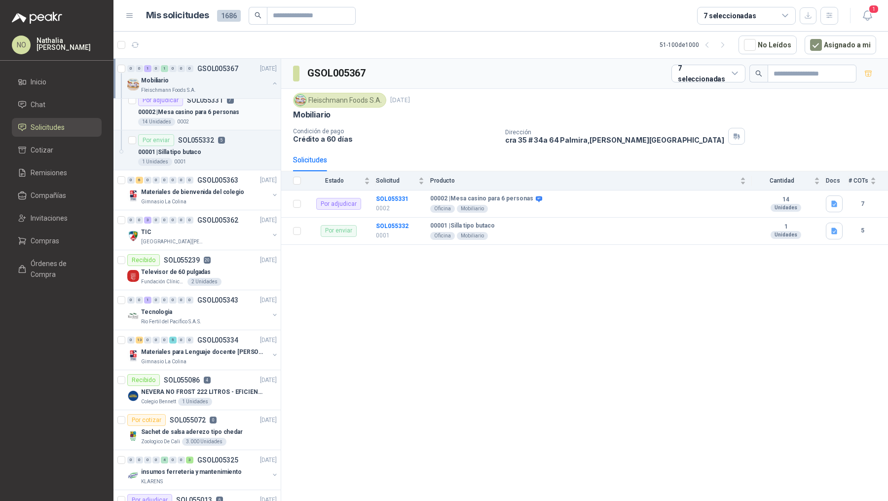
scroll to position [1220, 0]
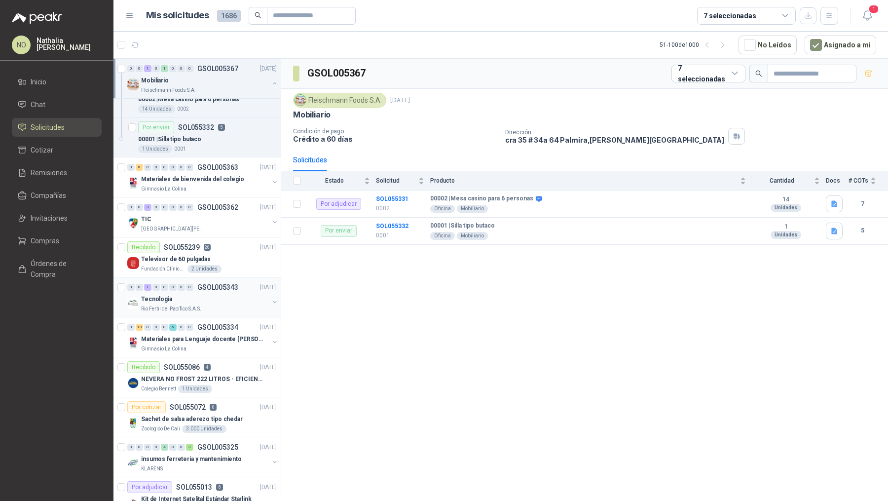
click at [230, 293] on div "Tecnologia" at bounding box center [205, 299] width 128 height 12
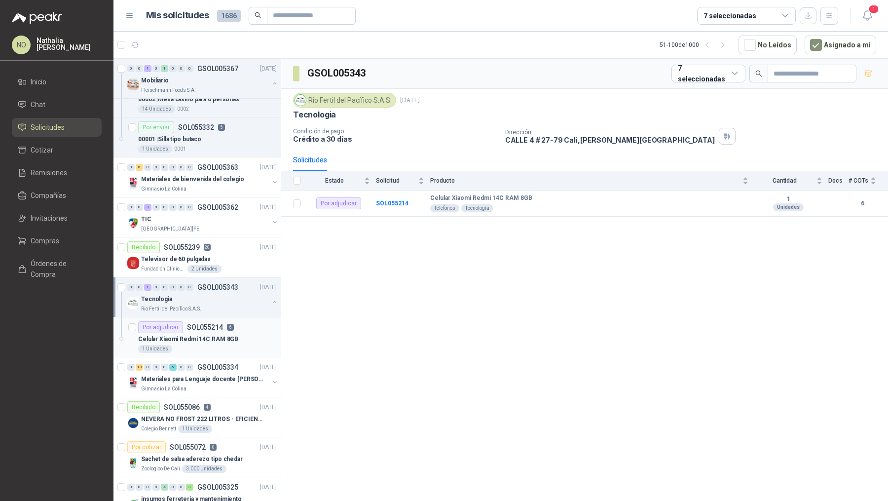
click at [219, 345] on div "1 Unidades" at bounding box center [207, 349] width 139 height 8
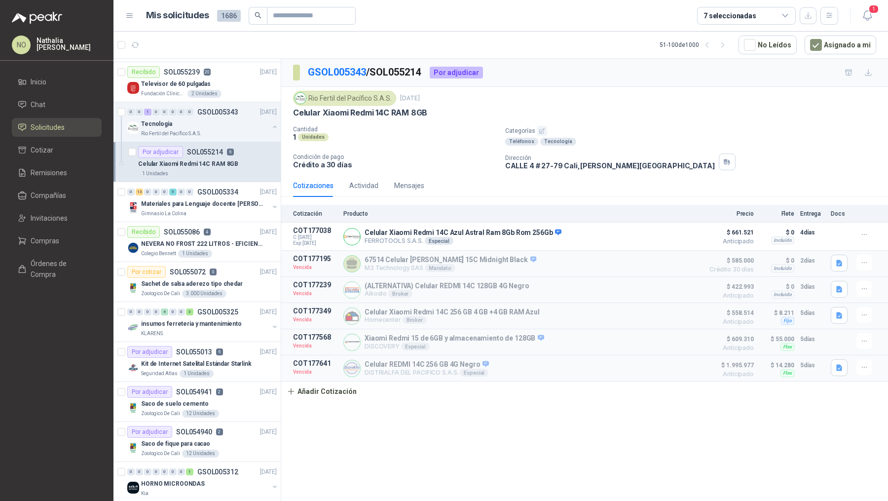
scroll to position [1397, 0]
click at [219, 347] on p "6" at bounding box center [219, 350] width 7 height 7
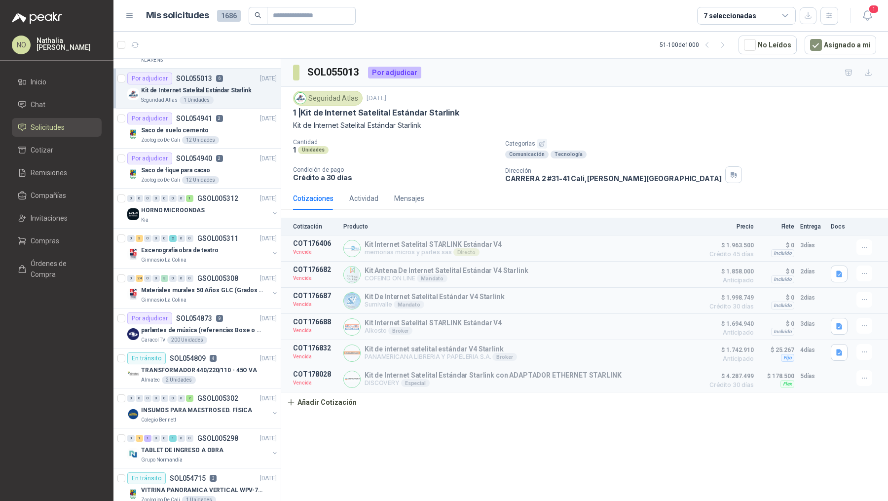
scroll to position [1683, 0]
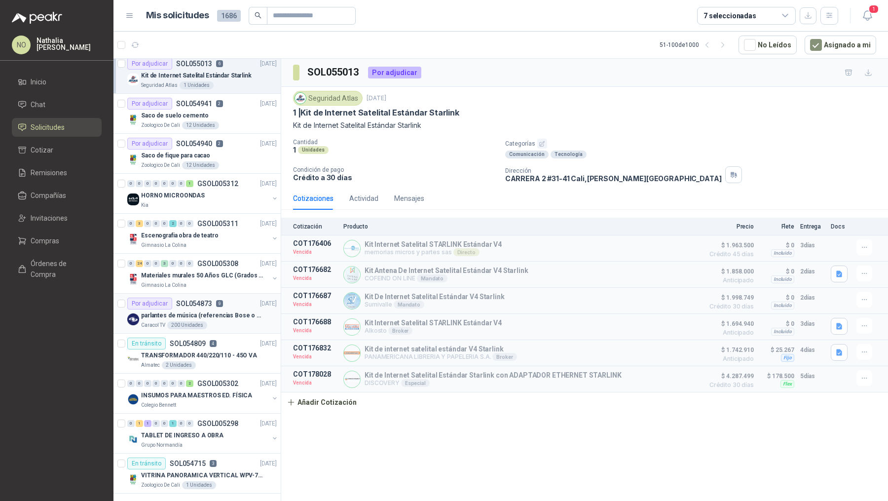
click at [245, 311] on p "parlantes de música (referencias Bose o Alexa) CON MARCACION 1 LOGO (Mas datos …" at bounding box center [202, 315] width 123 height 9
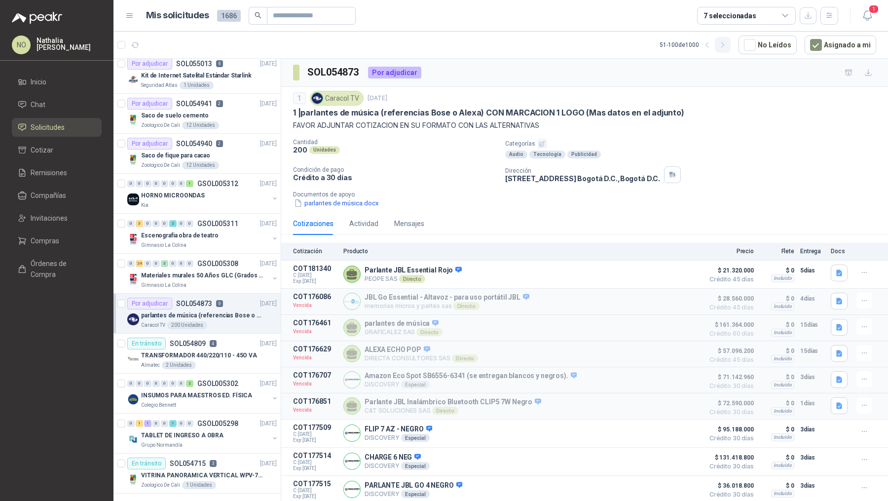
click at [727, 42] on icon "button" at bounding box center [723, 45] width 8 height 8
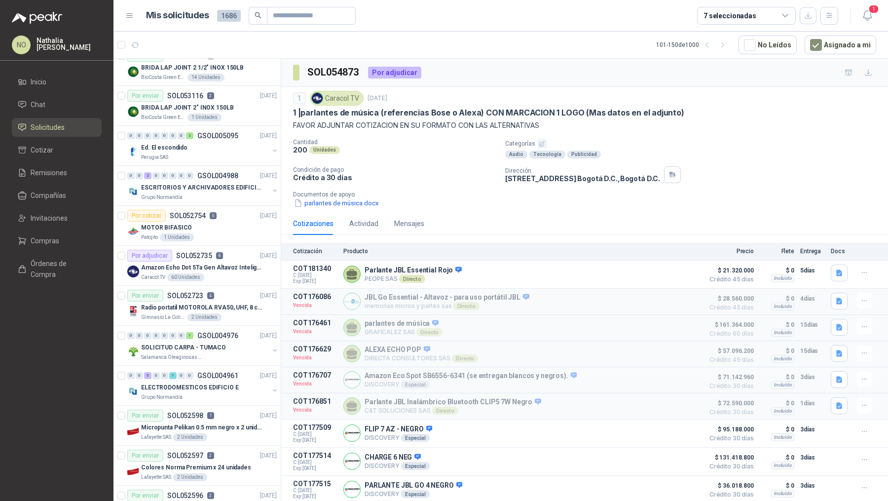
scroll to position [0, 0]
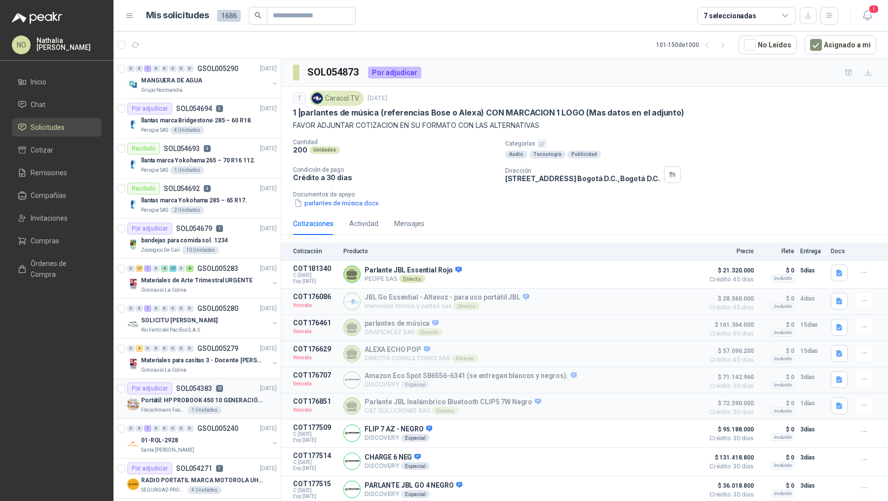
click at [236, 402] on p "Portátil: HP PROBOOK 450 10 GENERACIÓN PROCESADOR INTEL CORE i7" at bounding box center [202, 400] width 123 height 9
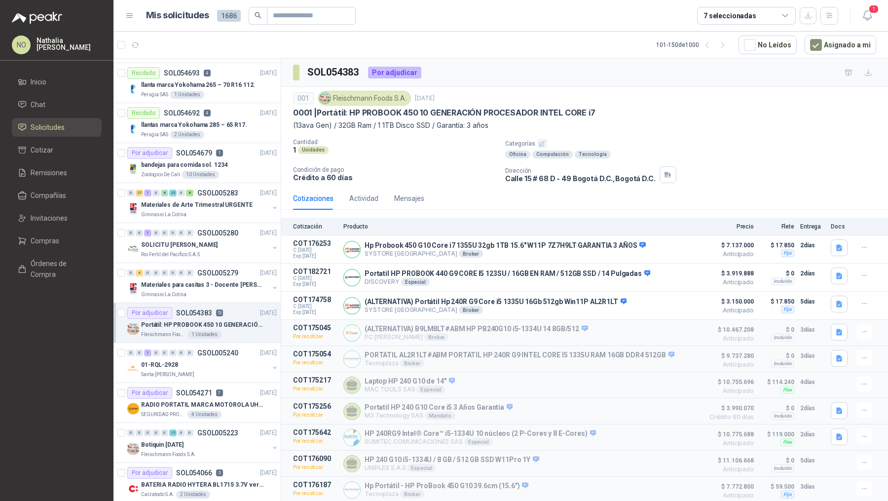
scroll to position [79, 0]
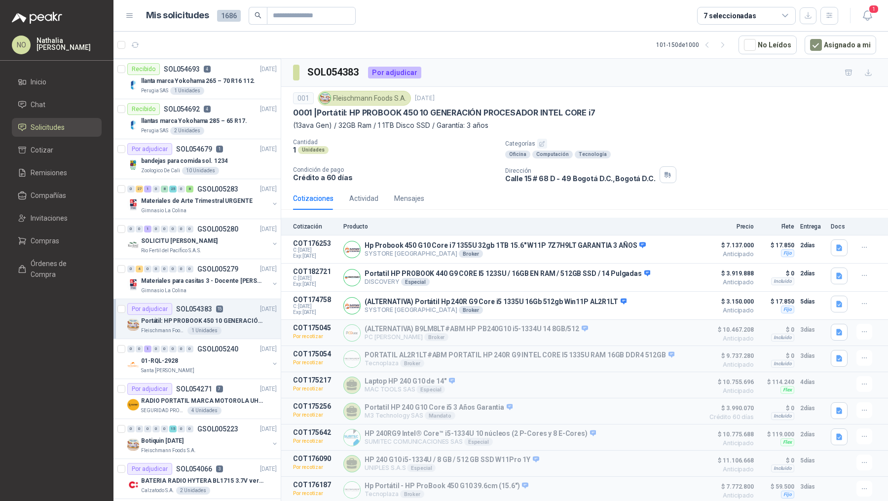
click at [236, 402] on p "RADIO PORTATIL MARCA MOTOROLA UHF SIN PANTALLA CON GPS, INCLUYE: ANTENA, BATERI…" at bounding box center [202, 400] width 123 height 9
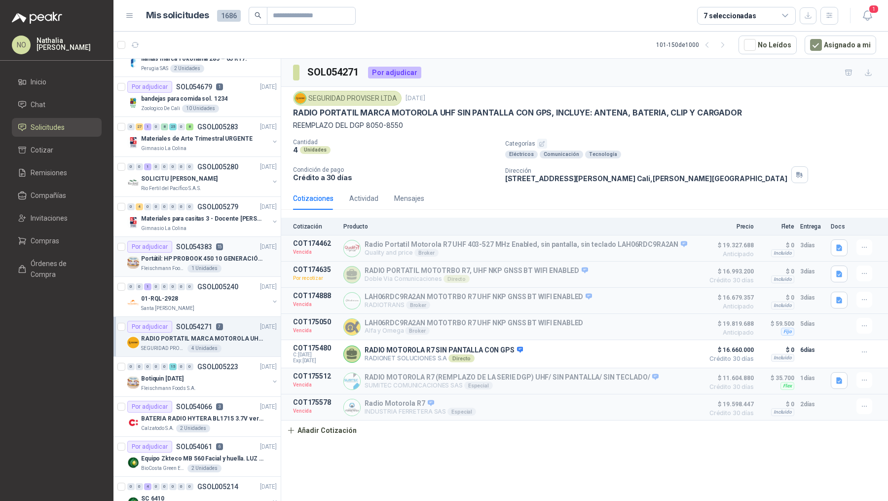
scroll to position [164, 0]
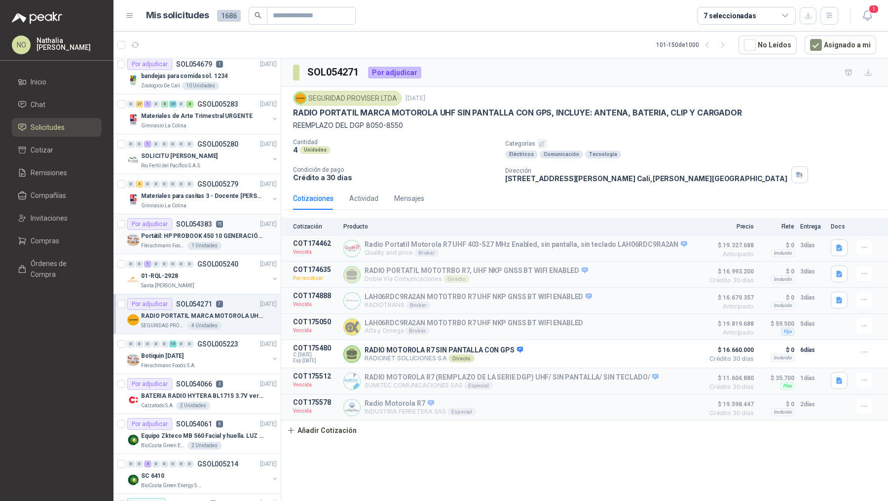
click at [236, 402] on div "Calzatodo S.A. 2 Unidades" at bounding box center [209, 406] width 136 height 8
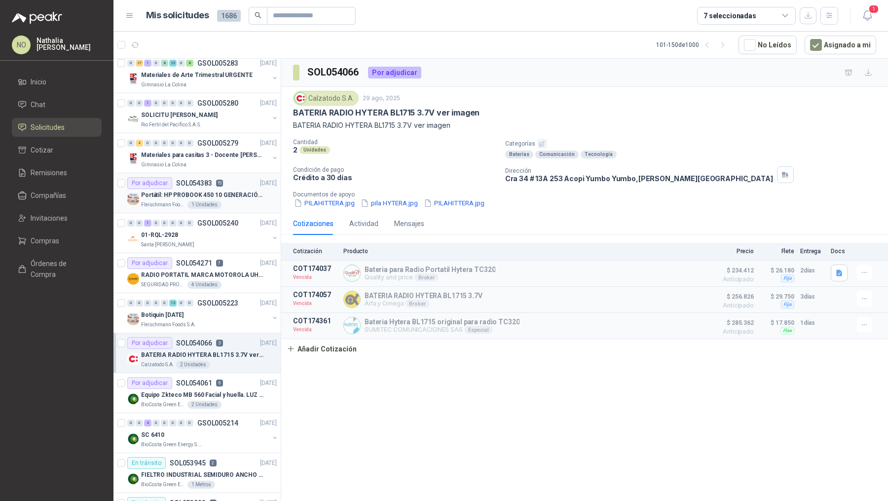
scroll to position [210, 0]
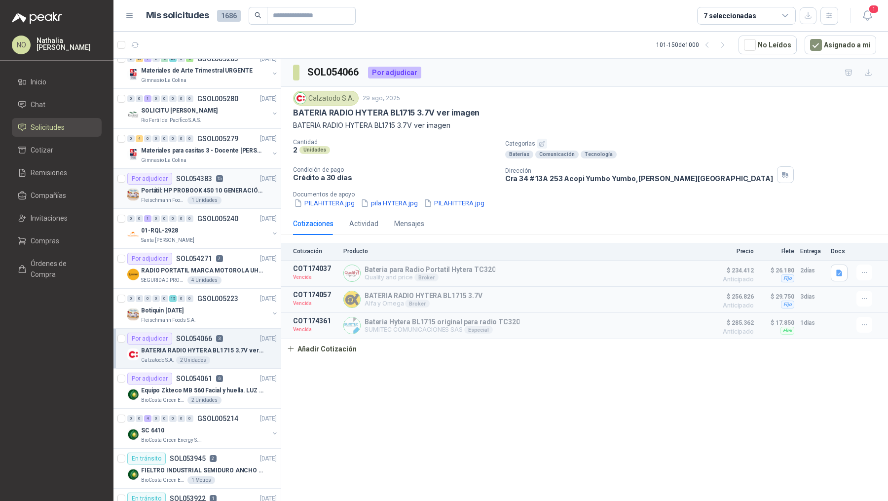
click at [236, 402] on article "Por adjudicar SOL054061 6 29/08/25 Equipo Zkteco MB 560 Facial y huella. LUZ VI…" at bounding box center [196, 388] width 167 height 40
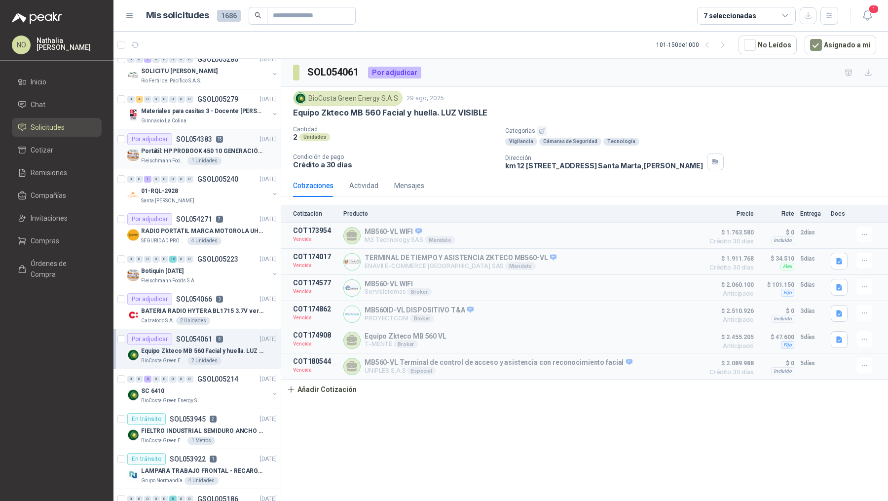
scroll to position [269, 0]
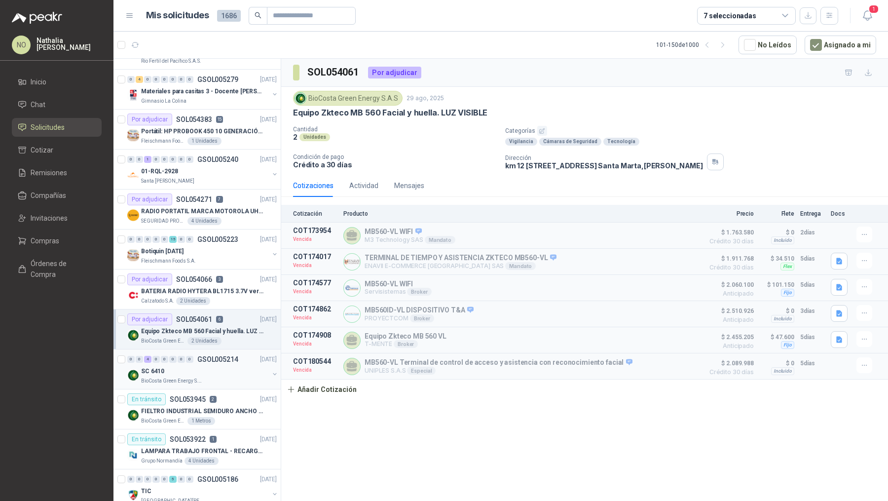
click at [216, 365] on div "SC 6410" at bounding box center [205, 371] width 128 height 12
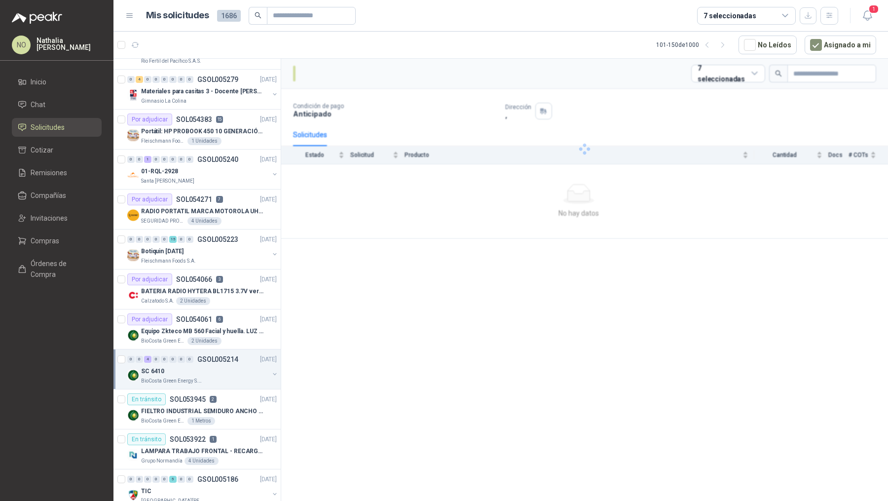
click at [216, 365] on div "SC 6410" at bounding box center [205, 371] width 128 height 12
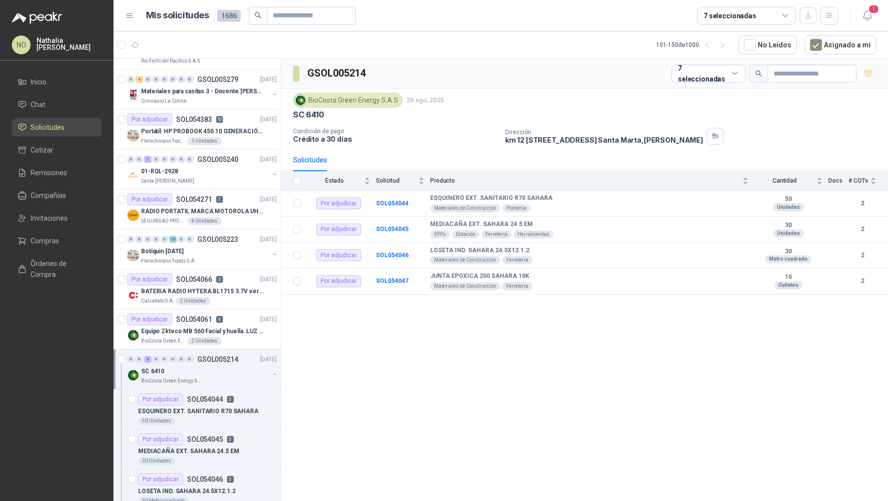
click at [216, 365] on div "SC 6410" at bounding box center [205, 371] width 128 height 12
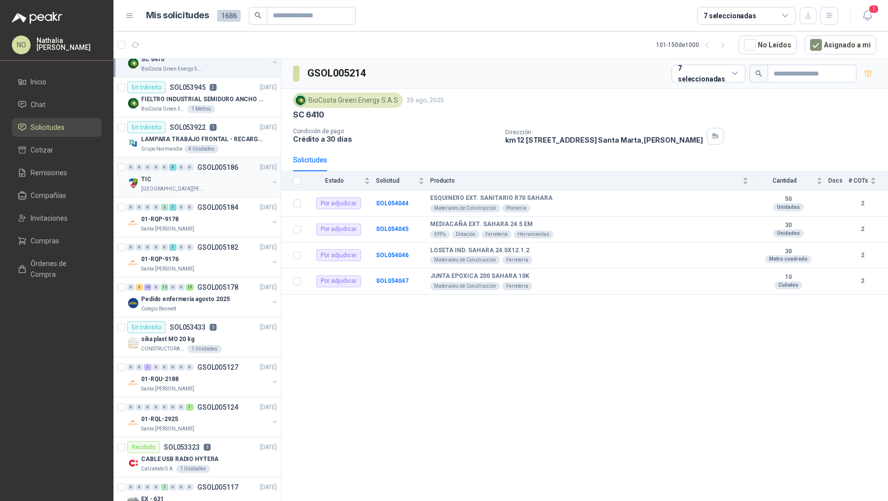
scroll to position [626, 0]
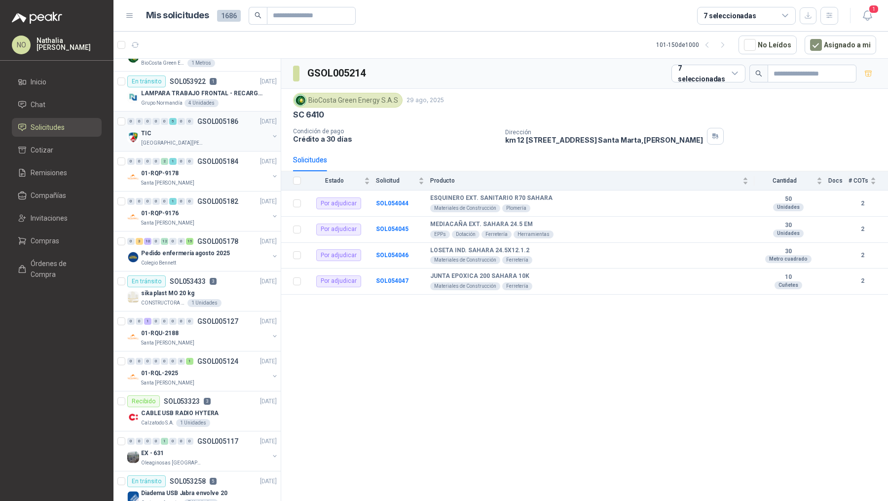
click at [229, 318] on p "GSOL005127" at bounding box center [217, 321] width 41 height 7
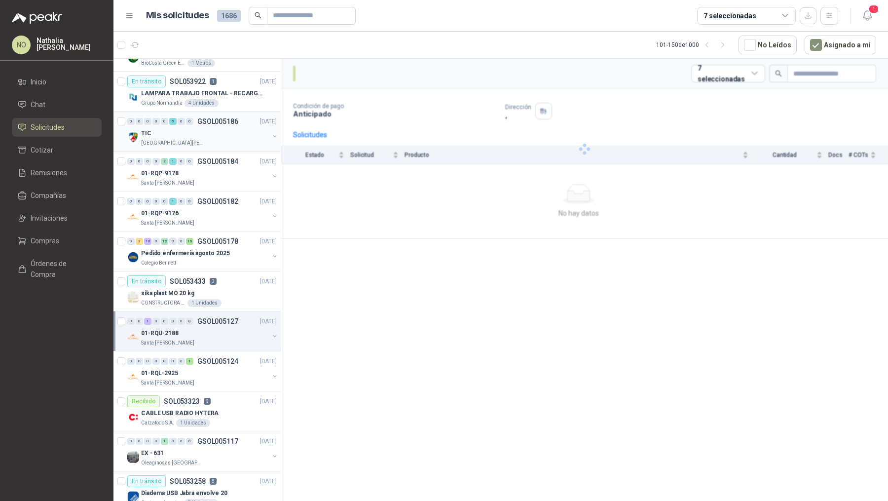
click at [229, 318] on p "GSOL005127" at bounding box center [217, 321] width 41 height 7
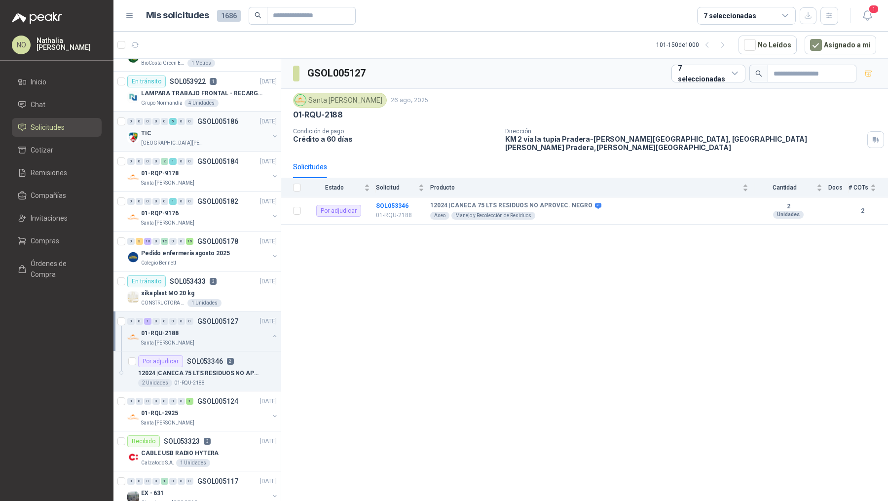
click at [229, 318] on p "GSOL005127" at bounding box center [217, 321] width 41 height 7
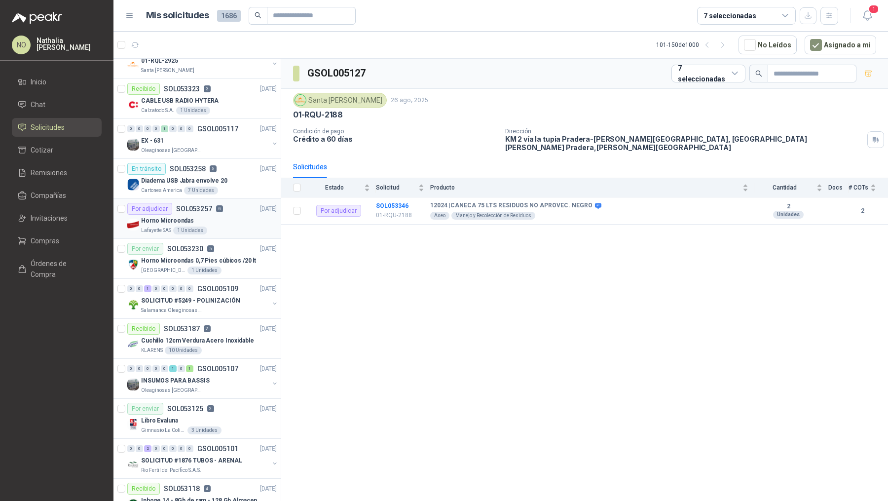
scroll to position [942, 0]
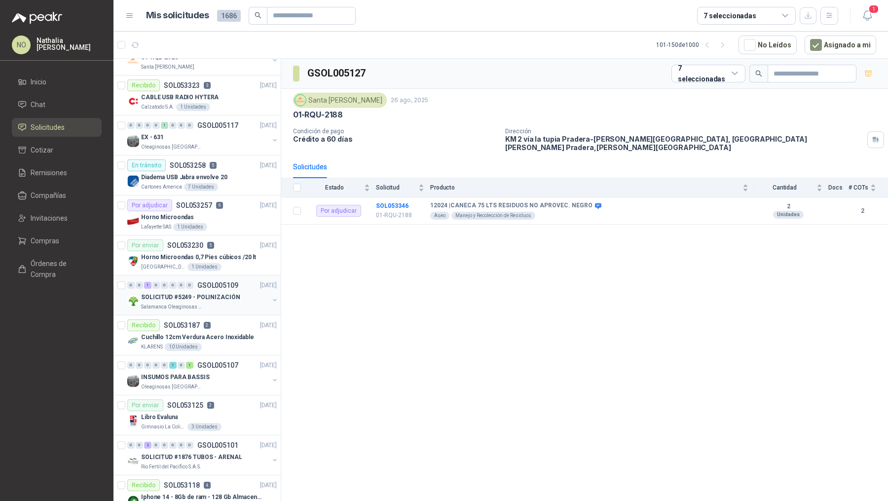
click at [225, 293] on p "SOLICITUD #5249 - POLINIZACIÓN" at bounding box center [190, 297] width 99 height 9
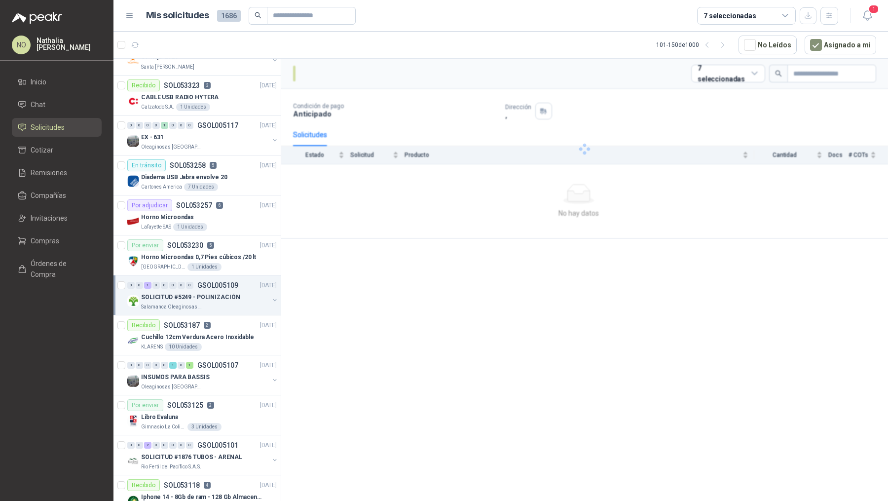
click at [225, 293] on p "SOLICITUD #5249 - POLINIZACIÓN" at bounding box center [190, 297] width 99 height 9
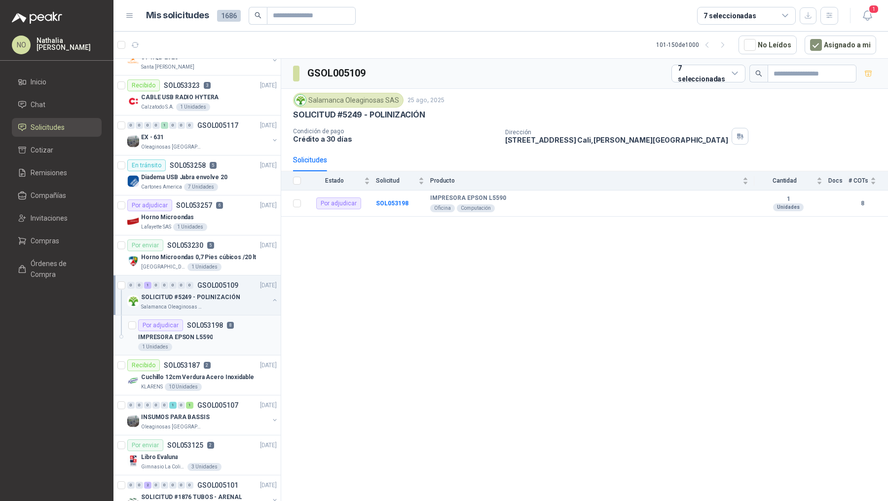
click at [222, 319] on div "Por adjudicar SOL053198 8" at bounding box center [186, 325] width 96 height 12
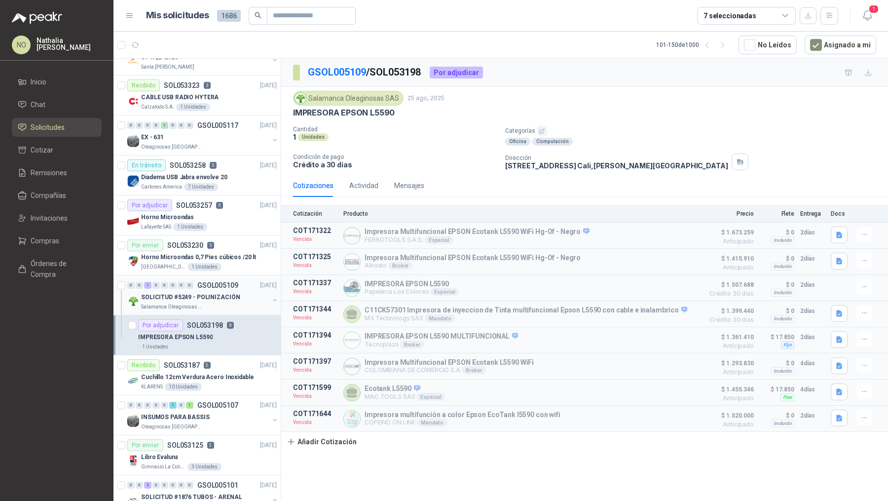
click at [227, 293] on p "SOLICITUD #5249 - POLINIZACIÓN" at bounding box center [190, 297] width 99 height 9
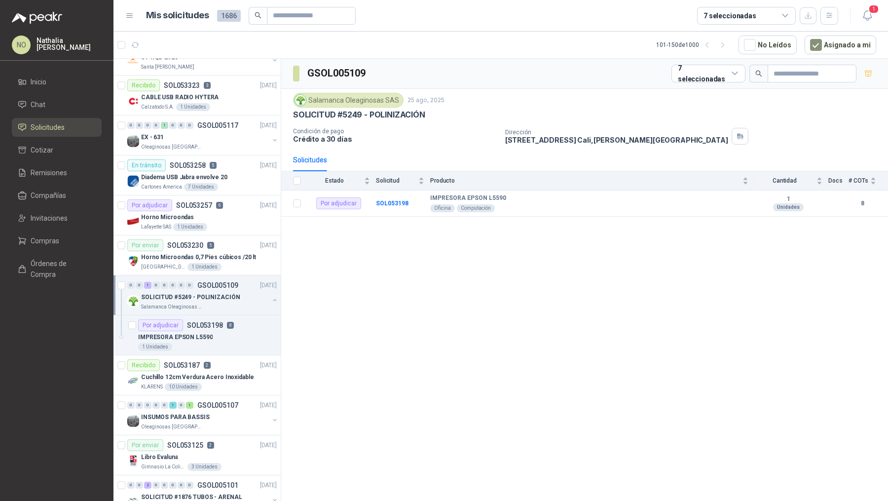
click at [227, 293] on p "SOLICITUD #5249 - POLINIZACIÓN" at bounding box center [190, 297] width 99 height 9
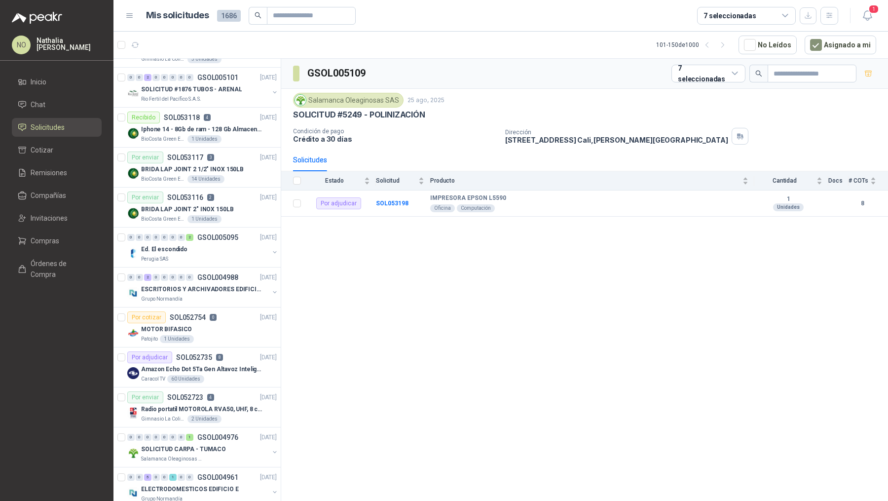
scroll to position [1312, 0]
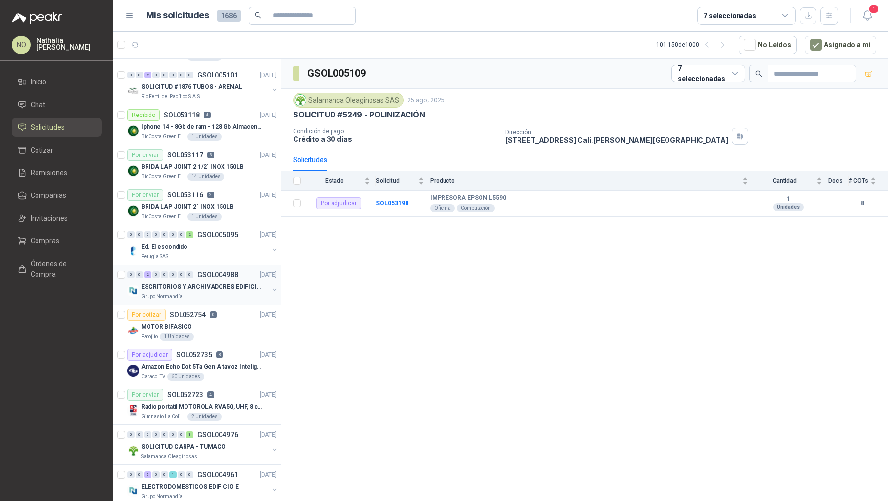
click at [237, 282] on p "ESCRITORIOS Y ARCHIVADORES EDIFICIO E" at bounding box center [202, 286] width 123 height 9
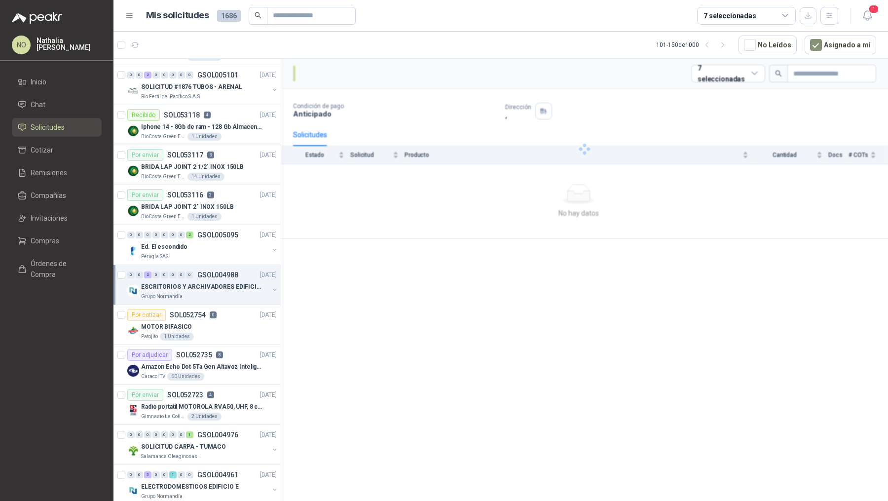
click at [237, 282] on p "ESCRITORIOS Y ARCHIVADORES EDIFICIO E" at bounding box center [202, 286] width 123 height 9
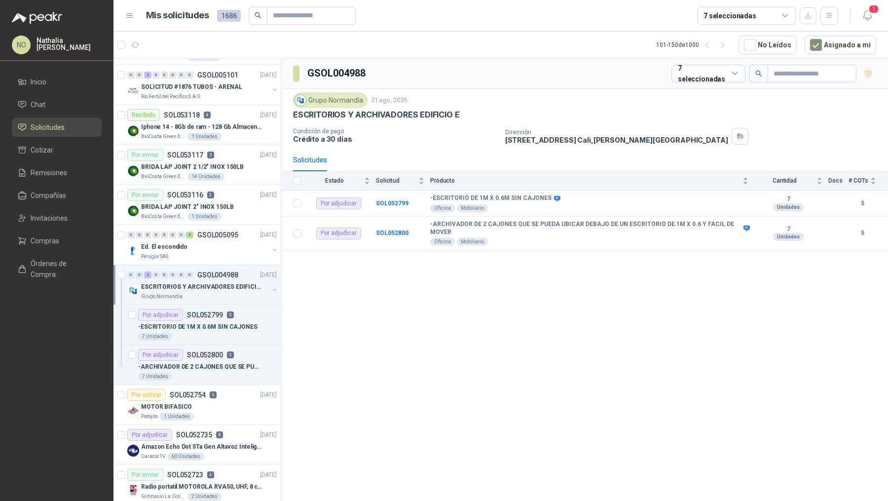
click at [237, 282] on p "ESCRITORIOS Y ARCHIVADORES EDIFICIO E" at bounding box center [202, 286] width 123 height 9
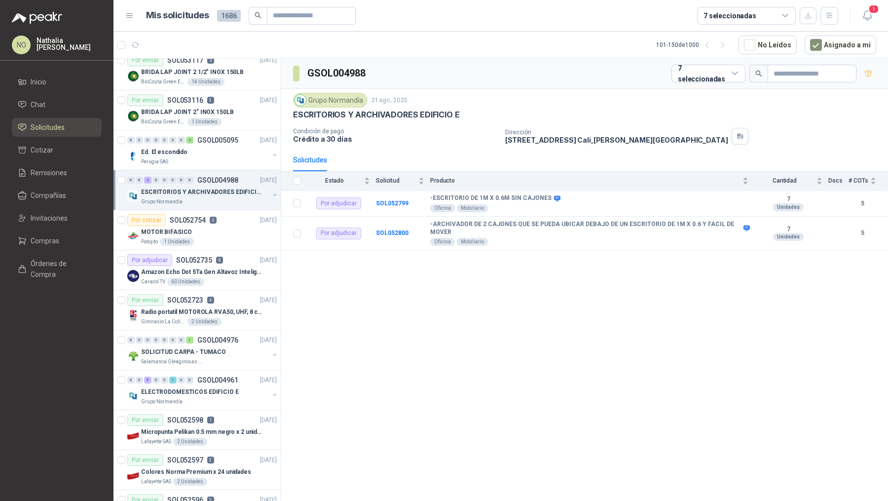
scroll to position [1409, 0]
click at [236, 276] on div "Caracol TV 60 Unidades" at bounding box center [209, 280] width 136 height 8
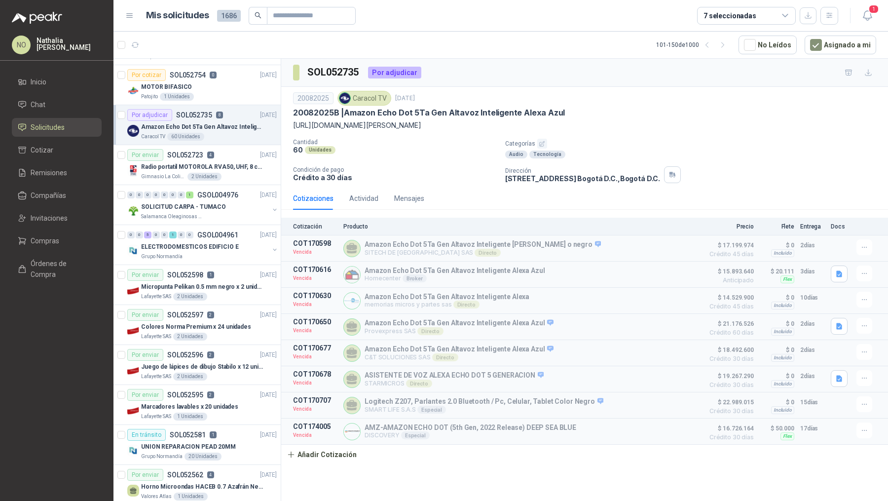
scroll to position [1564, 0]
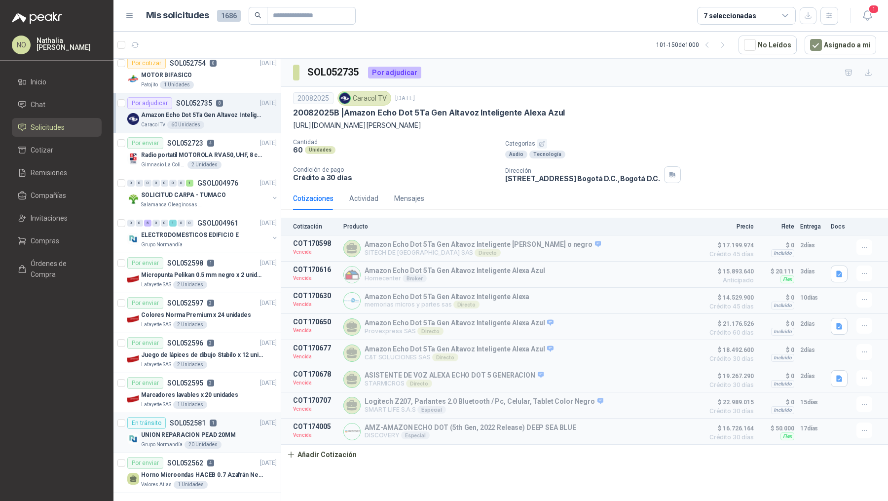
click at [230, 429] on div "UNION REPARACION PEAD 20MM" at bounding box center [209, 435] width 136 height 12
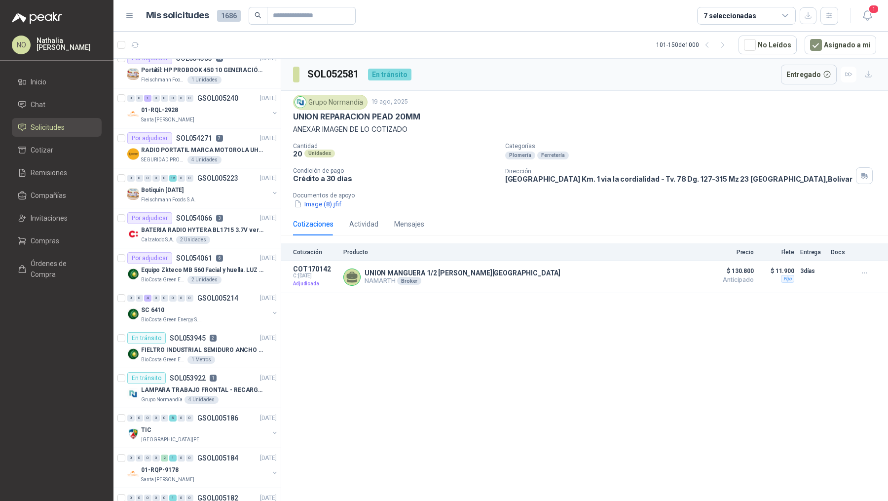
scroll to position [0, 0]
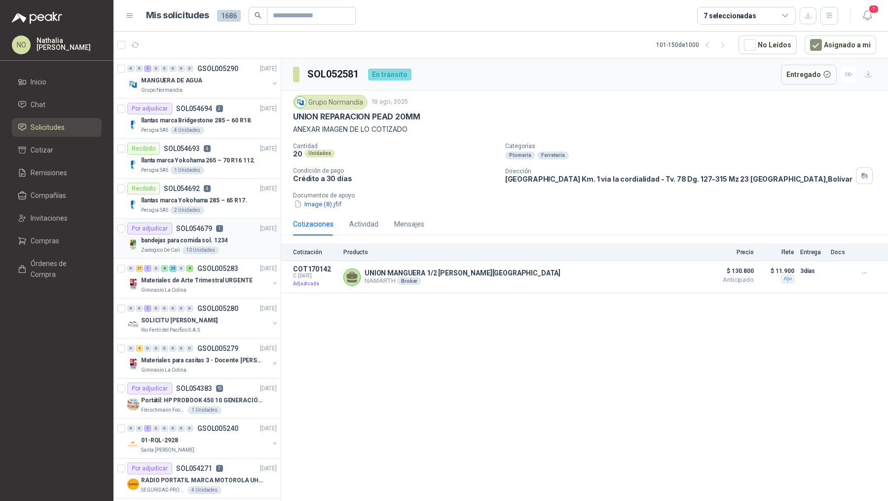
click at [232, 239] on div "bandejas para comida sol. 1234" at bounding box center [209, 240] width 136 height 12
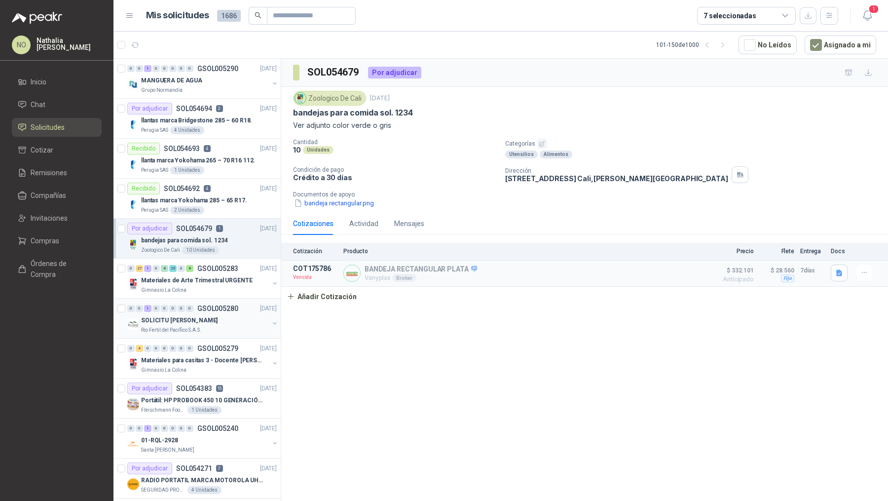
click at [221, 316] on div "SOLICITU JIMMY" at bounding box center [205, 320] width 128 height 12
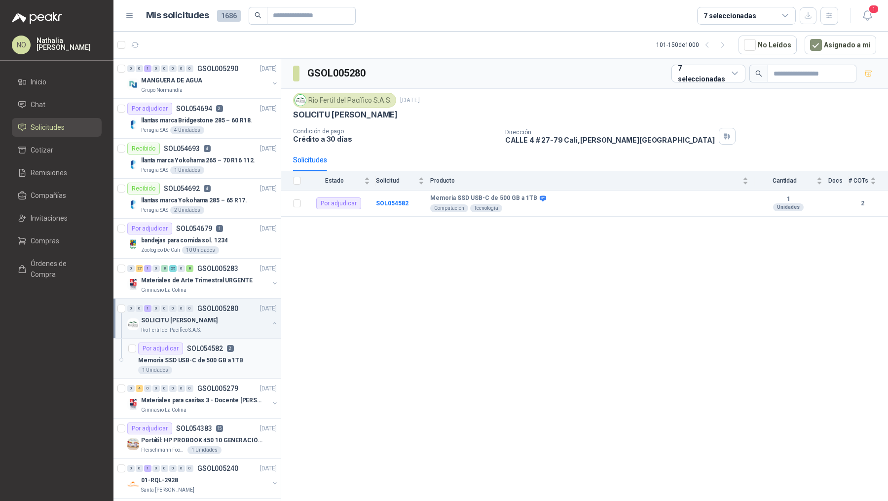
click at [227, 346] on p "2" at bounding box center [230, 348] width 7 height 7
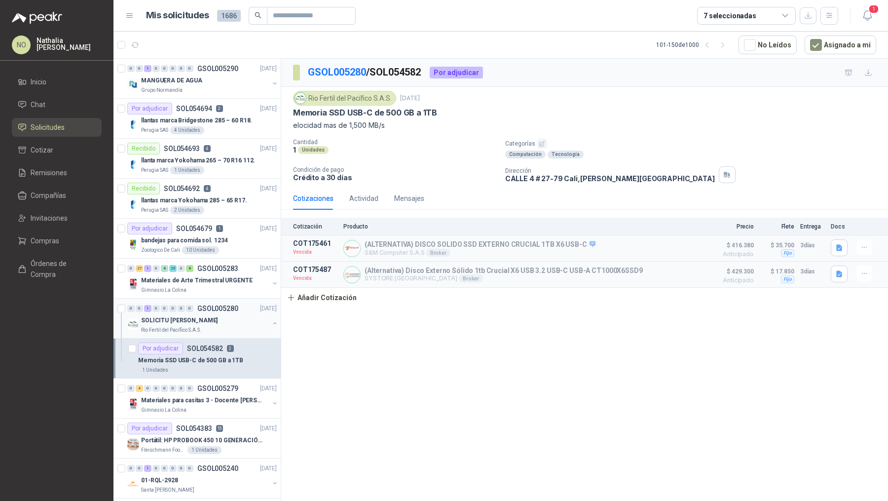
click at [232, 299] on div "0 0 1 0 0 0 0 0 GSOL005280 02/09/25 SOLICITU JIMMY Rio Fertil del Pacífico S.A.…" at bounding box center [196, 318] width 167 height 40
click at [240, 323] on div "SOLICITU JIMMY" at bounding box center [205, 320] width 128 height 12
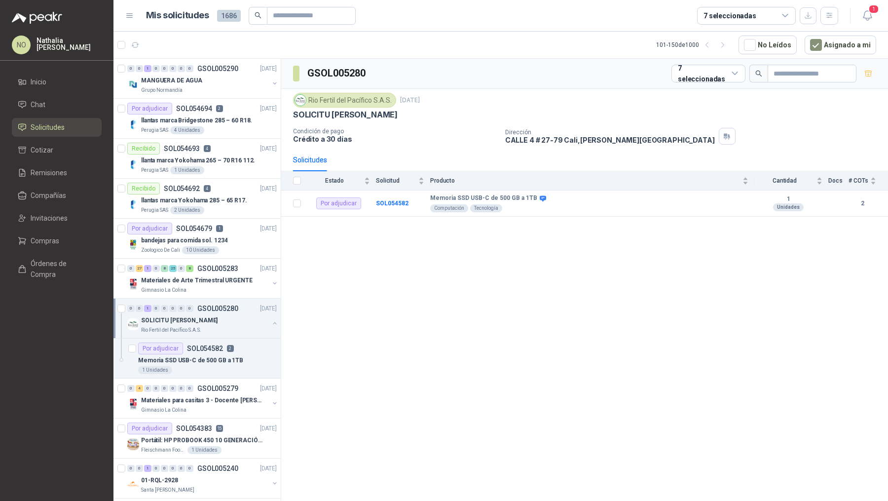
click at [240, 323] on div "SOLICITU JIMMY" at bounding box center [205, 320] width 128 height 12
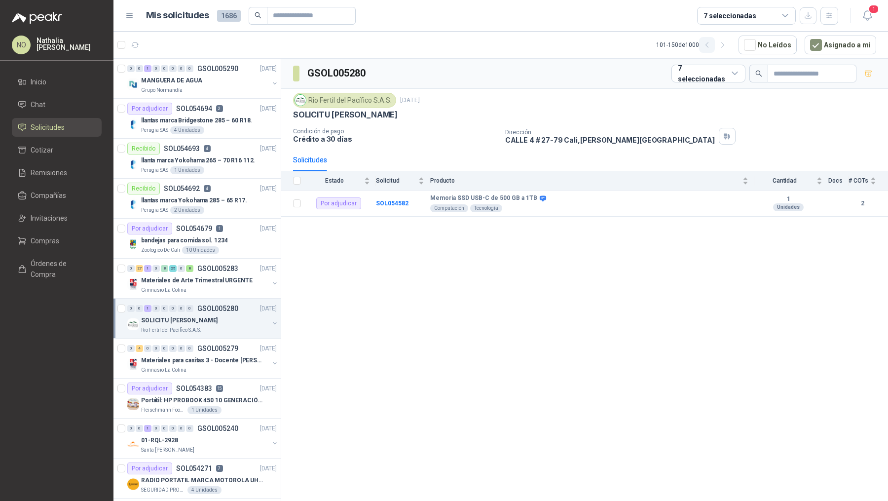
click at [711, 45] on icon "button" at bounding box center [707, 45] width 8 height 8
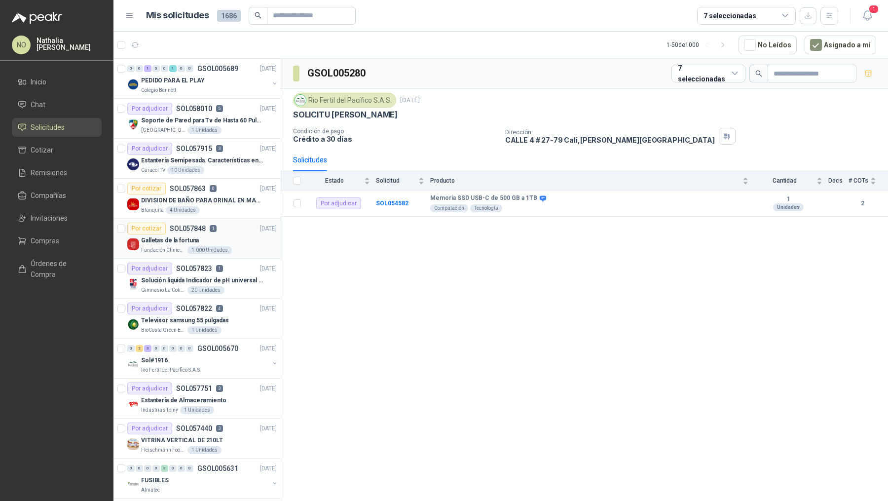
click at [229, 230] on div "Por cotizar SOL057848 1 26/09/25" at bounding box center [201, 228] width 149 height 12
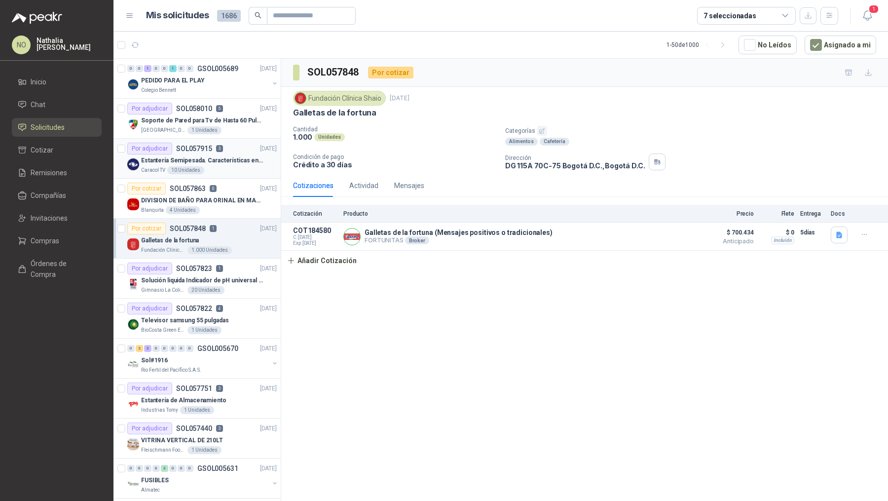
click at [230, 161] on p "Estantería Semipesada. Características en el adjunto" at bounding box center [202, 160] width 123 height 9
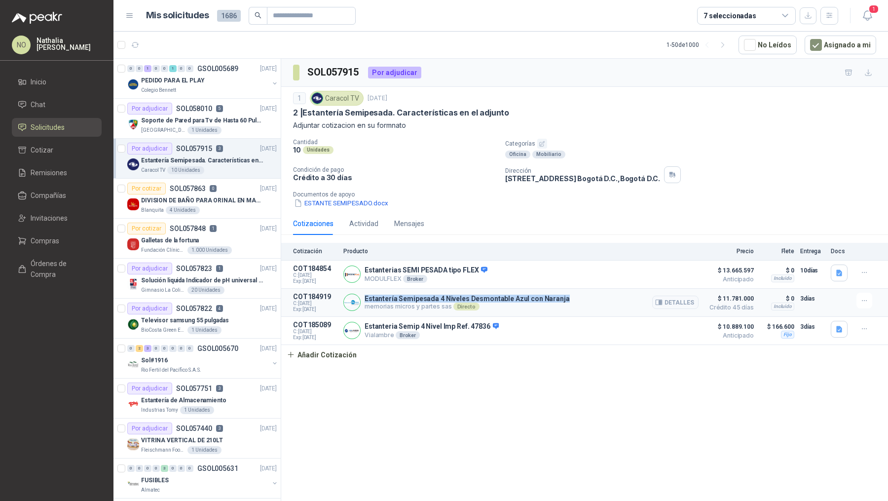
drag, startPoint x: 364, startPoint y: 296, endPoint x: 569, endPoint y: 298, distance: 205.2
click at [570, 299] on div "Estantería Semipesada 4 Niveles Desmontable Azul con Naranja memorias micros y …" at bounding box center [520, 303] width 355 height 20
copy p "Estantería Semipesada 4 Niveles Desmontable Azul con Naranja"
click at [227, 316] on div "Televisor samsung 55 pulgadas" at bounding box center [209, 320] width 136 height 12
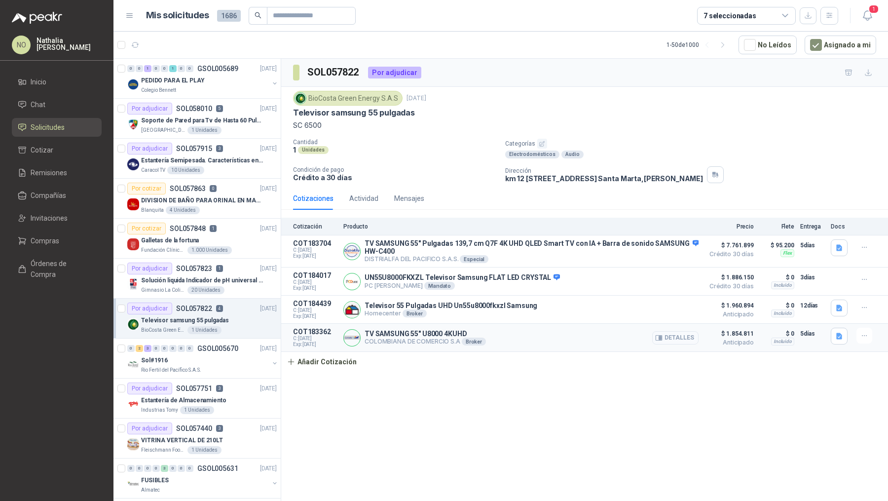
click at [681, 333] on button "Detalles" at bounding box center [675, 337] width 46 height 13
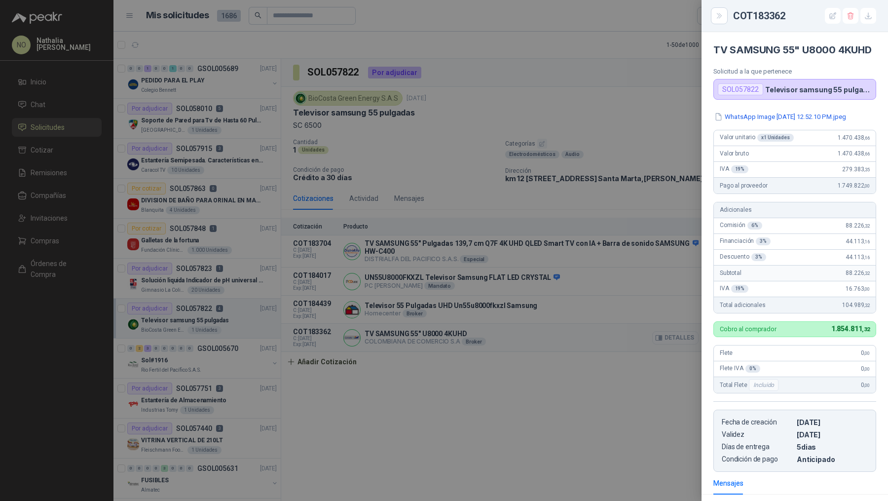
scroll to position [139, 0]
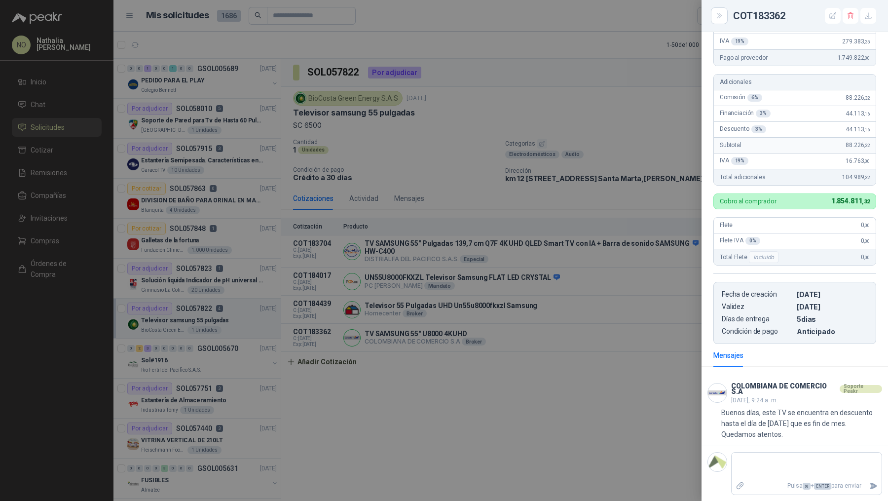
click at [570, 293] on div at bounding box center [444, 250] width 888 height 501
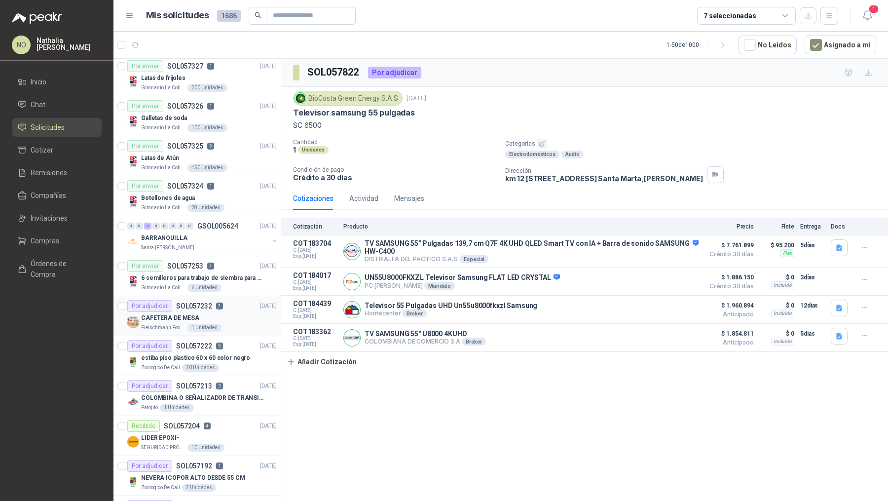
scroll to position [441, 0]
click at [250, 357] on div "estiba piso plastico 60 x 60 color negro" at bounding box center [209, 359] width 136 height 12
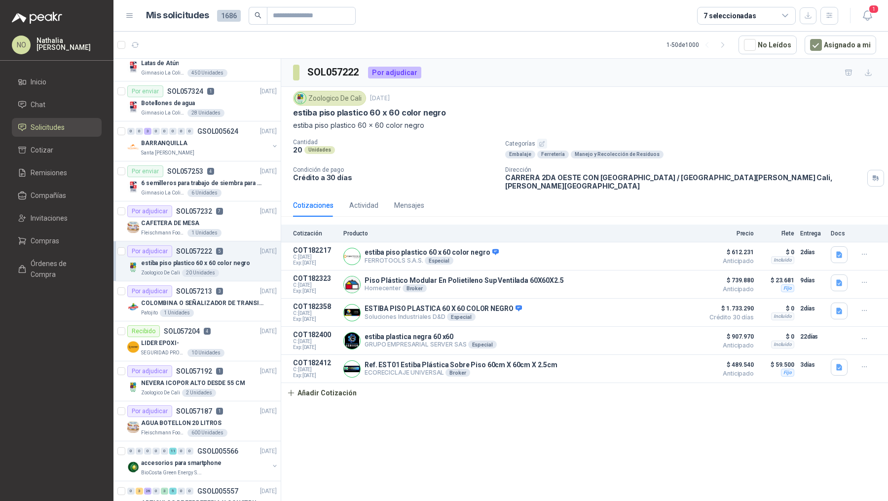
scroll to position [546, 0]
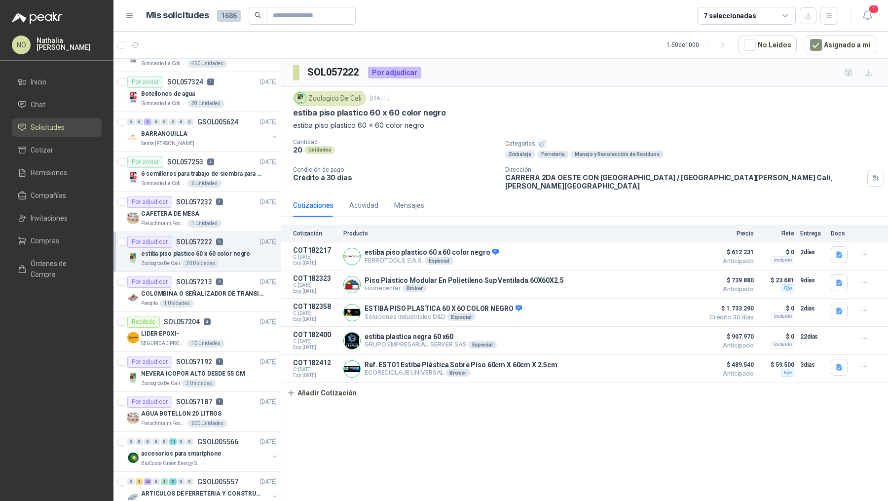
click at [260, 357] on p "24/09/25" at bounding box center [268, 361] width 17 height 9
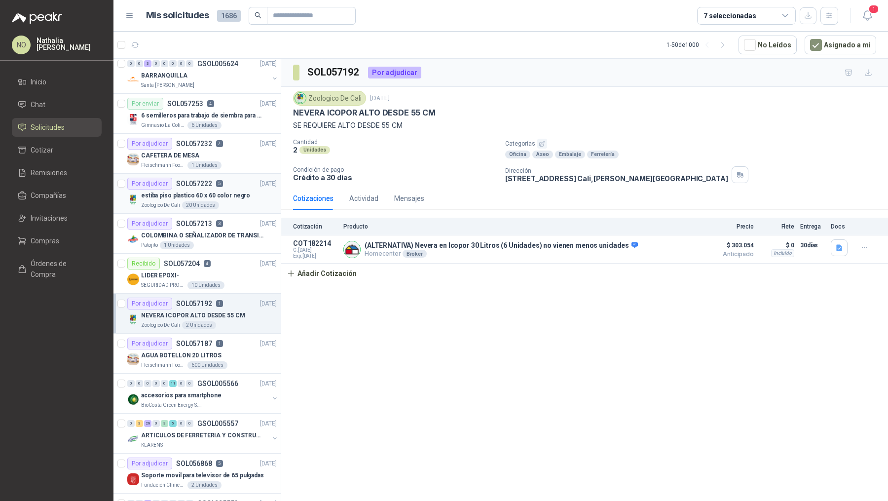
scroll to position [612, 0]
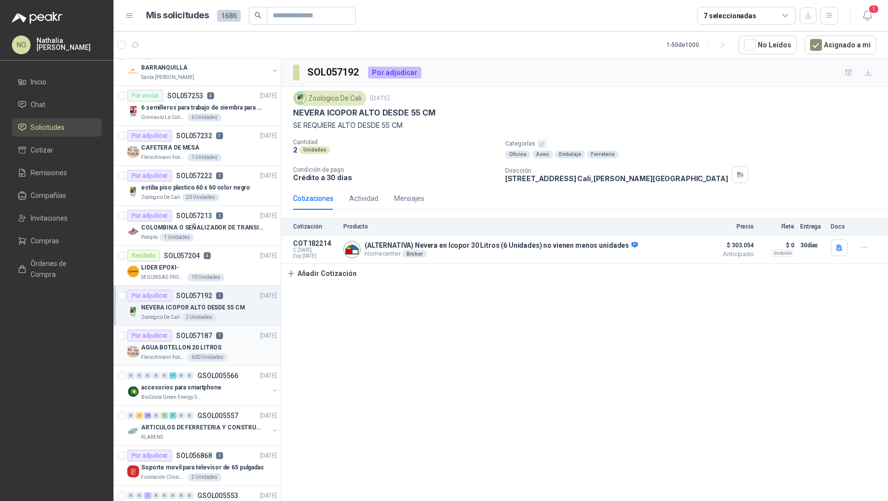
click at [247, 353] on div "Fleischmann Foods S.A. 600 Unidades" at bounding box center [209, 357] width 136 height 8
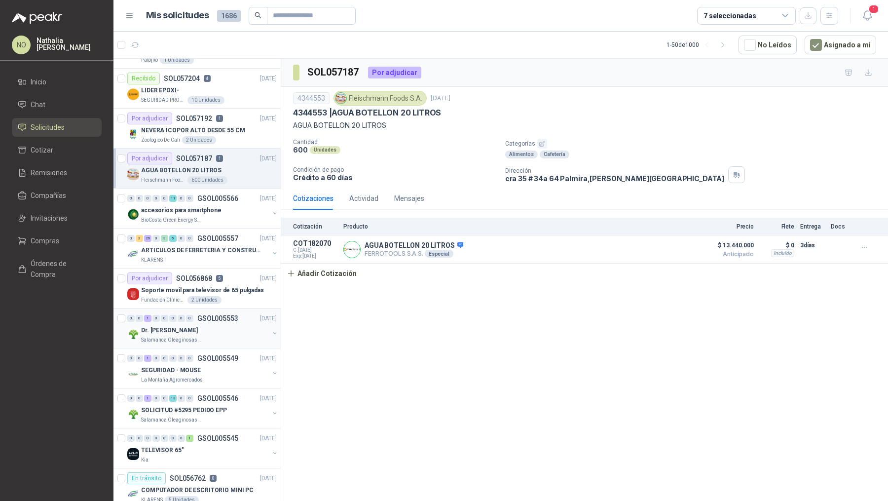
scroll to position [962, 0]
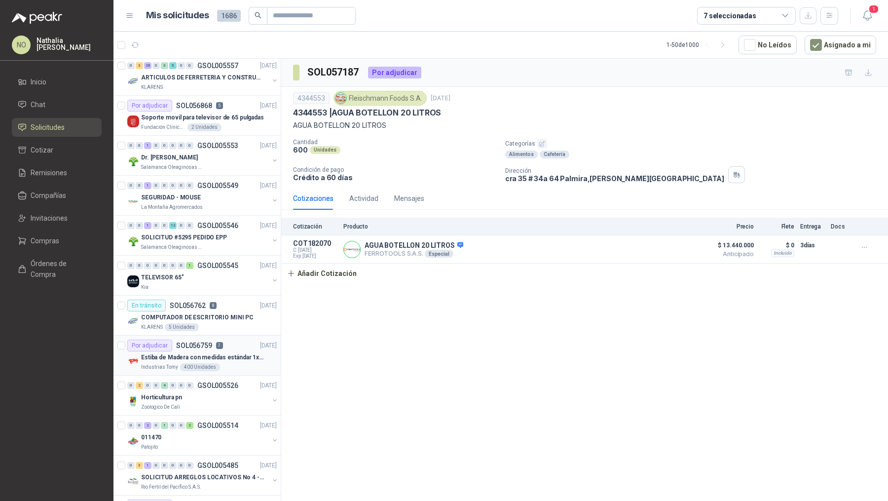
click at [199, 353] on p "Estiba de Madera con medidas estándar 1x120x15 de alto" at bounding box center [202, 357] width 123 height 9
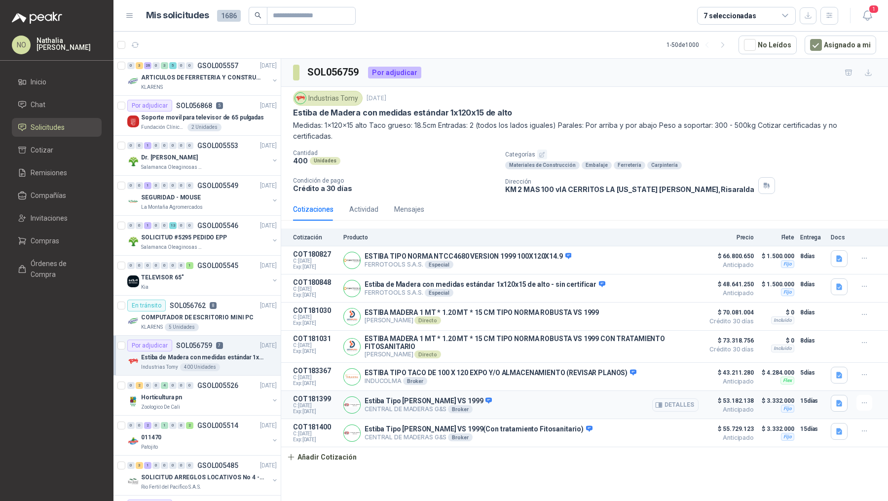
click at [641, 396] on div "Estiba Tipo Norma Robusta VS 1999 CENTRAL DE MADERAS G&S Broker Detalles" at bounding box center [520, 405] width 355 height 20
click at [666, 398] on button "Detalles" at bounding box center [675, 404] width 46 height 13
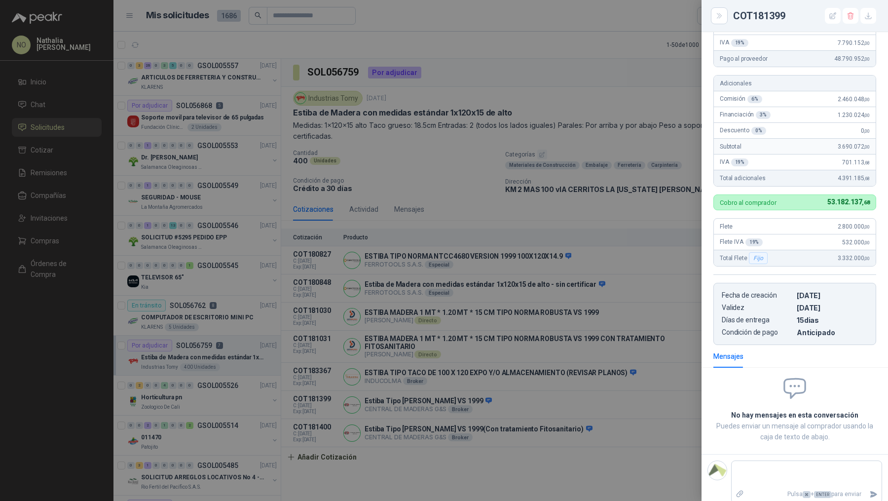
scroll to position [147, 0]
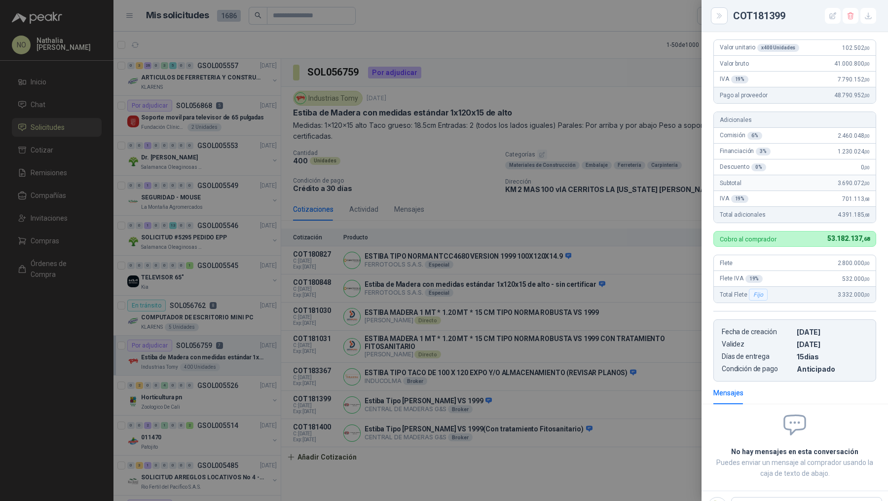
click at [600, 273] on div at bounding box center [444, 250] width 888 height 501
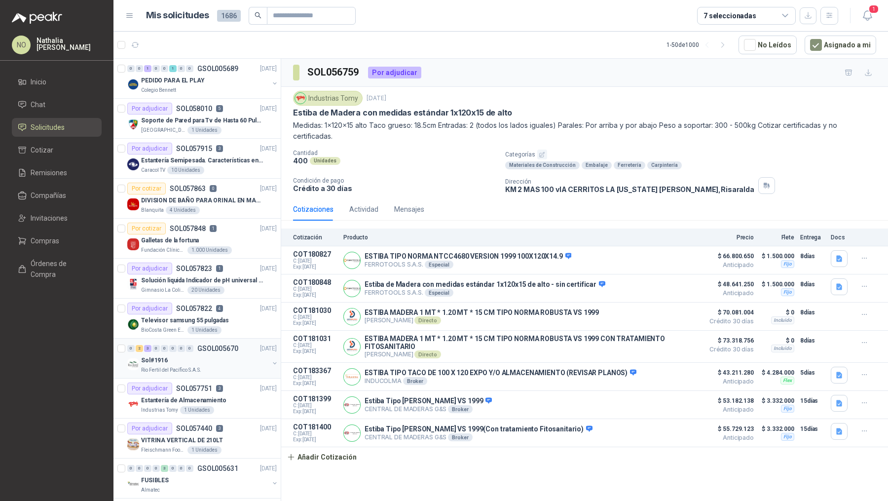
scroll to position [35, 0]
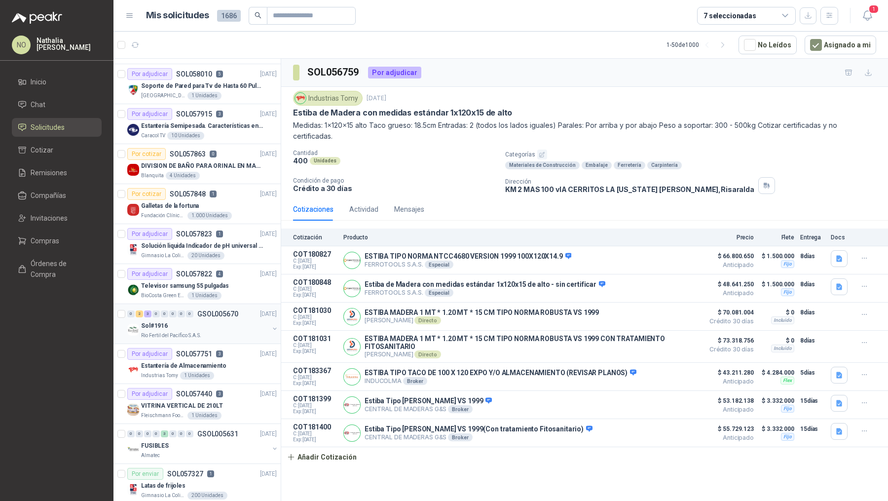
click at [218, 371] on div "Industrias Tomy 1 Unidades" at bounding box center [209, 375] width 136 height 8
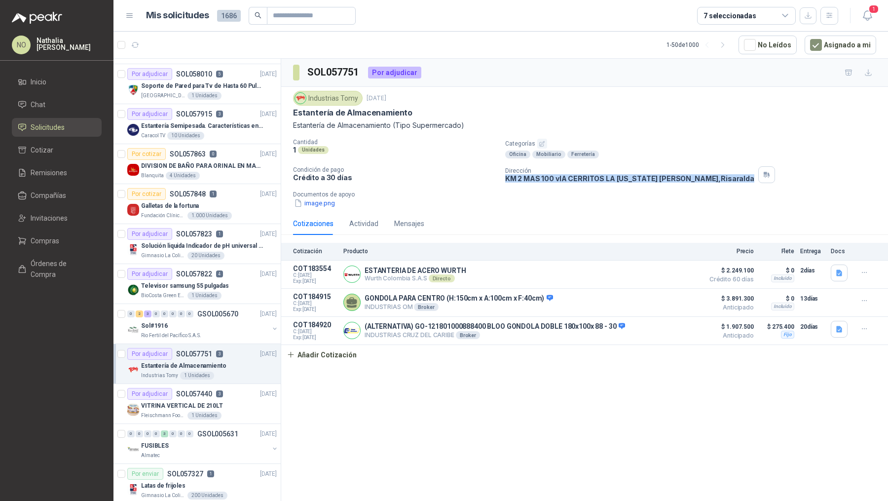
drag, startPoint x: 506, startPoint y: 178, endPoint x: 685, endPoint y: 182, distance: 179.6
click at [686, 182] on div "Cantidad 1 Unidades Categorías Oficina Mobiliario Ferretería Condición de pago …" at bounding box center [584, 174] width 583 height 70
copy p "KM 2 MAS 100 vIA CERRITOS LA VIRGINIA Pereira , Risaralda"
click at [216, 172] on div "Blanquita 4 Unidades" at bounding box center [209, 176] width 136 height 8
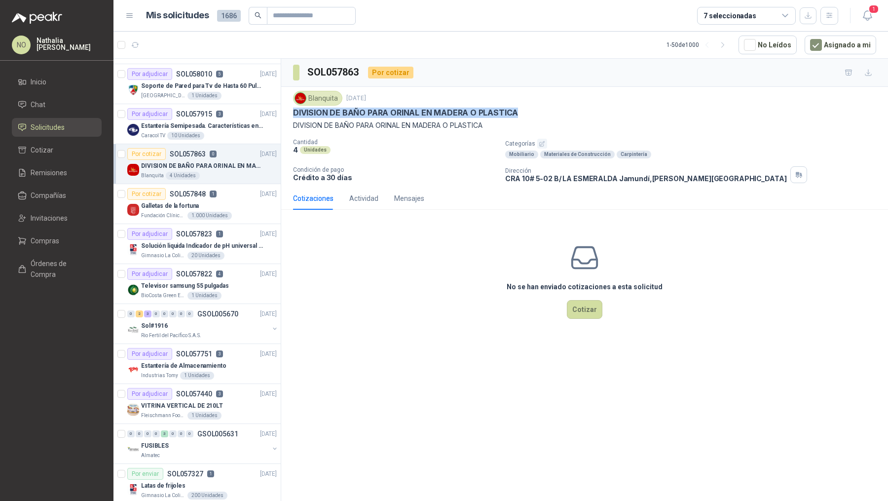
drag, startPoint x: 293, startPoint y: 109, endPoint x: 536, endPoint y: 115, distance: 243.3
click at [536, 115] on div "DIVISION DE BAÑO PARA ORINAL EN MADERA O PLASTICA" at bounding box center [584, 113] width 583 height 10
copy p "DIVISION DE BAÑO PARA ORINAL EN MADERA O PLASTICA"
click at [242, 211] on div "26 de septiembre de 2025, 1:34 p. m." at bounding box center [257, 213] width 122 height 17
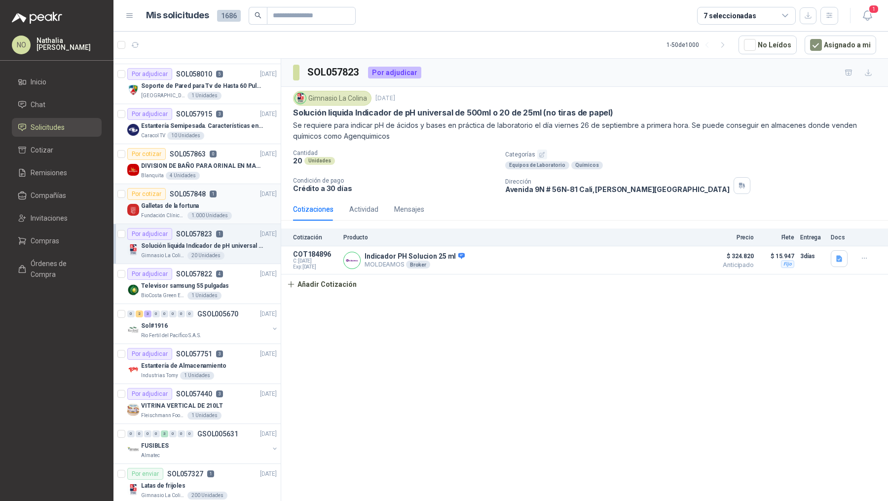
click at [219, 195] on div "Por cotizar SOL057848 1 26/09/25" at bounding box center [201, 194] width 149 height 12
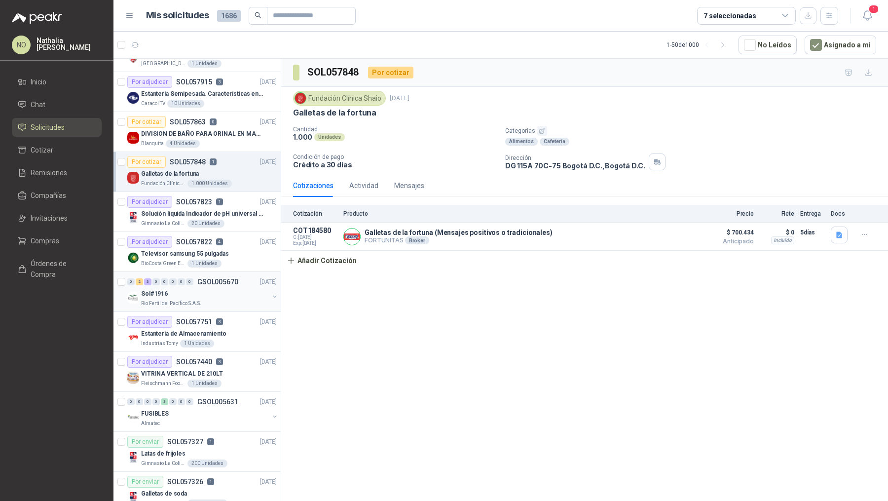
scroll to position [0, 0]
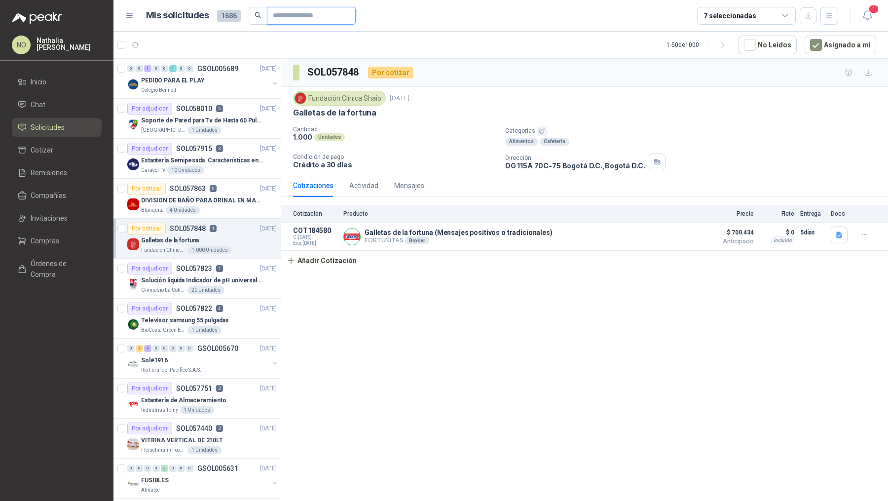
click at [293, 22] on input "text" at bounding box center [307, 15] width 69 height 17
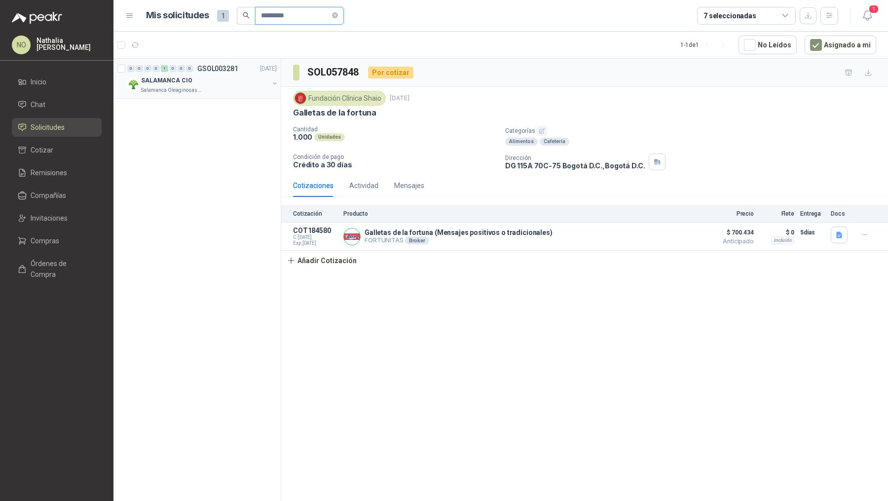
type input "*********"
click at [198, 90] on p "Salamanca Oleaginosas SAS" at bounding box center [172, 90] width 62 height 8
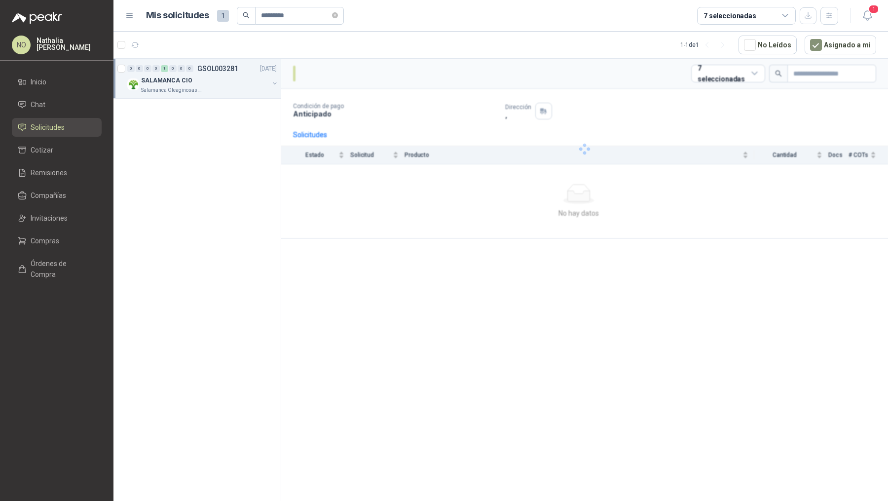
click at [198, 90] on p "Salamanca Oleaginosas SAS" at bounding box center [172, 90] width 62 height 8
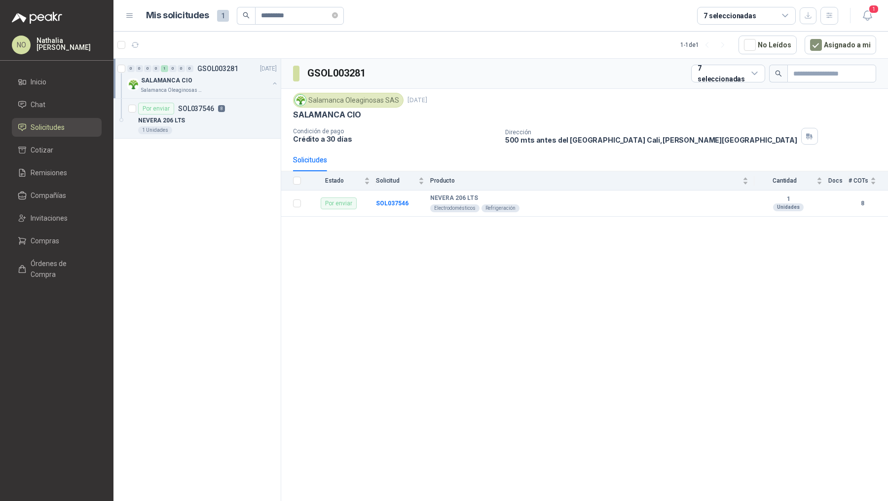
click at [198, 90] on p "Salamanca Oleaginosas SAS" at bounding box center [172, 90] width 62 height 8
click at [336, 17] on icon "close-circle" at bounding box center [335, 15] width 6 height 6
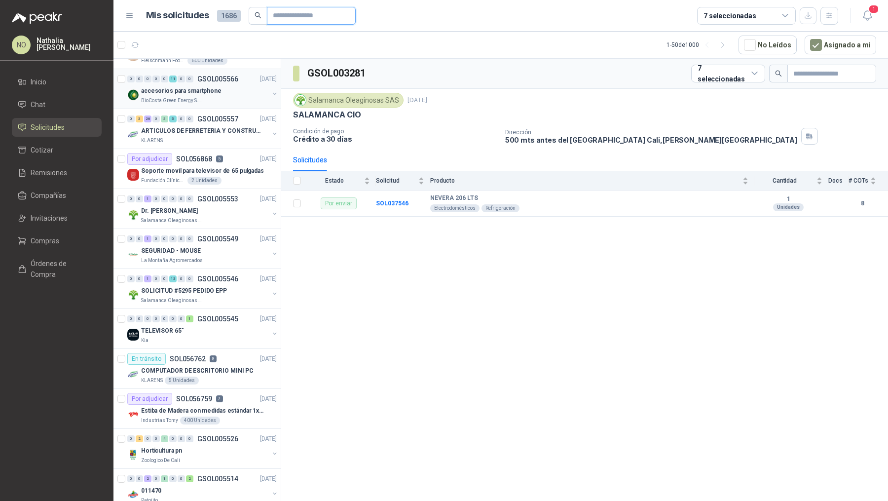
scroll to position [909, 0]
click at [210, 216] on div "Salamanca Oleaginosas SAS" at bounding box center [205, 220] width 128 height 8
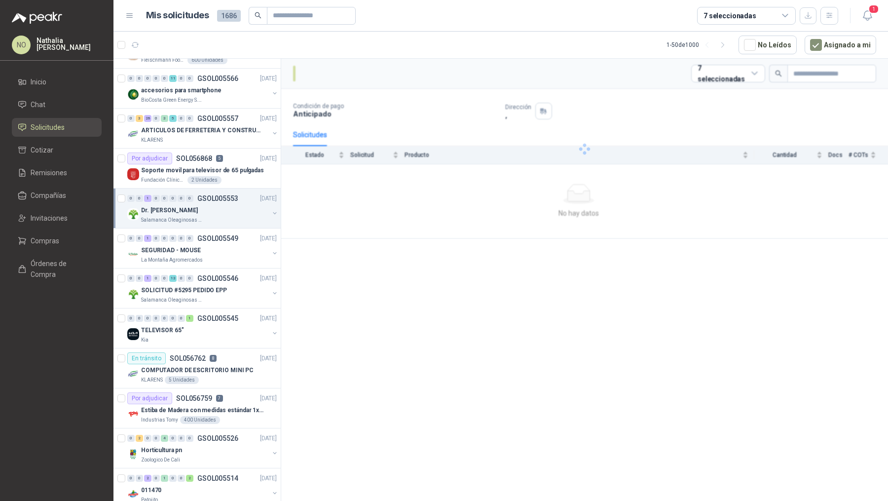
click at [210, 216] on div "Salamanca Oleaginosas SAS" at bounding box center [205, 220] width 128 height 8
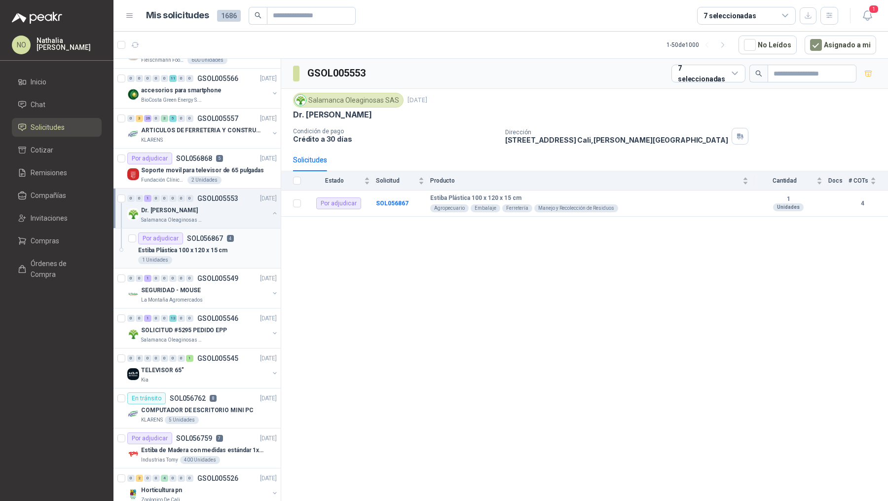
click at [208, 256] on div "1 Unidades" at bounding box center [207, 260] width 139 height 8
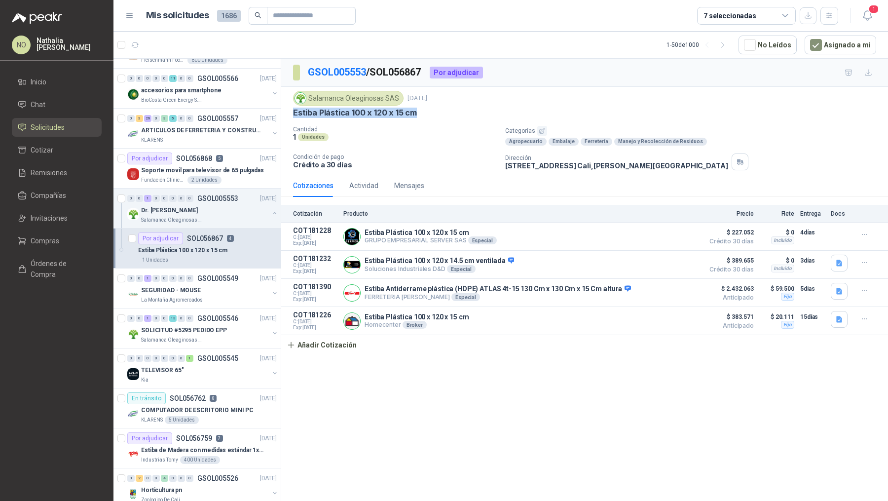
drag, startPoint x: 292, startPoint y: 112, endPoint x: 426, endPoint y: 111, distance: 134.2
click at [426, 111] on div "Salamanca Oleaginosas SAS 22 sept, 2025 Estiba Plástica 100 x 120 x 15 cm Cant…" at bounding box center [584, 130] width 607 height 87
copy p "Estiba Plástica 100 x 120 x 15 cm"
click at [694, 317] on button "Detalles" at bounding box center [675, 320] width 46 height 13
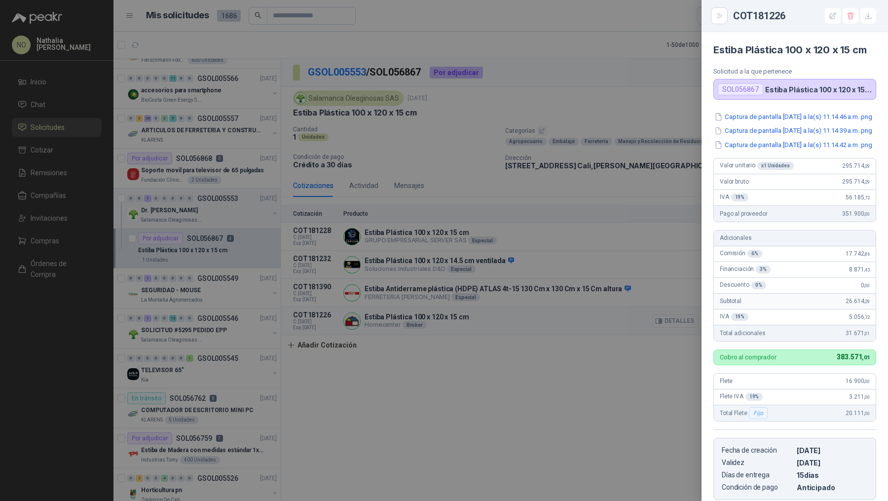
scroll to position [177, 0]
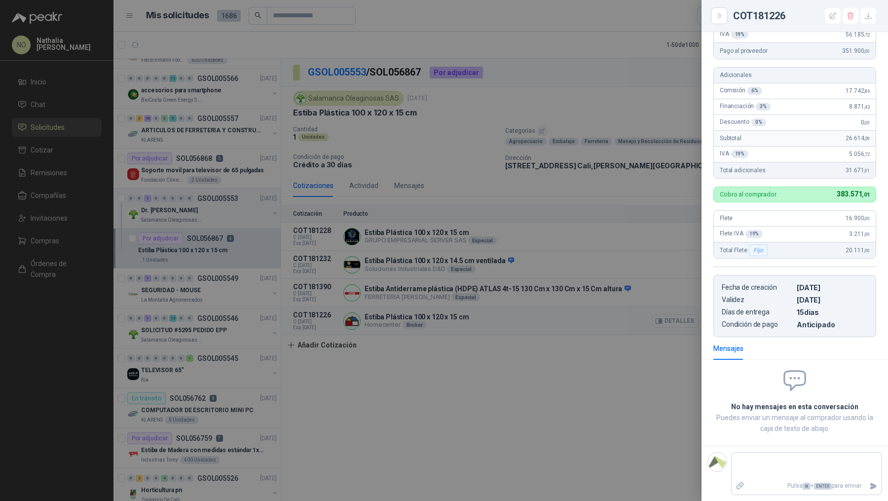
click at [694, 317] on div at bounding box center [444, 250] width 888 height 501
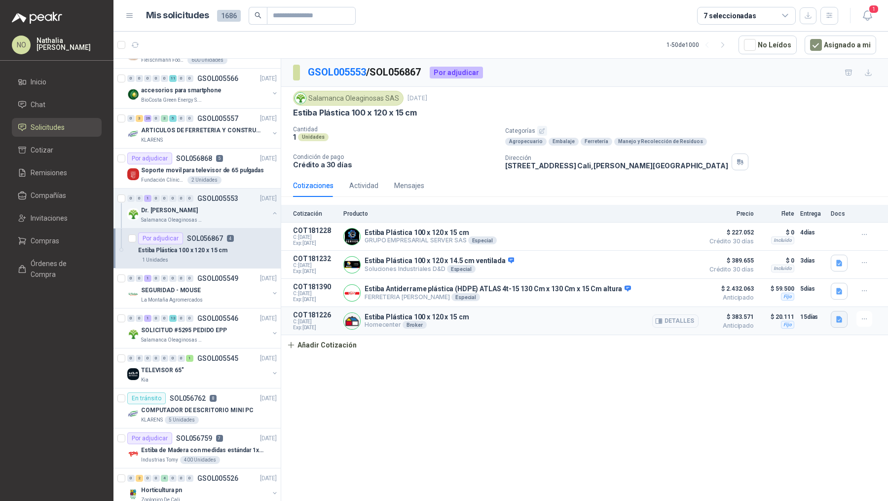
click at [841, 317] on icon "button" at bounding box center [839, 319] width 6 height 6
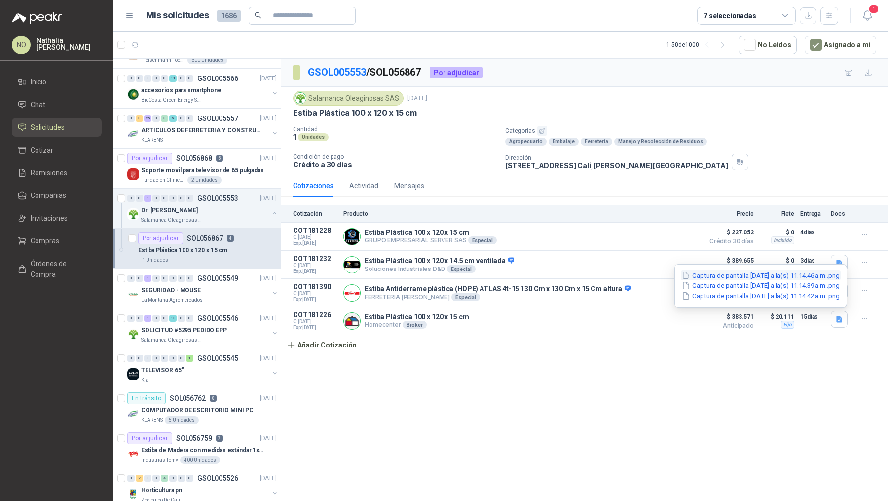
click at [799, 272] on button "Captura de pantalla 2025-09-22 a la(s) 11.14.46 a.m..png" at bounding box center [761, 275] width 160 height 10
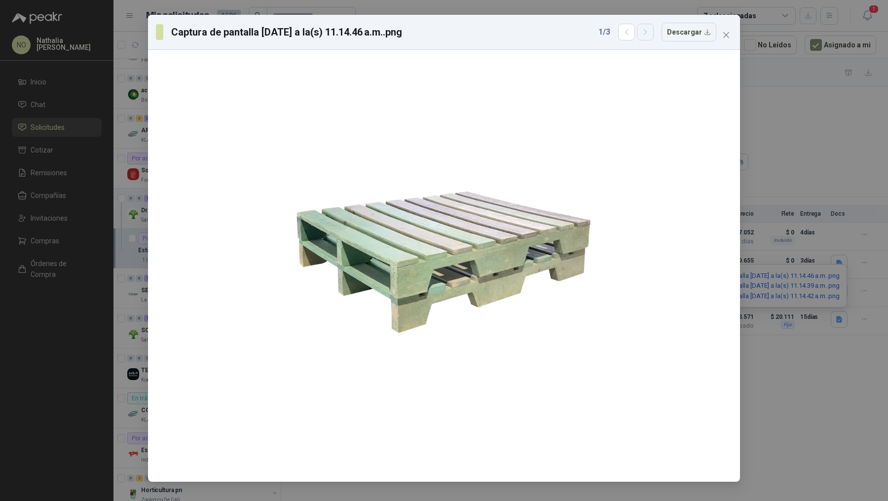
click at [647, 31] on icon "button" at bounding box center [645, 32] width 8 height 8
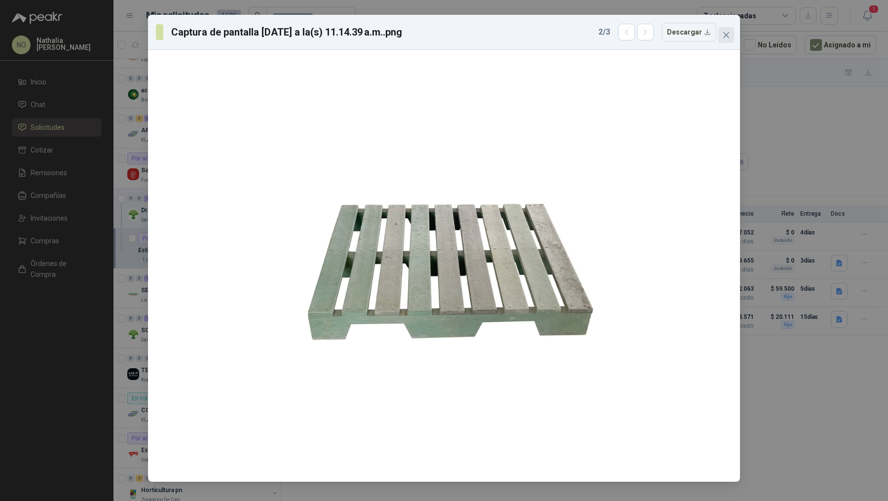
click at [727, 37] on icon "close" at bounding box center [726, 35] width 8 height 8
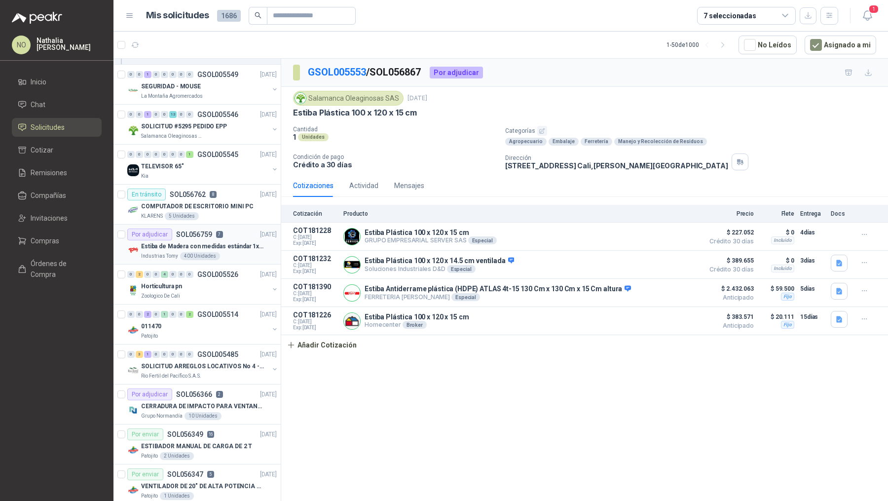
scroll to position [1124, 0]
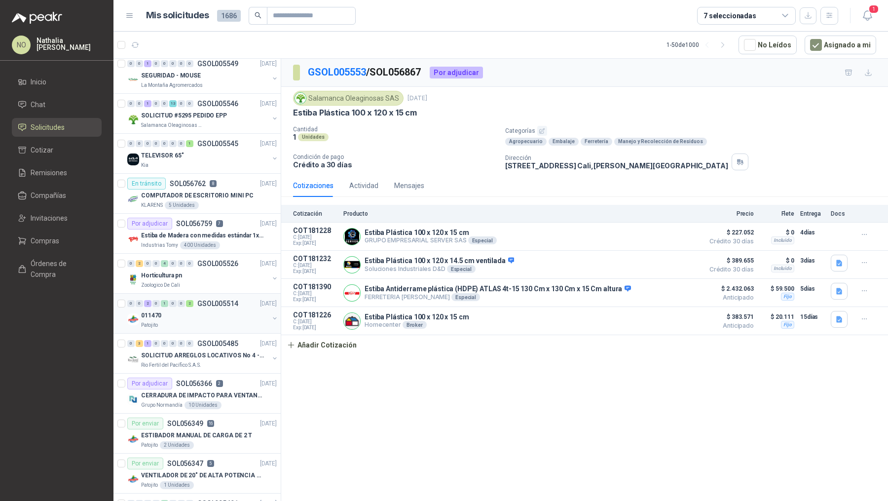
click at [236, 321] on div "Patojito" at bounding box center [205, 325] width 128 height 8
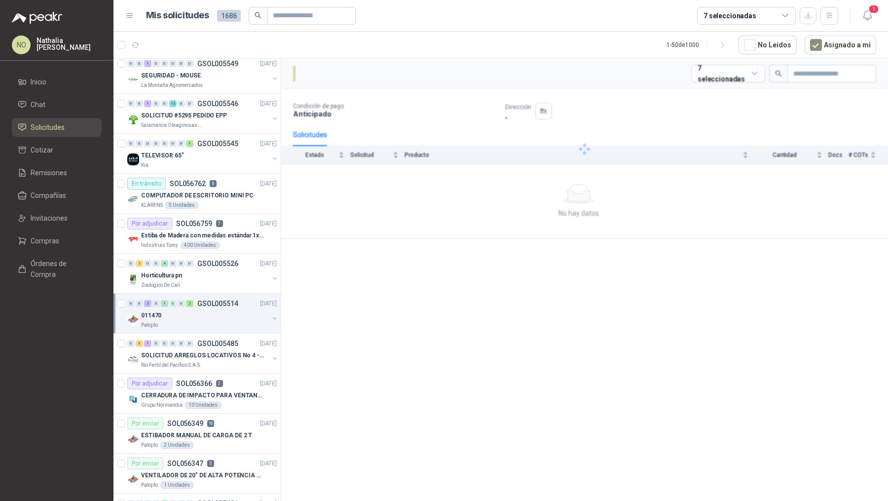
click at [236, 321] on div "Patojito" at bounding box center [205, 325] width 128 height 8
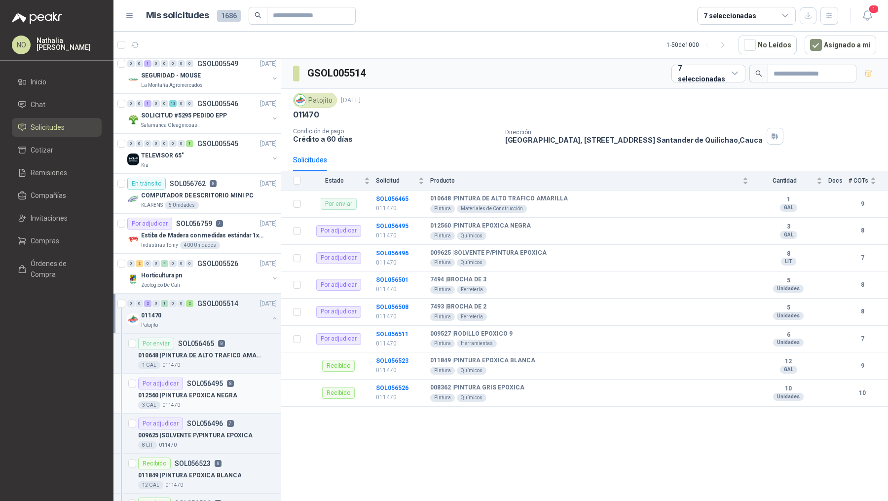
click at [229, 373] on article "Por adjudicar SOL056495 8 012560 | PINTURA EPOXICA NEGRA 3 GAL 011470" at bounding box center [196, 393] width 167 height 40
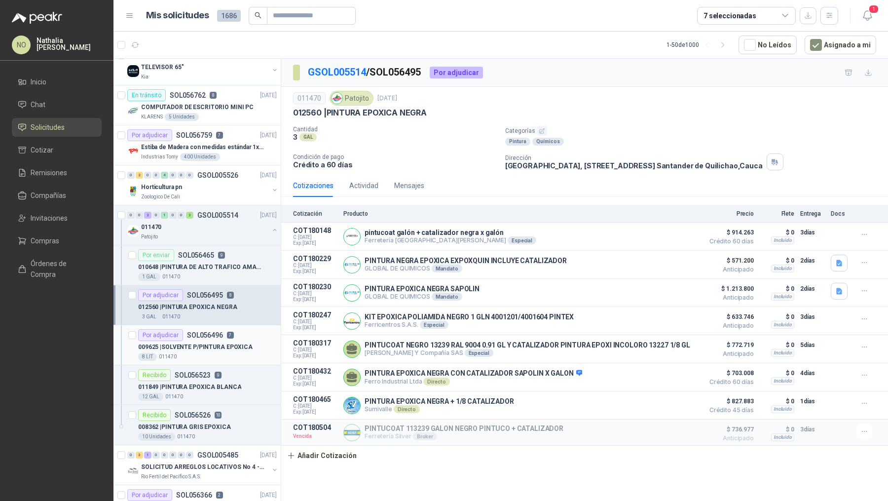
scroll to position [1215, 0]
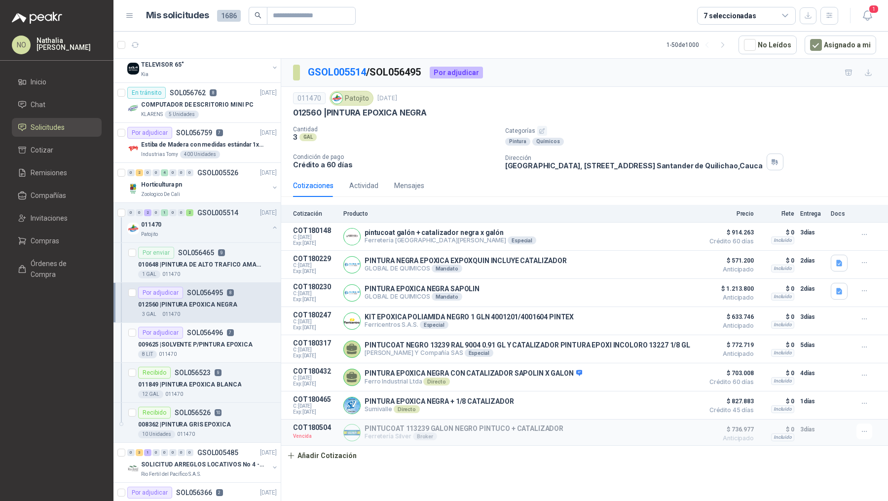
click at [222, 350] on div "8 LIT 011470" at bounding box center [207, 354] width 139 height 8
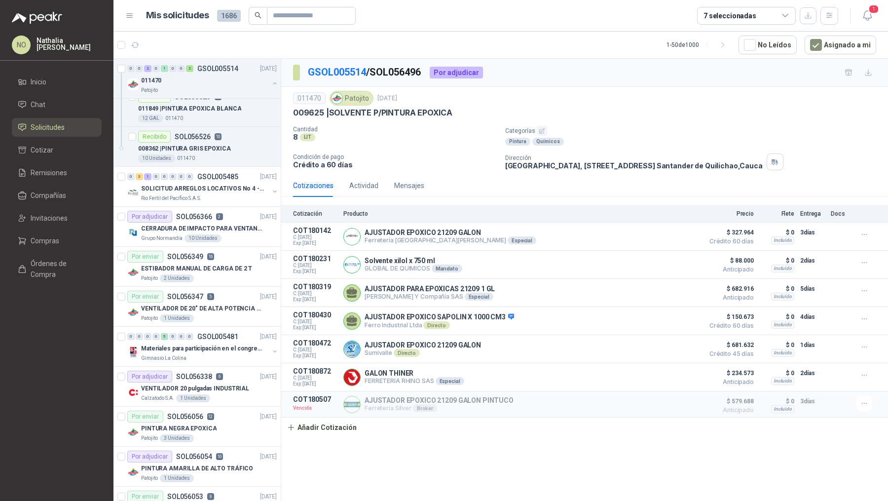
scroll to position [1491, 0]
click at [232, 393] on div "Calzatodo S.A. 1 Unidades" at bounding box center [209, 397] width 136 height 8
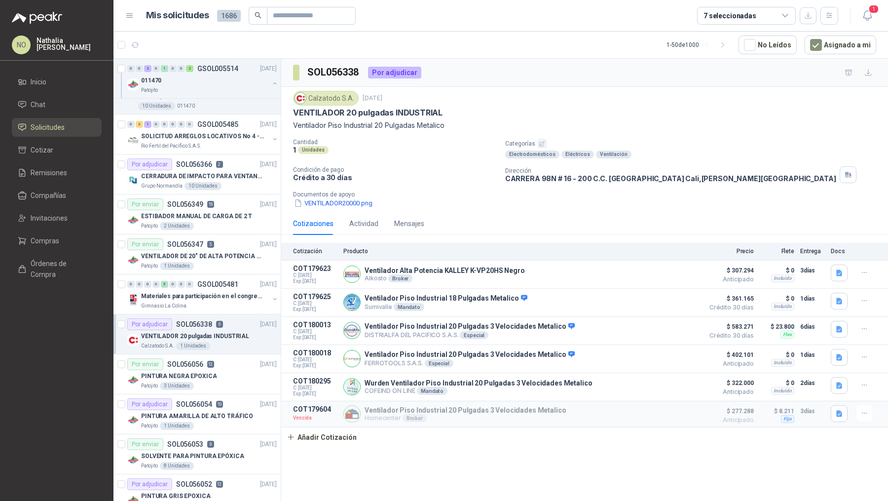
click at [232, 398] on div "Por adjudicar SOL056054 10 16/09/25" at bounding box center [201, 404] width 149 height 12
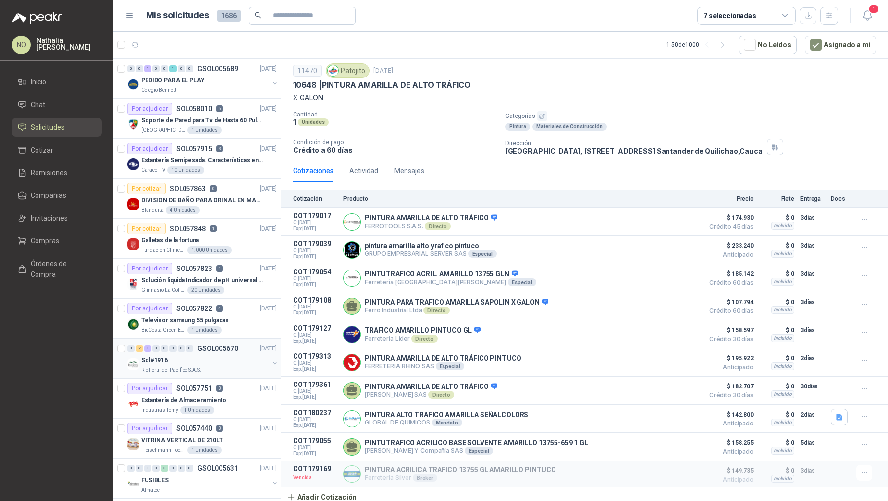
click at [238, 356] on div "Sol#1916" at bounding box center [205, 360] width 128 height 12
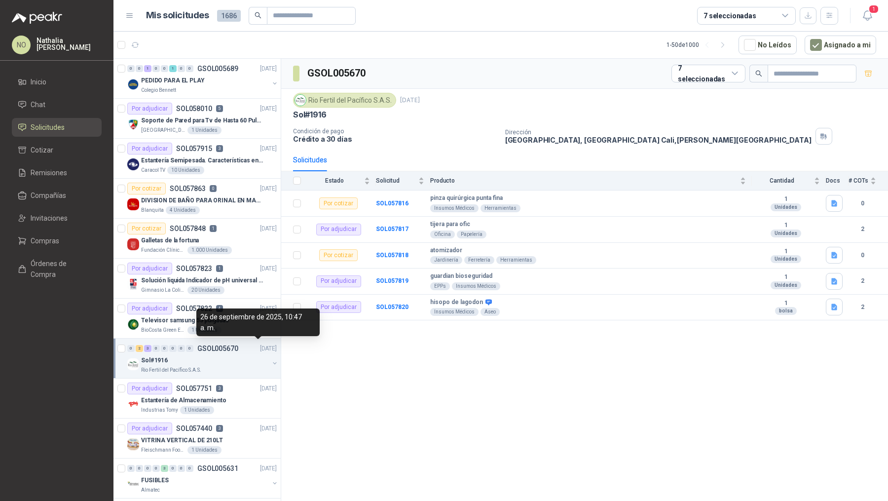
click at [260, 350] on p "[DATE]" at bounding box center [268, 348] width 17 height 9
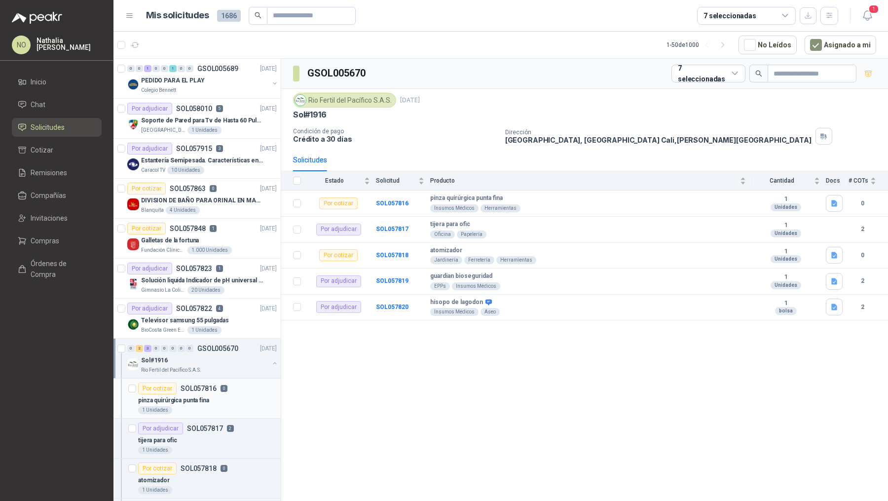
click at [219, 403] on div "pinza quirúrgica punta fina" at bounding box center [207, 400] width 139 height 12
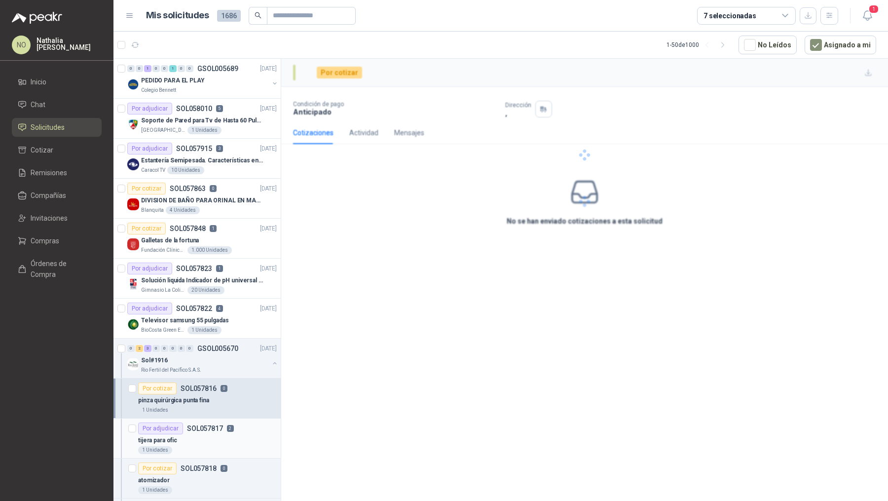
click at [212, 436] on div "tijera para ofic" at bounding box center [207, 440] width 139 height 12
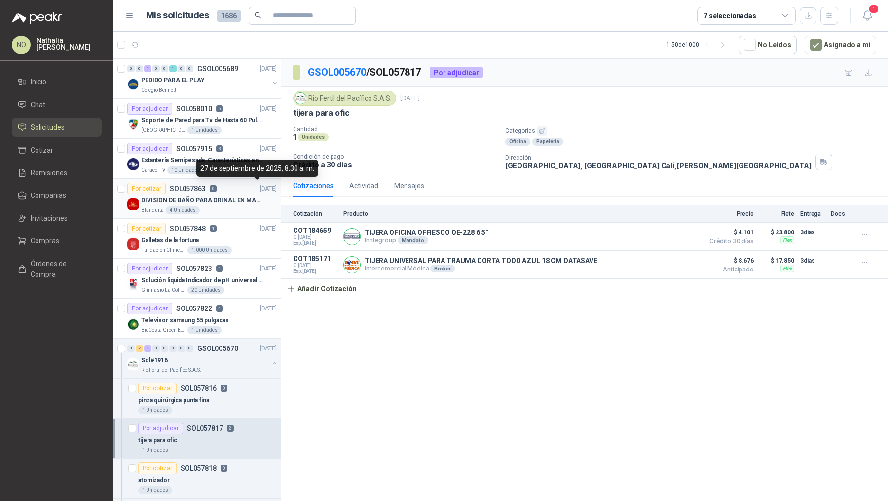
click at [260, 189] on p "[DATE]" at bounding box center [268, 188] width 17 height 9
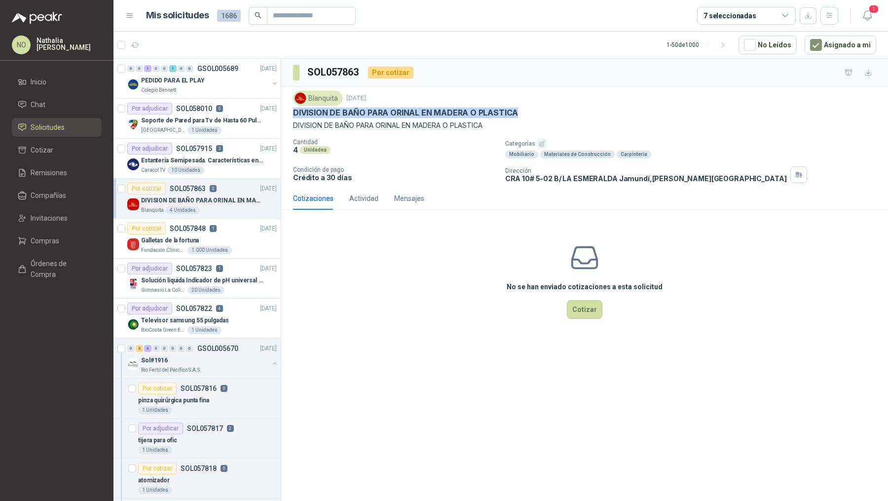
drag, startPoint x: 294, startPoint y: 111, endPoint x: 565, endPoint y: 110, distance: 271.3
click at [566, 110] on div "DIVISION DE BAÑO PARA ORINAL EN MADERA O PLASTICA" at bounding box center [584, 113] width 583 height 10
copy p "DIVISION DE BAÑO PARA ORINAL EN MADERA O PLASTICA"
click at [841, 44] on button "Asignado a mi" at bounding box center [841, 45] width 72 height 19
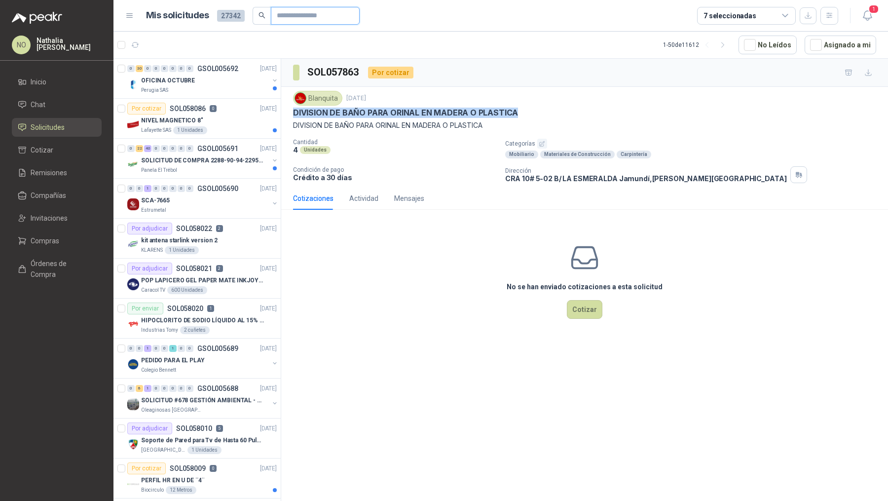
click at [322, 16] on input "text" at bounding box center [311, 15] width 69 height 17
type input "*"
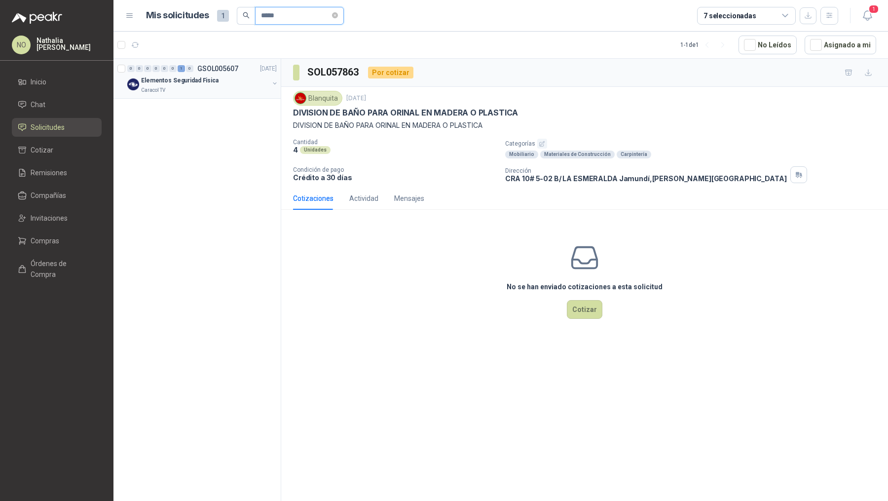
type input "*****"
click at [230, 79] on div "Elementos Seguridad Fisica" at bounding box center [205, 80] width 128 height 12
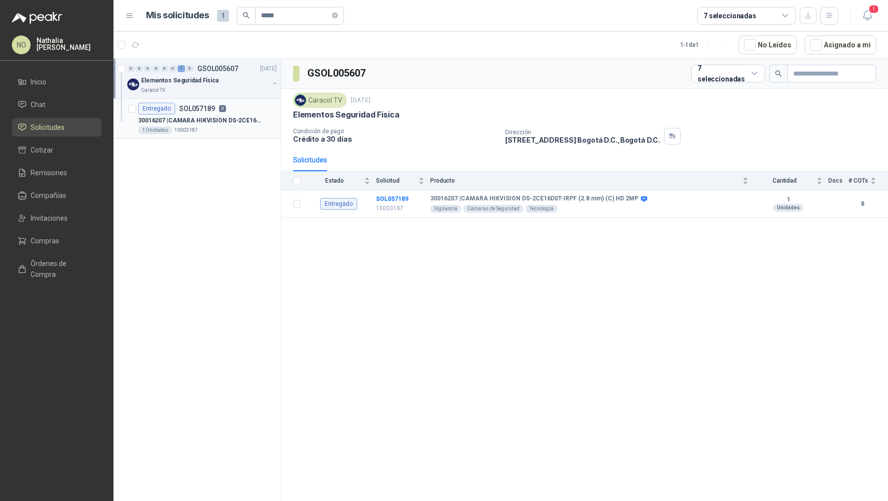
click at [230, 109] on div "Entregado SOL057189 8" at bounding box center [207, 109] width 139 height 12
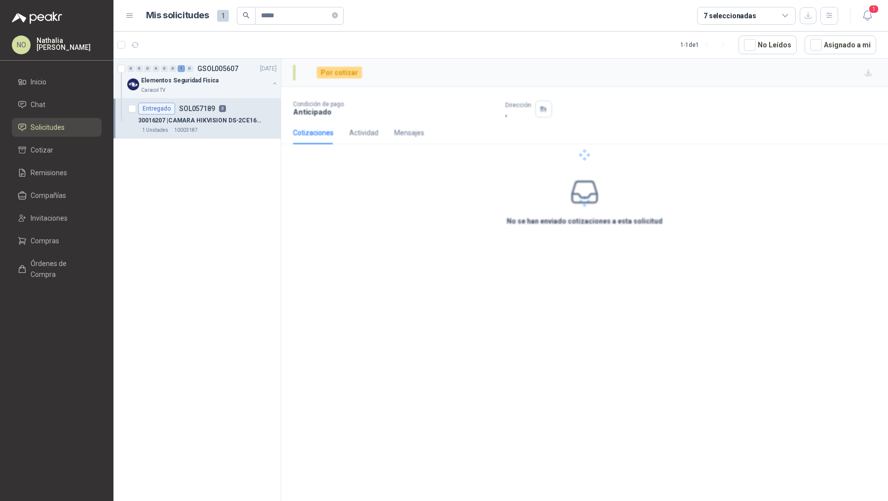
click at [231, 121] on p "30016207 | CAMARA HIKVISION DS-2CE16D0T-IRPF (2.8 mm) (C) HD 2MP" at bounding box center [199, 120] width 123 height 9
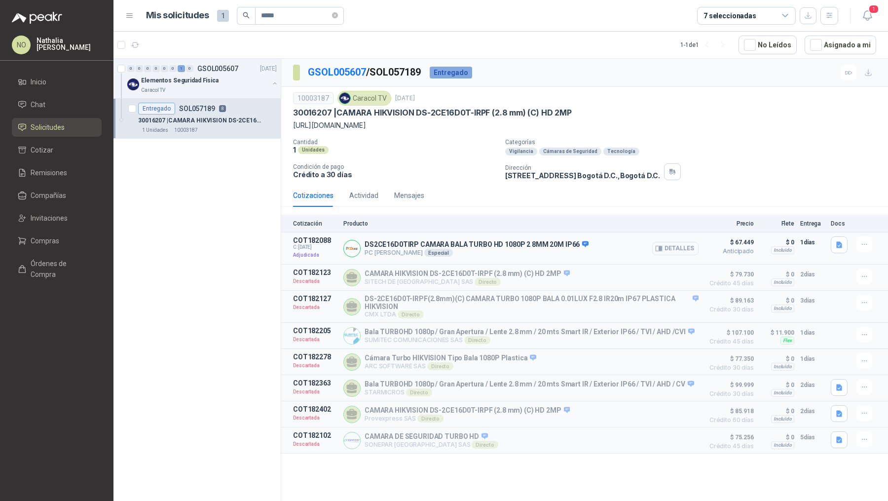
click at [683, 246] on button "Detalles" at bounding box center [675, 248] width 46 height 13
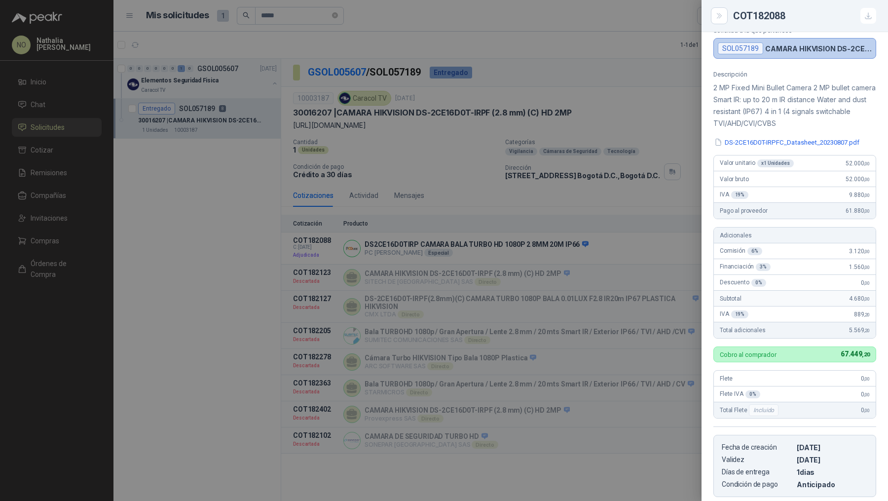
scroll to position [64, 0]
click at [583, 302] on div at bounding box center [444, 250] width 888 height 501
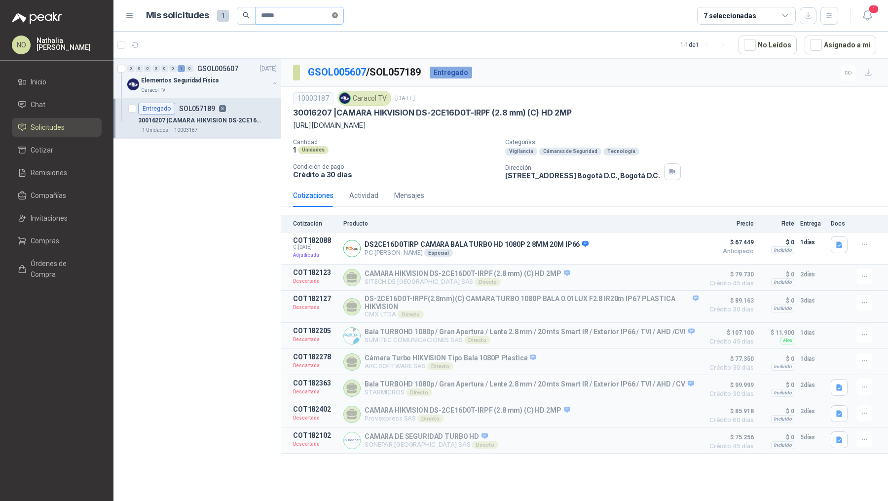
click at [336, 14] on icon "close-circle" at bounding box center [335, 15] width 6 height 6
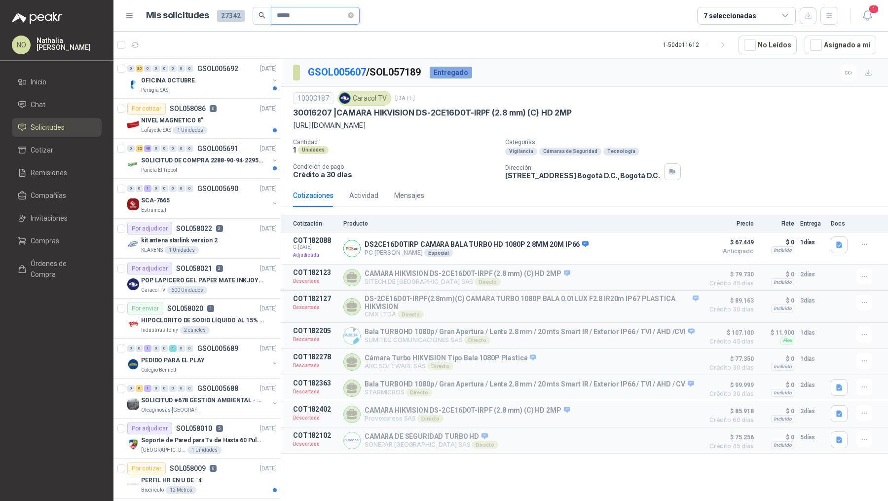
type input "******"
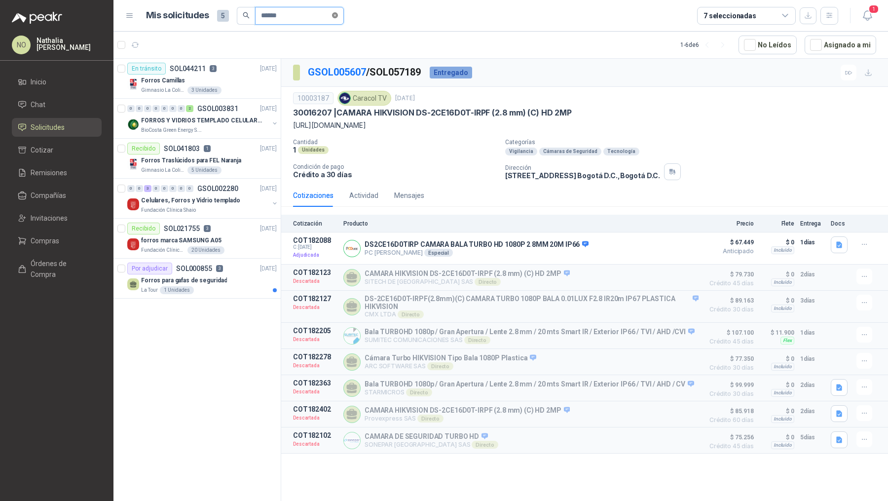
click at [336, 18] on span at bounding box center [335, 15] width 6 height 9
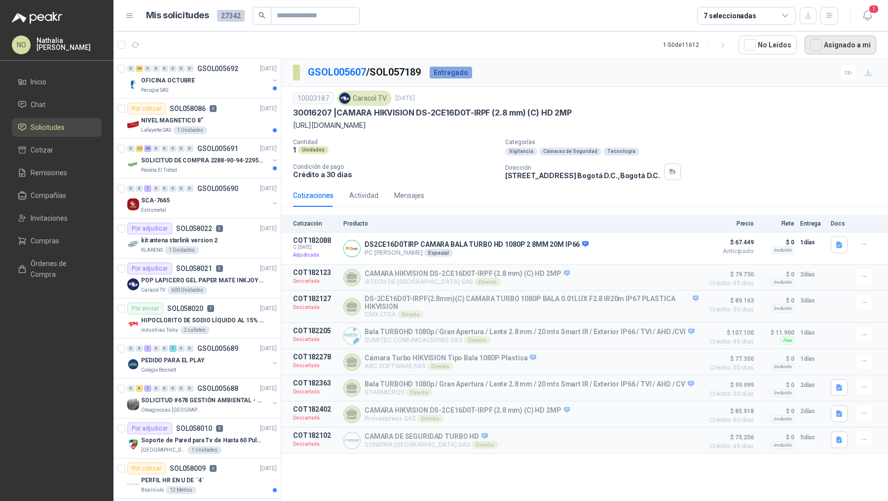
click at [850, 51] on button "Asignado a mi" at bounding box center [841, 45] width 72 height 19
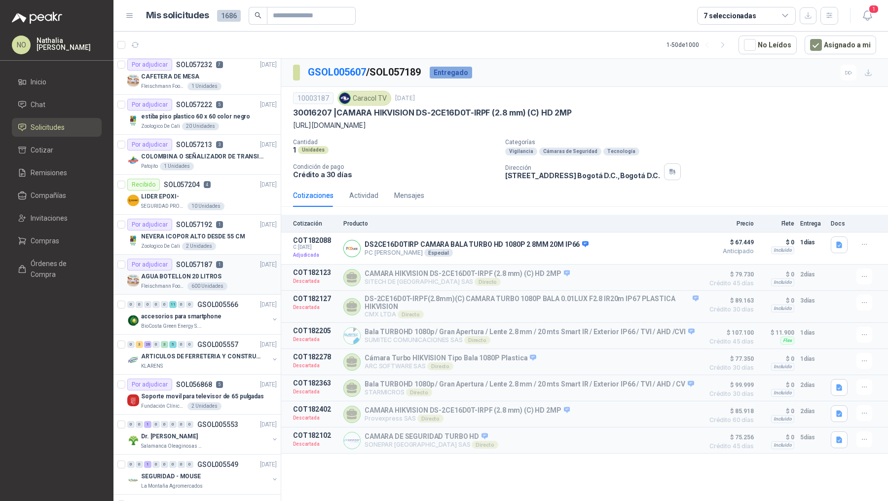
scroll to position [692, 0]
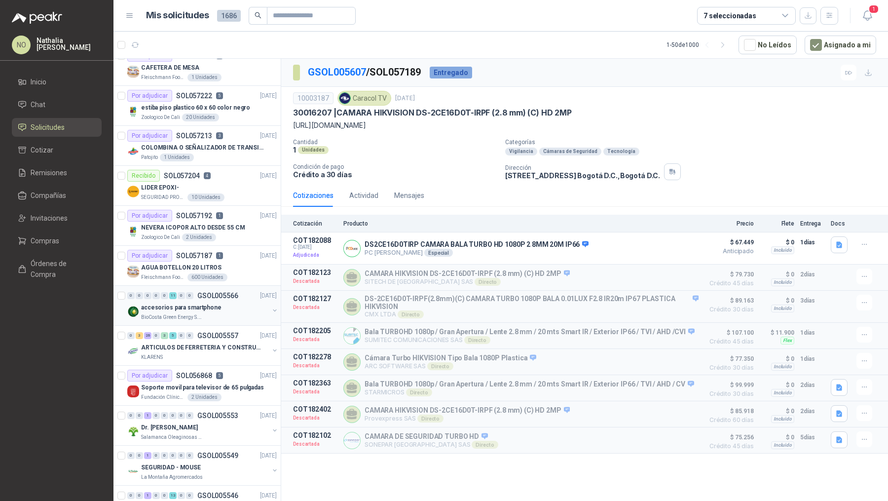
click at [220, 303] on div "accesorios para smartphone" at bounding box center [205, 307] width 128 height 12
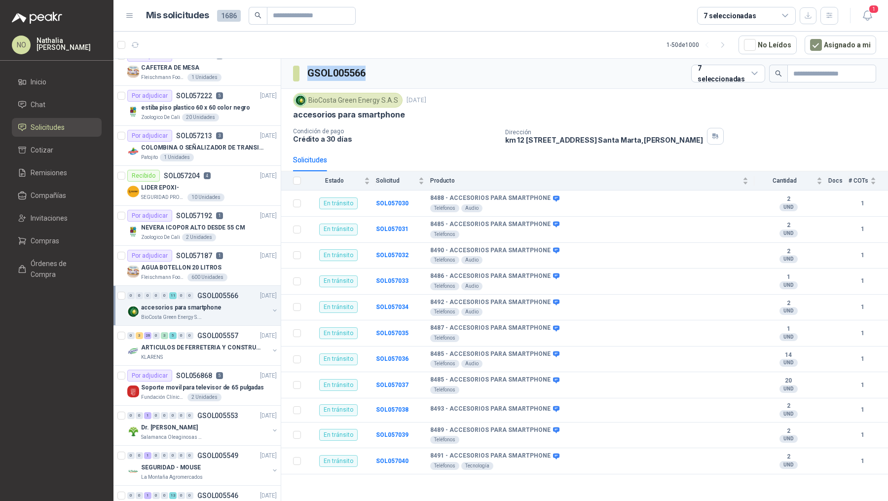
drag, startPoint x: 306, startPoint y: 72, endPoint x: 370, endPoint y: 72, distance: 64.6
click at [370, 72] on div "GSOL005566 7 seleccionadas" at bounding box center [584, 74] width 607 height 30
copy h3 "GSOL005566"
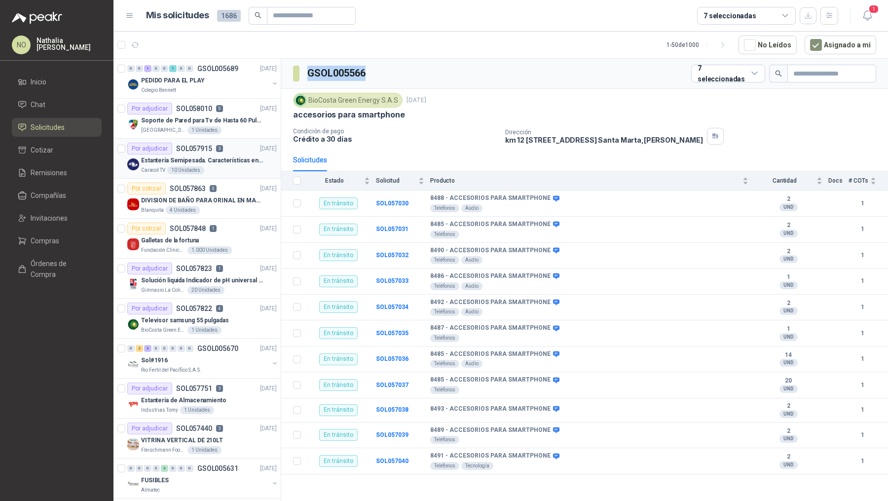
click at [241, 161] on p "Estantería Semipesada. Características en el adjunto" at bounding box center [202, 160] width 123 height 9
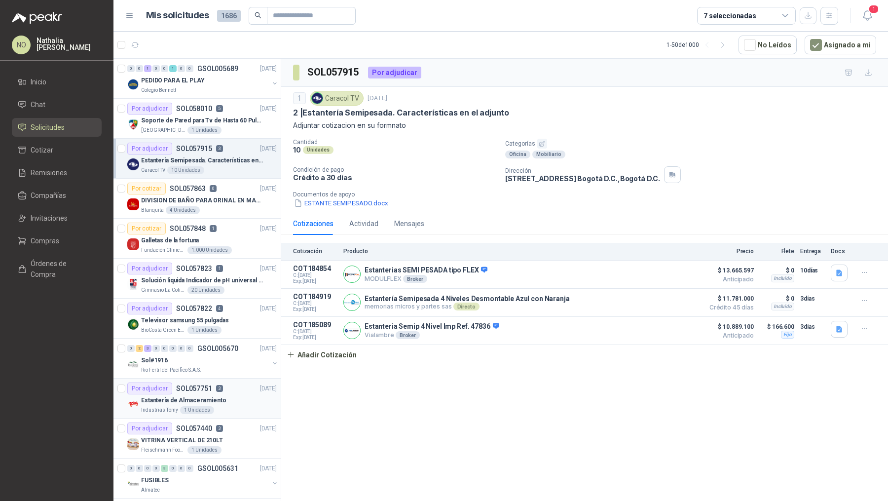
click at [232, 391] on div "Por adjudicar SOL057751 3 26/09/25" at bounding box center [201, 388] width 149 height 12
